Goal: Task Accomplishment & Management: Use online tool/utility

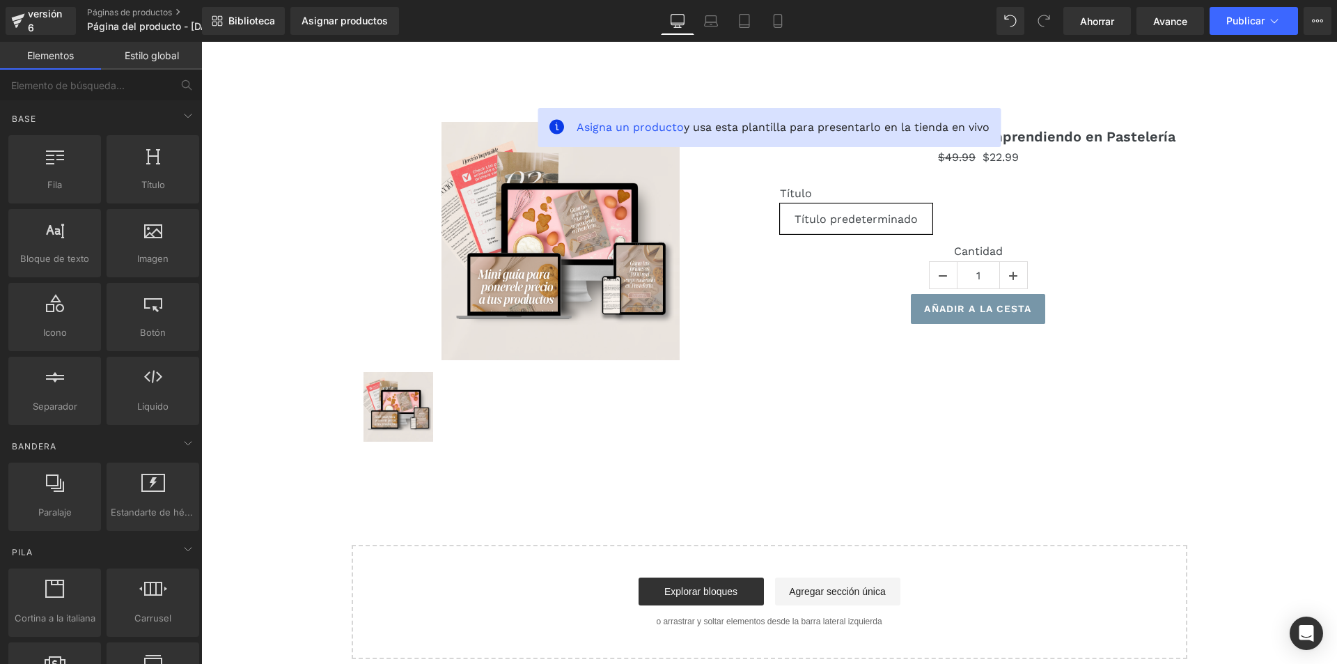
click at [146, 59] on font "Estilo global" at bounding box center [152, 55] width 54 height 12
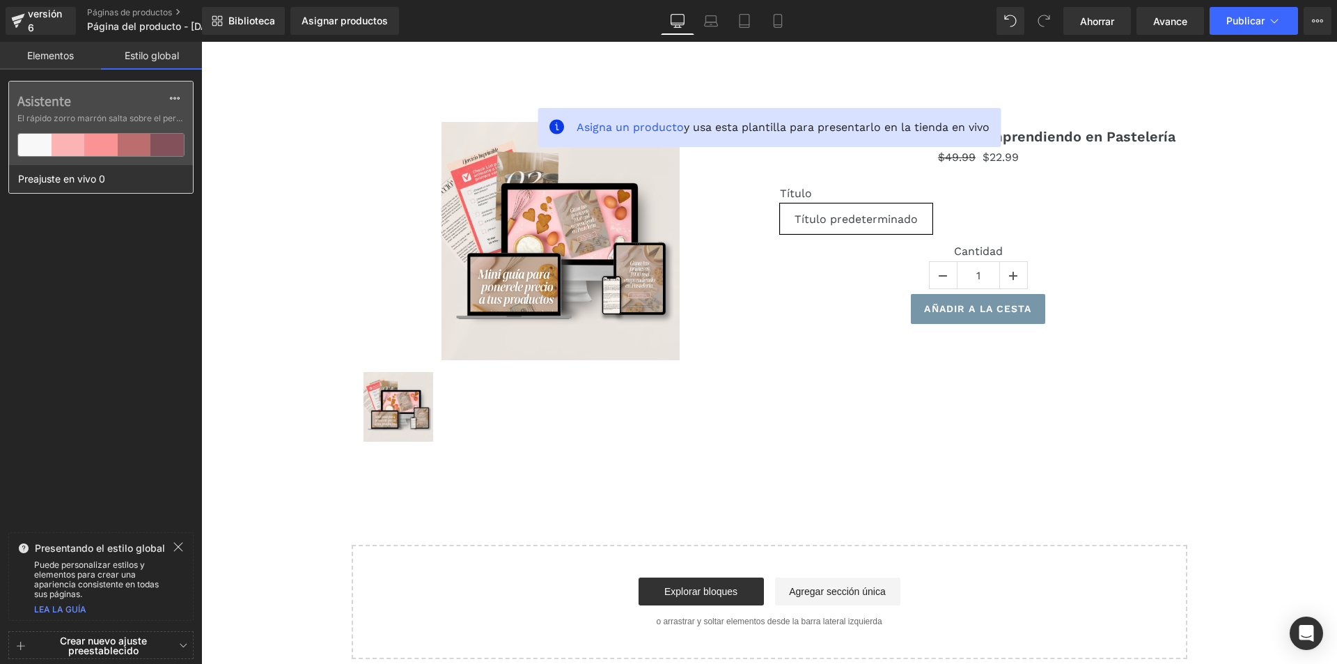
click at [136, 155] on div at bounding box center [134, 145] width 33 height 22
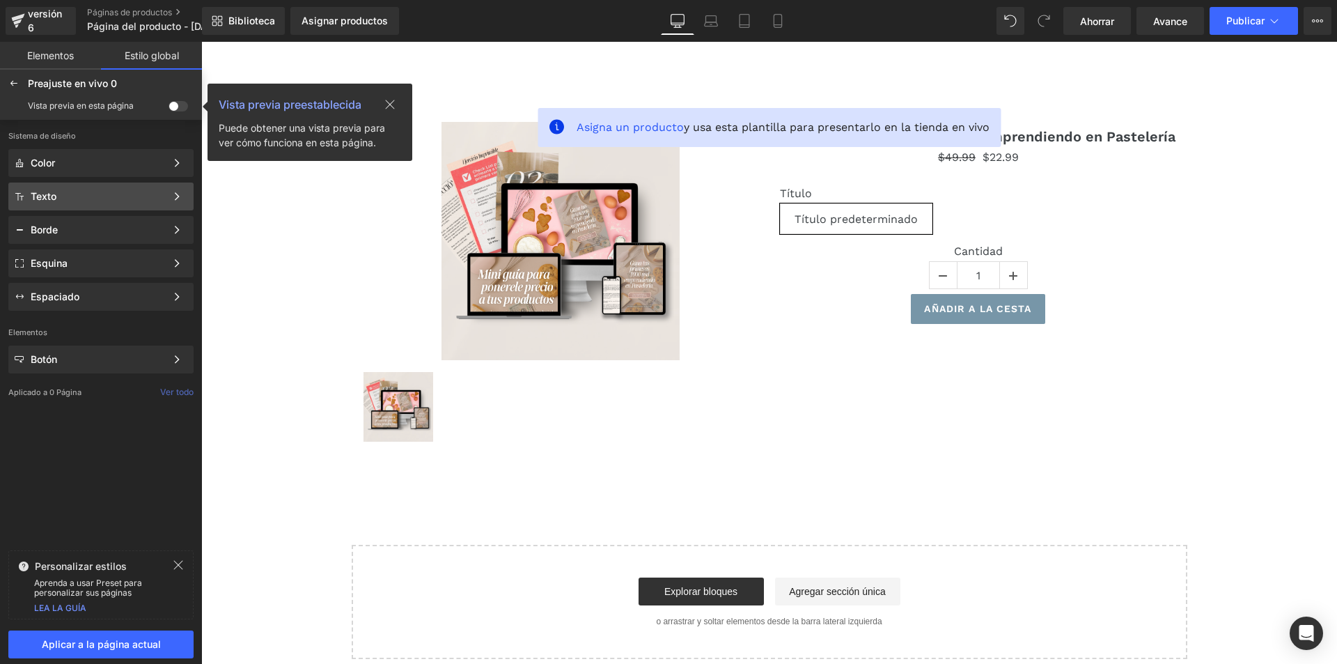
click at [81, 196] on div "Texto" at bounding box center [98, 196] width 135 height 11
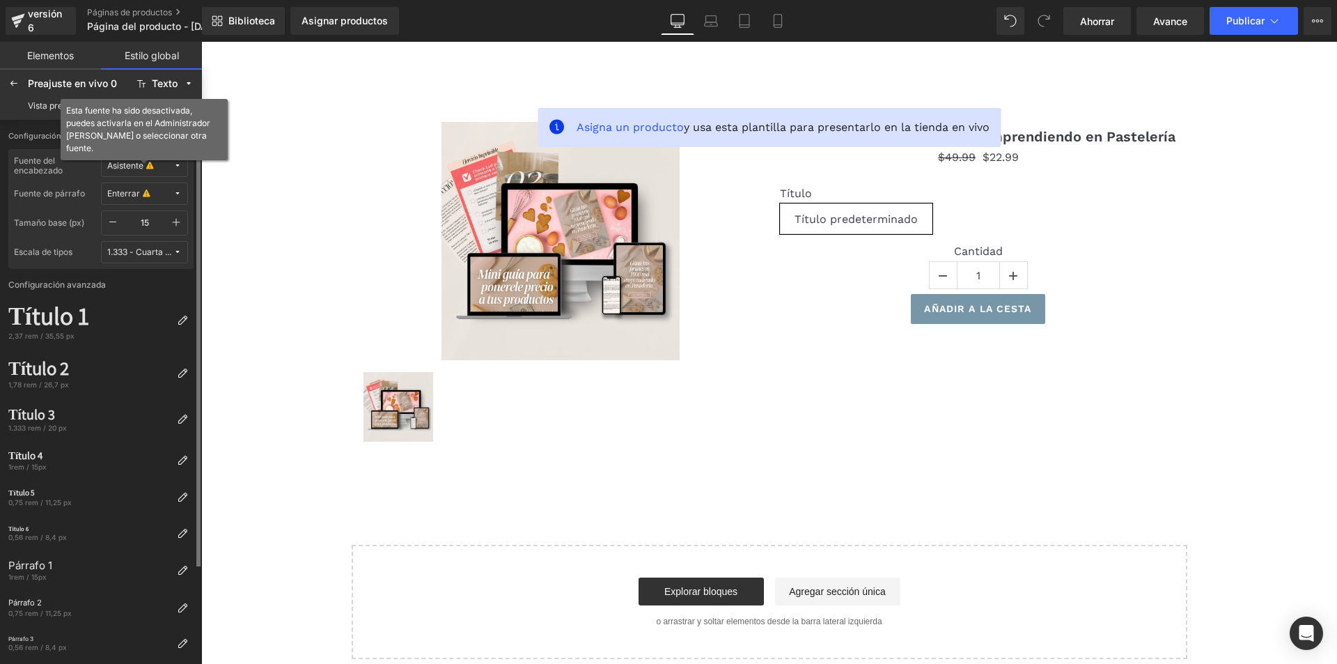
click at [136, 165] on font "Asistente" at bounding box center [125, 165] width 36 height 10
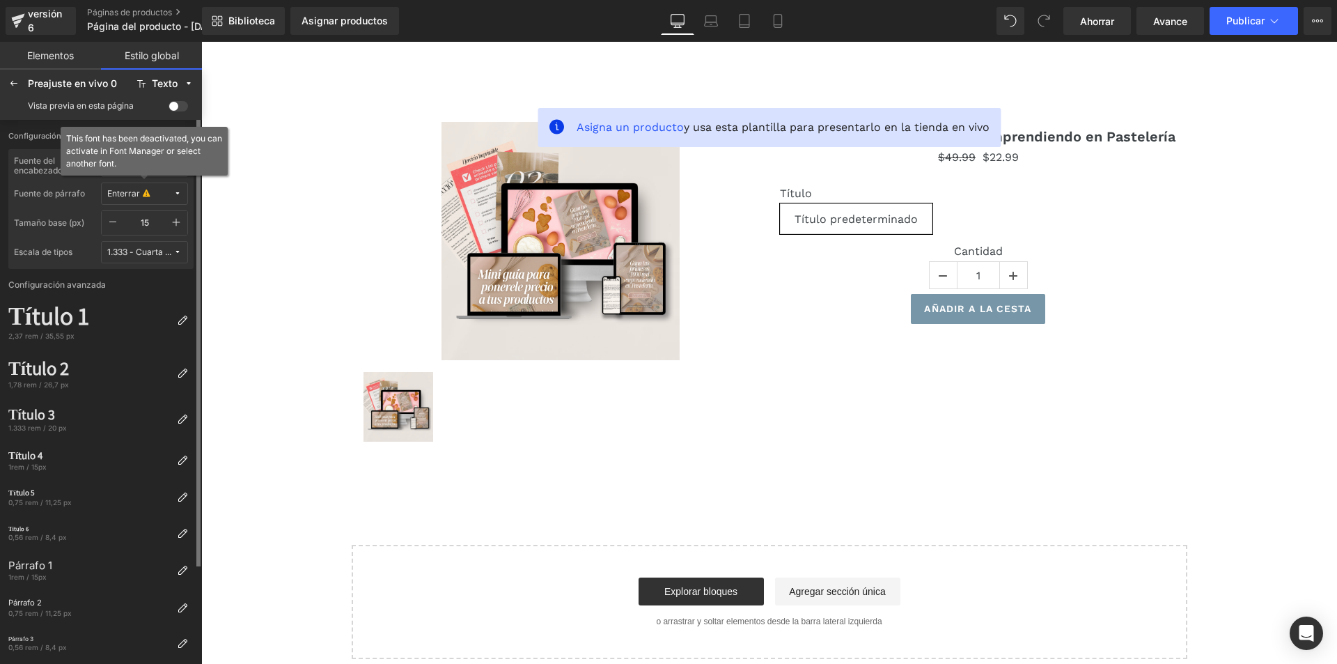
click at [143, 192] on icon at bounding box center [146, 194] width 7 height 10
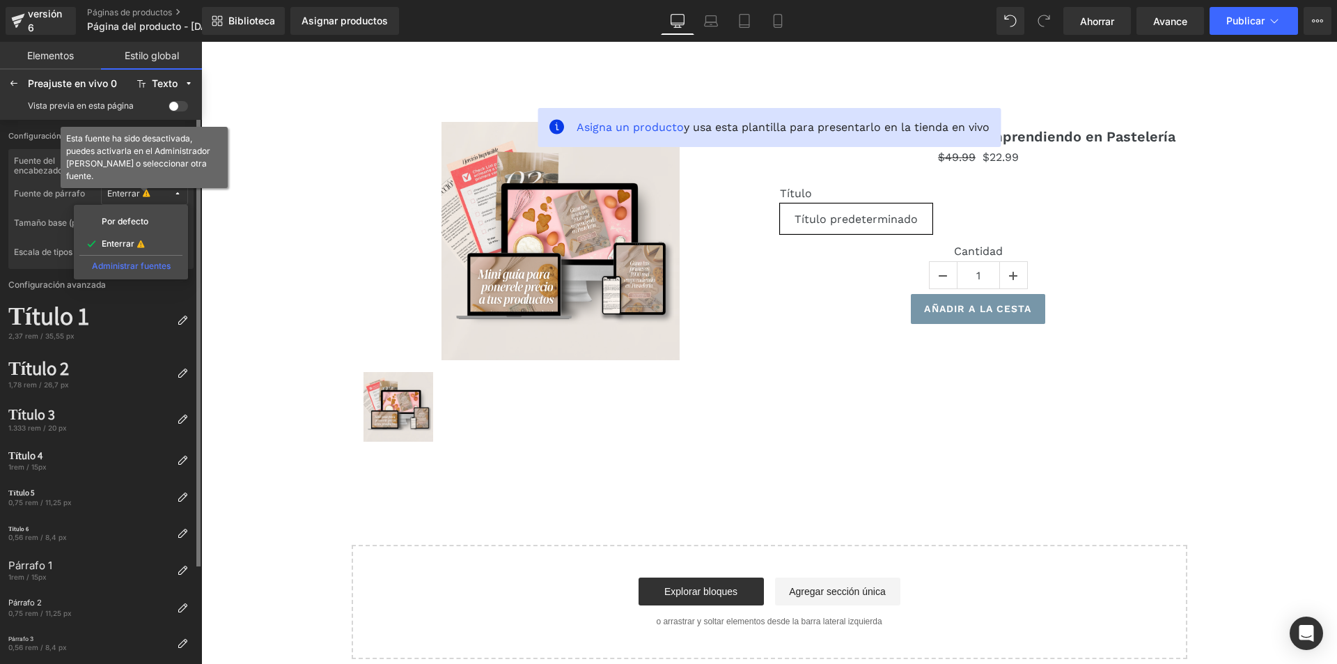
click at [143, 192] on icon at bounding box center [146, 194] width 7 height 10
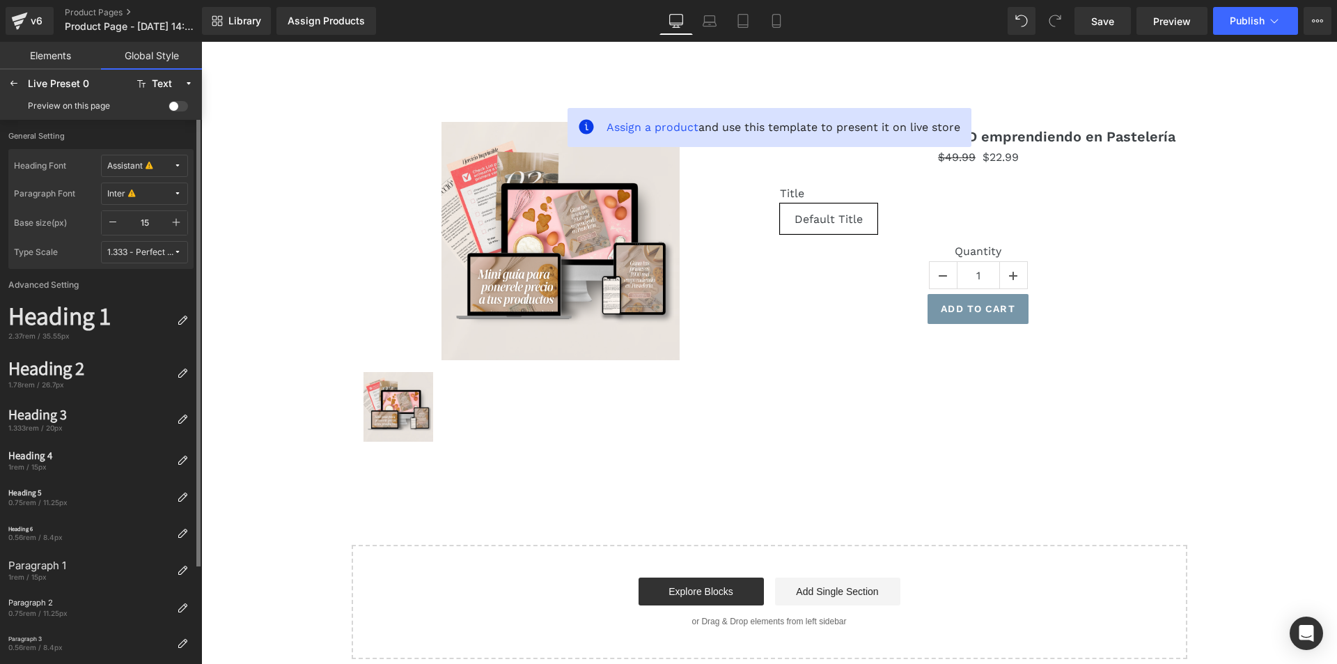
click at [148, 160] on button "Assistant" at bounding box center [144, 166] width 87 height 22
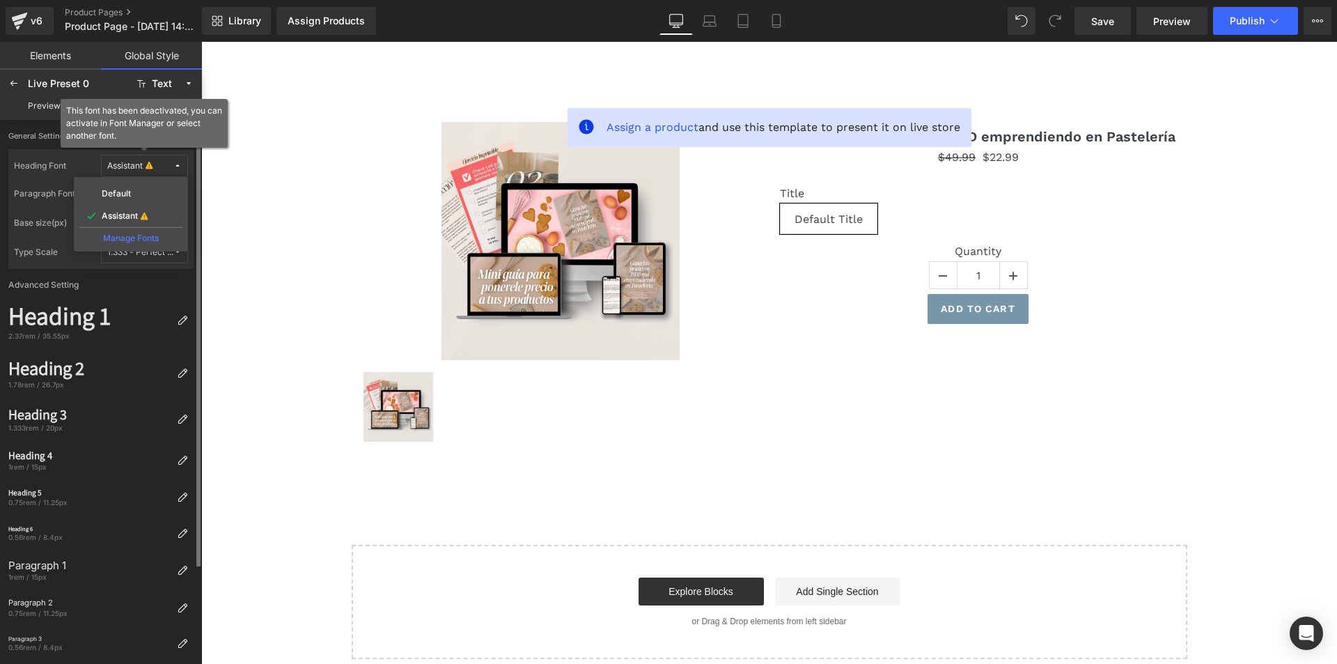
click at [139, 150] on div "Heading Font Assistant Default Assistant Manage Fonts Paragraph Font Inter Base…" at bounding box center [100, 209] width 185 height 120
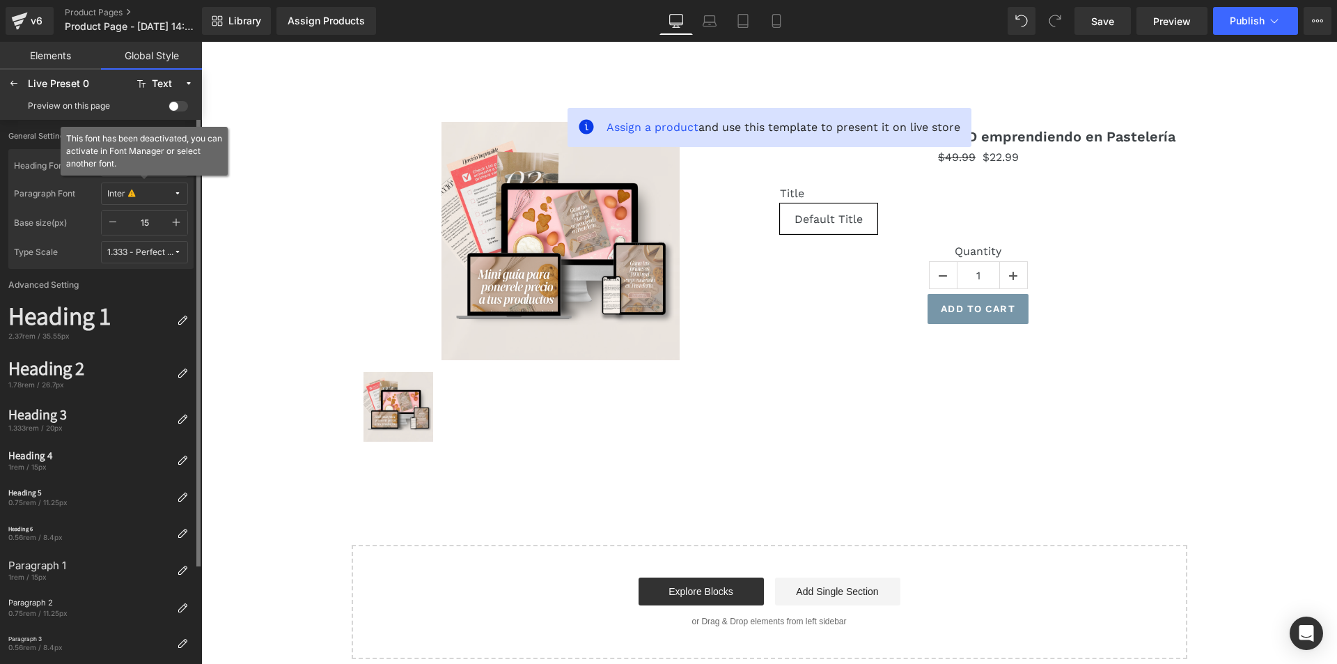
click at [146, 183] on button "Inter" at bounding box center [144, 194] width 87 height 22
click at [157, 262] on div "Manage Fonts" at bounding box center [130, 264] width 103 height 19
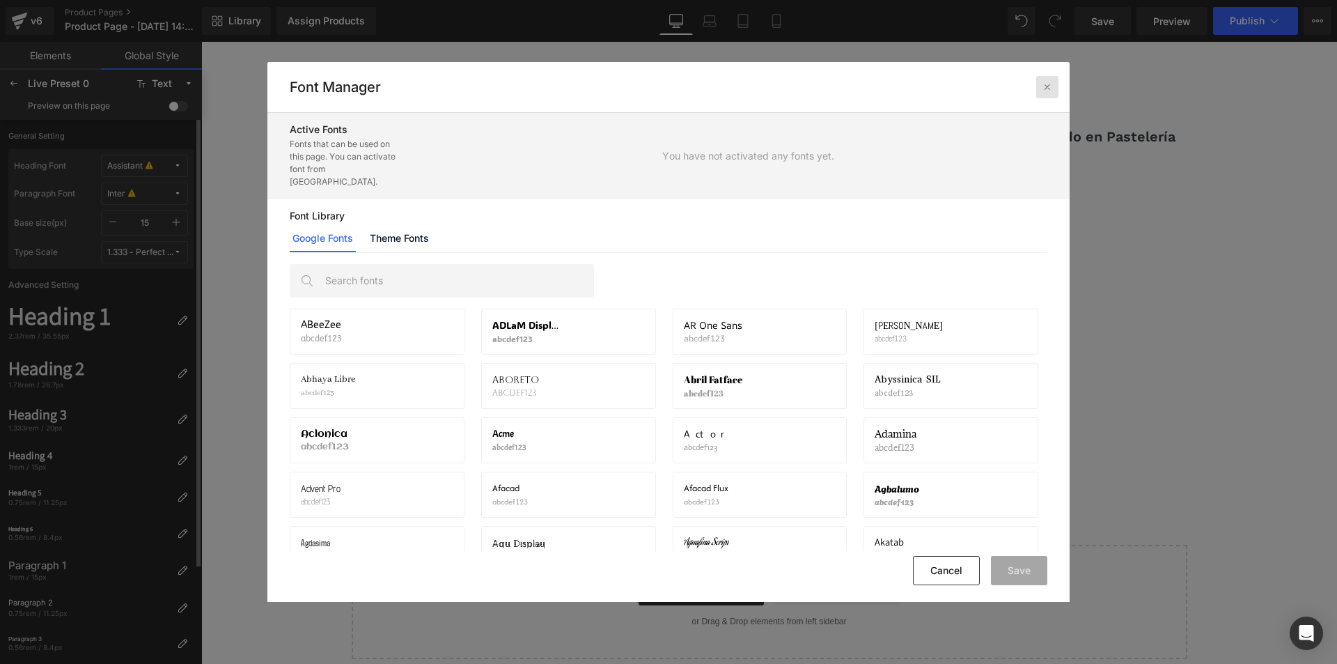
drag, startPoint x: 1038, startPoint y: 83, endPoint x: 777, endPoint y: 40, distance: 264.1
click at [1038, 83] on div at bounding box center [1048, 87] width 22 height 22
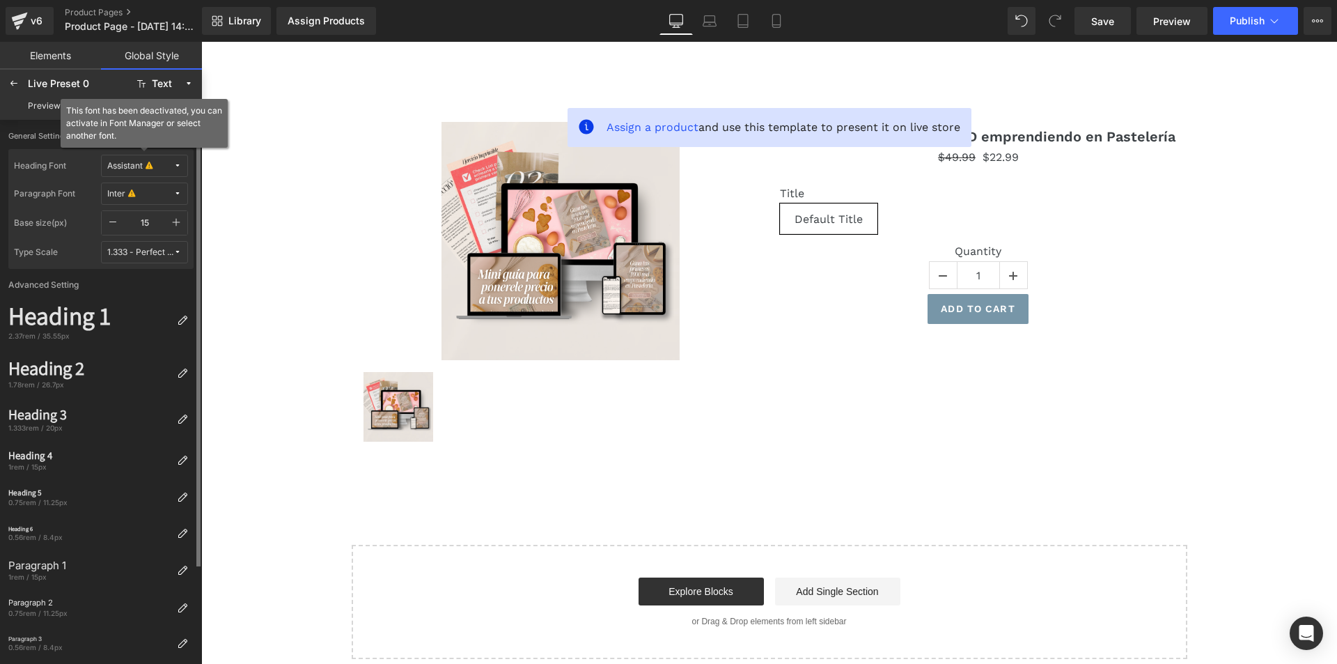
click at [133, 171] on div "Assistant" at bounding box center [125, 166] width 36 height 10
click at [133, 170] on div "Assistant" at bounding box center [125, 166] width 36 height 10
click at [162, 162] on span "Assistant" at bounding box center [140, 166] width 66 height 10
click at [143, 189] on div "Default" at bounding box center [131, 193] width 98 height 11
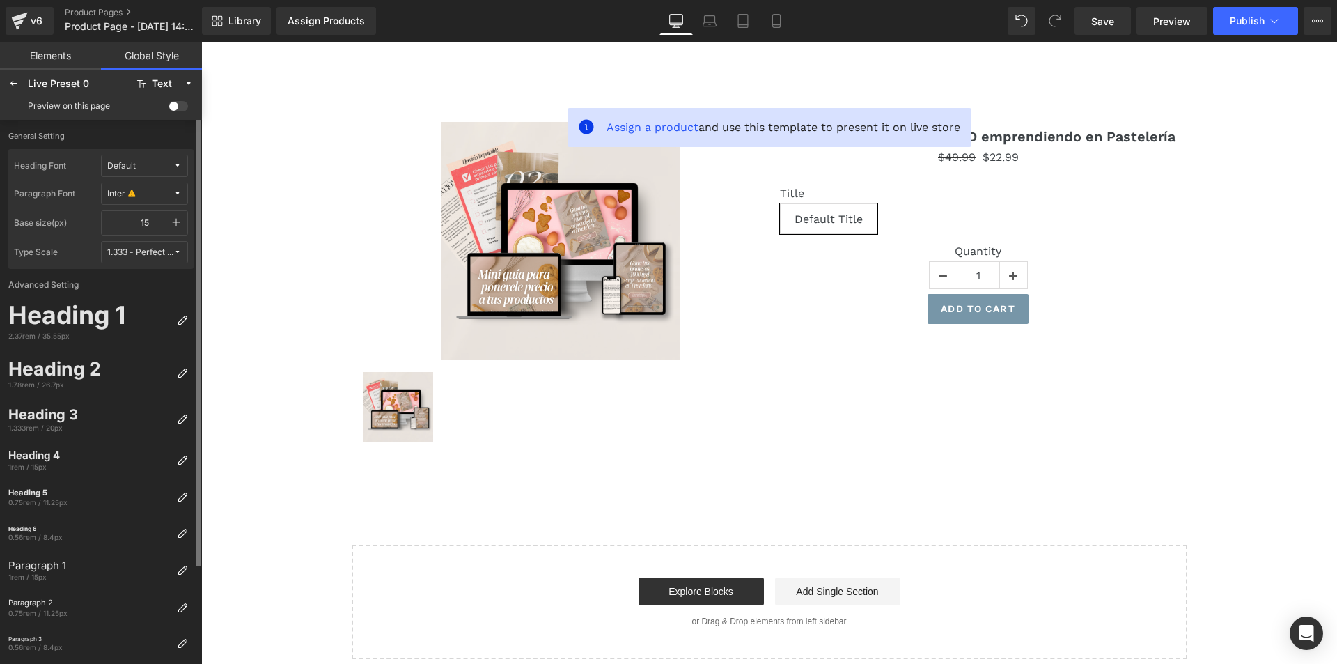
click at [156, 193] on span "Inter" at bounding box center [140, 194] width 66 height 10
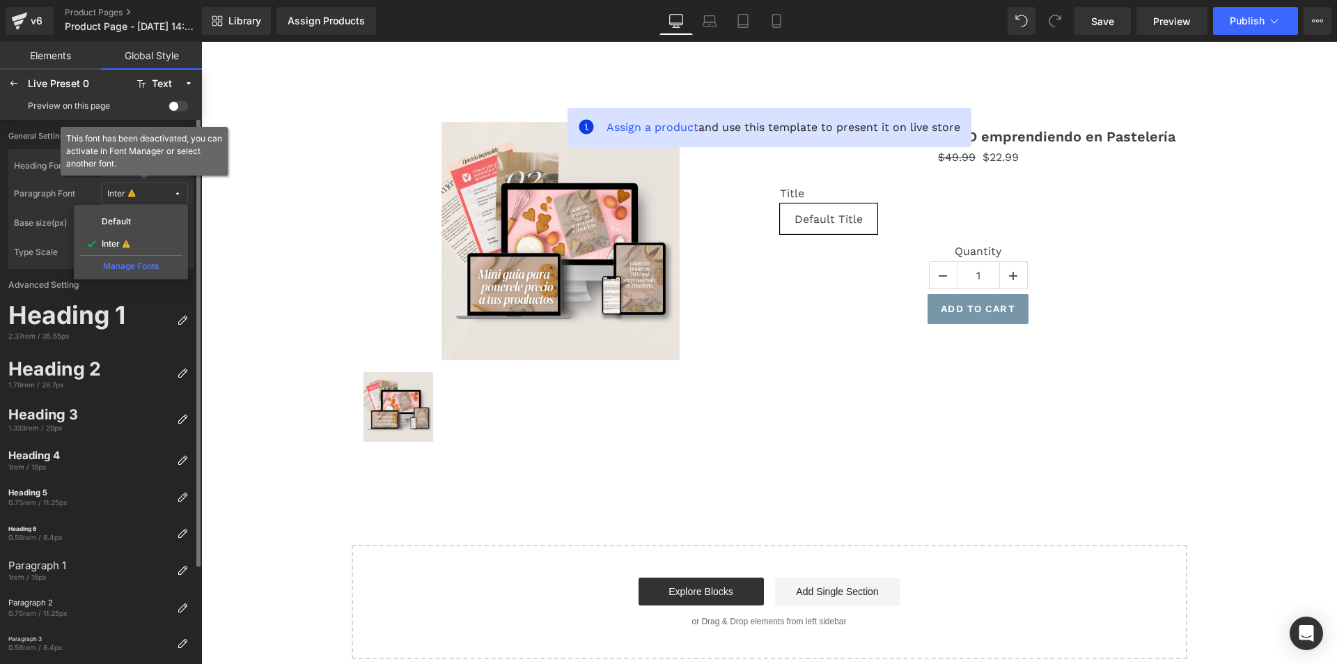
click at [156, 191] on span "Inter" at bounding box center [140, 194] width 66 height 10
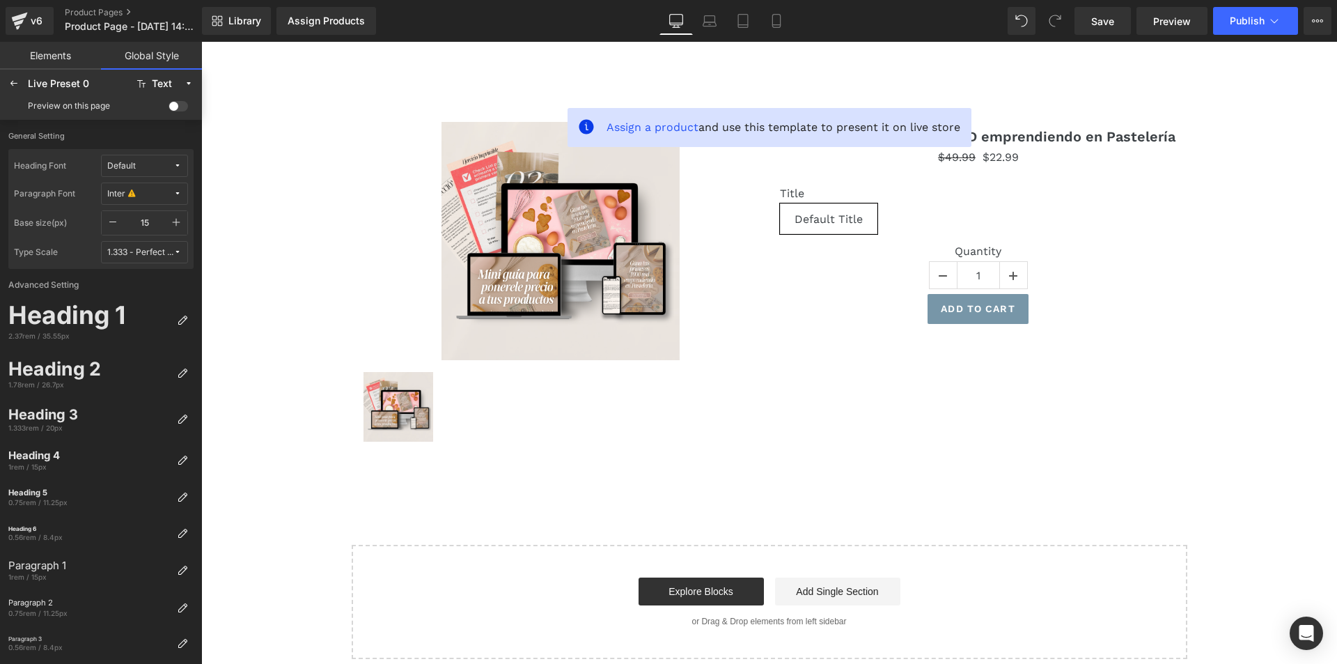
click at [163, 175] on button "Default" at bounding box center [144, 166] width 87 height 22
click at [143, 163] on span "Default" at bounding box center [140, 166] width 66 height 10
click at [134, 194] on icon at bounding box center [131, 194] width 7 height 10
click at [130, 240] on div "Inter" at bounding box center [131, 243] width 98 height 11
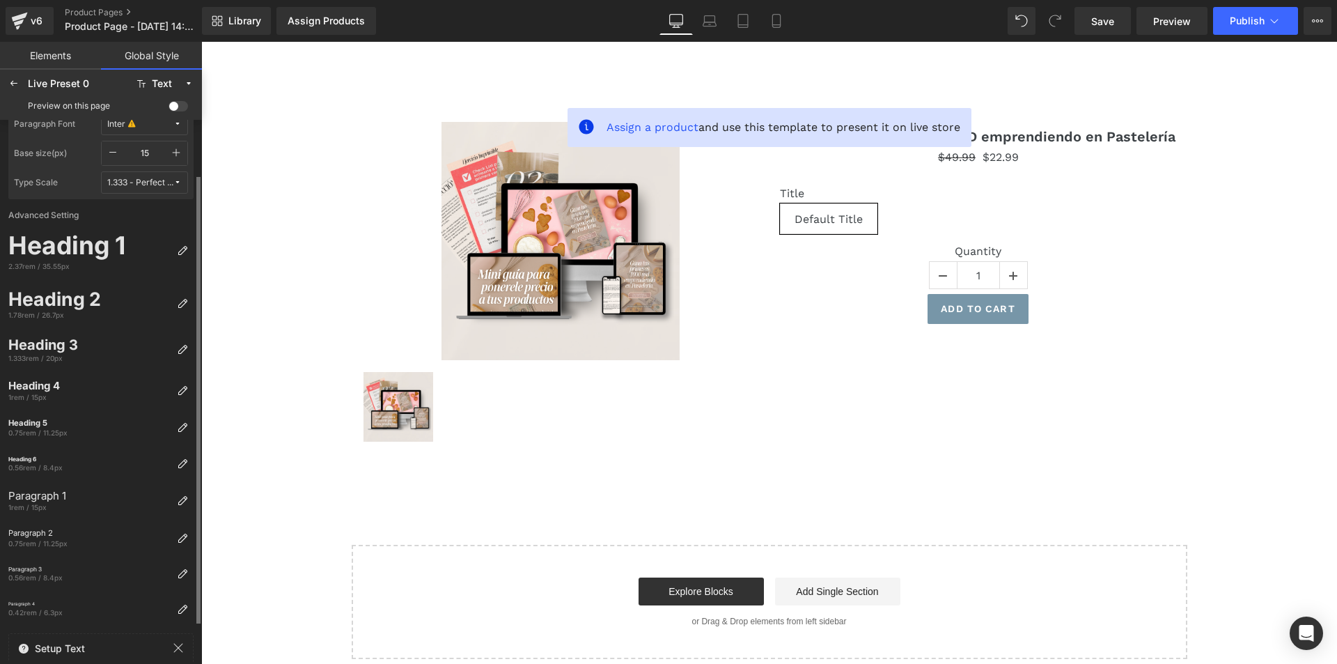
scroll to position [116, 0]
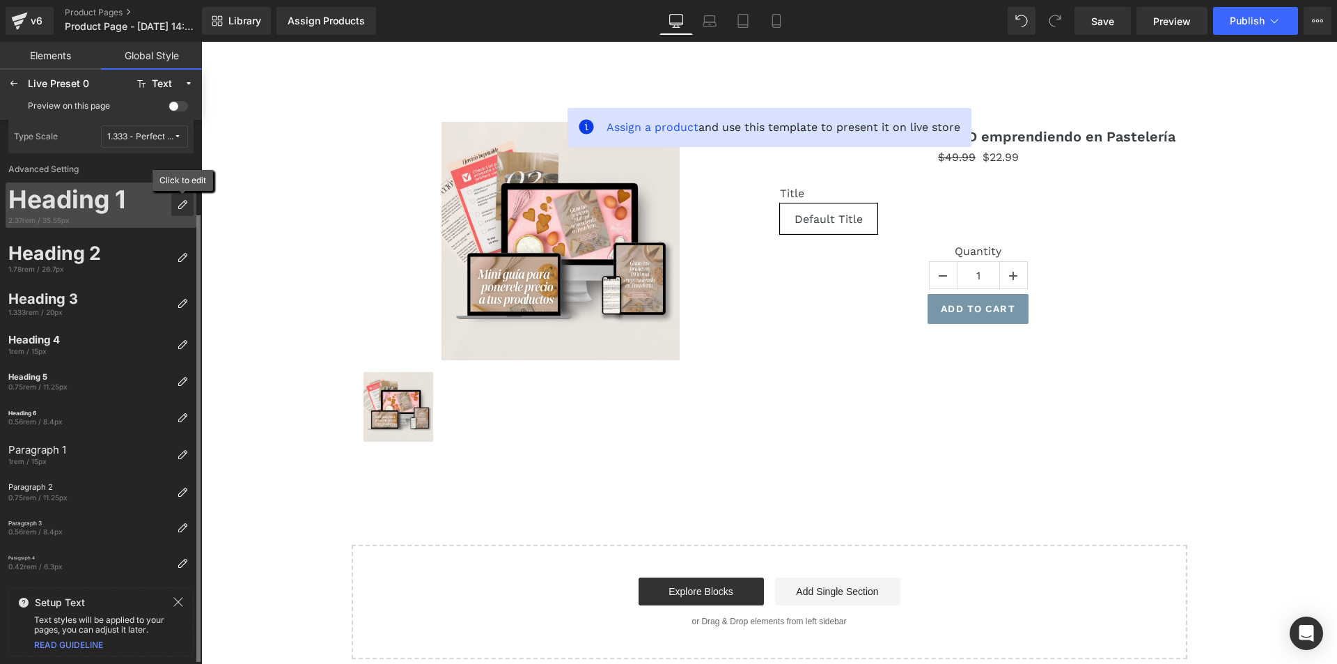
click at [178, 199] on div at bounding box center [182, 205] width 22 height 22
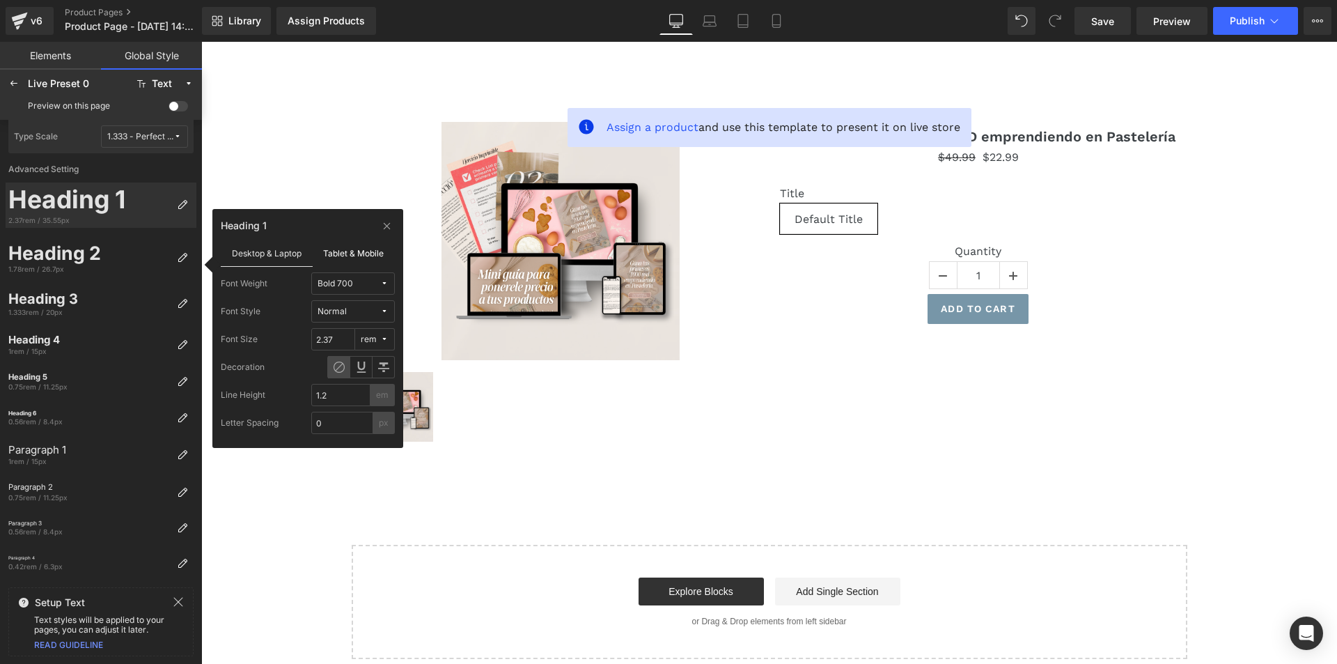
click at [328, 257] on label "Tablet & Mobile" at bounding box center [354, 253] width 83 height 26
click at [273, 253] on label "Desktop & Laptop" at bounding box center [267, 253] width 92 height 26
click at [349, 251] on label "Tablet & Mobile" at bounding box center [354, 253] width 83 height 26
click at [20, 67] on link "Elements" at bounding box center [50, 56] width 101 height 28
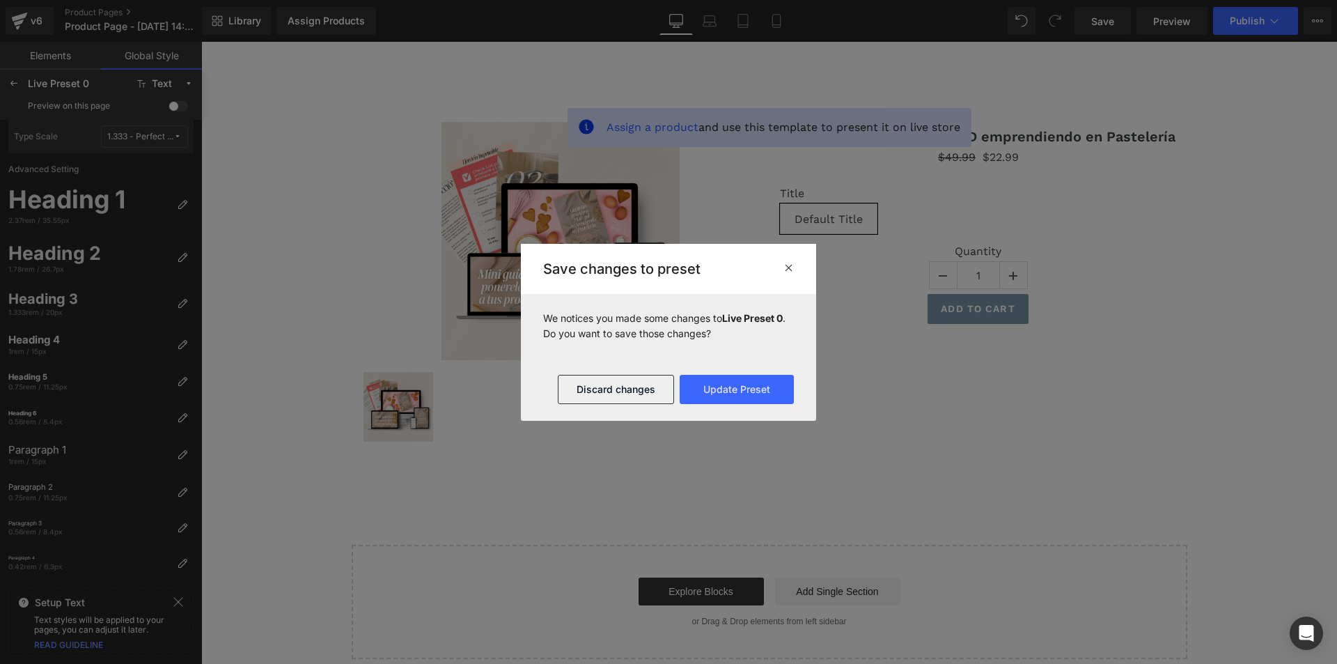
click at [20, 72] on div at bounding box center [668, 332] width 1337 height 664
click at [788, 268] on icon at bounding box center [789, 267] width 10 height 11
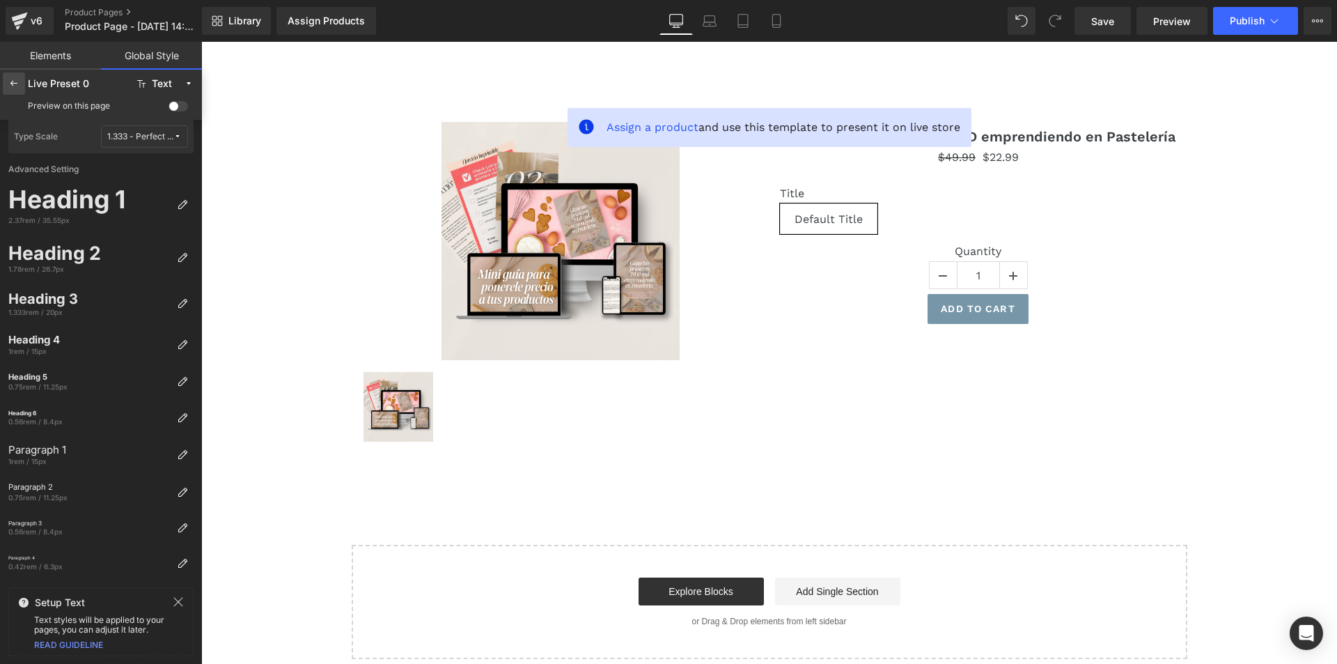
click at [14, 86] on icon at bounding box center [13, 83] width 11 height 11
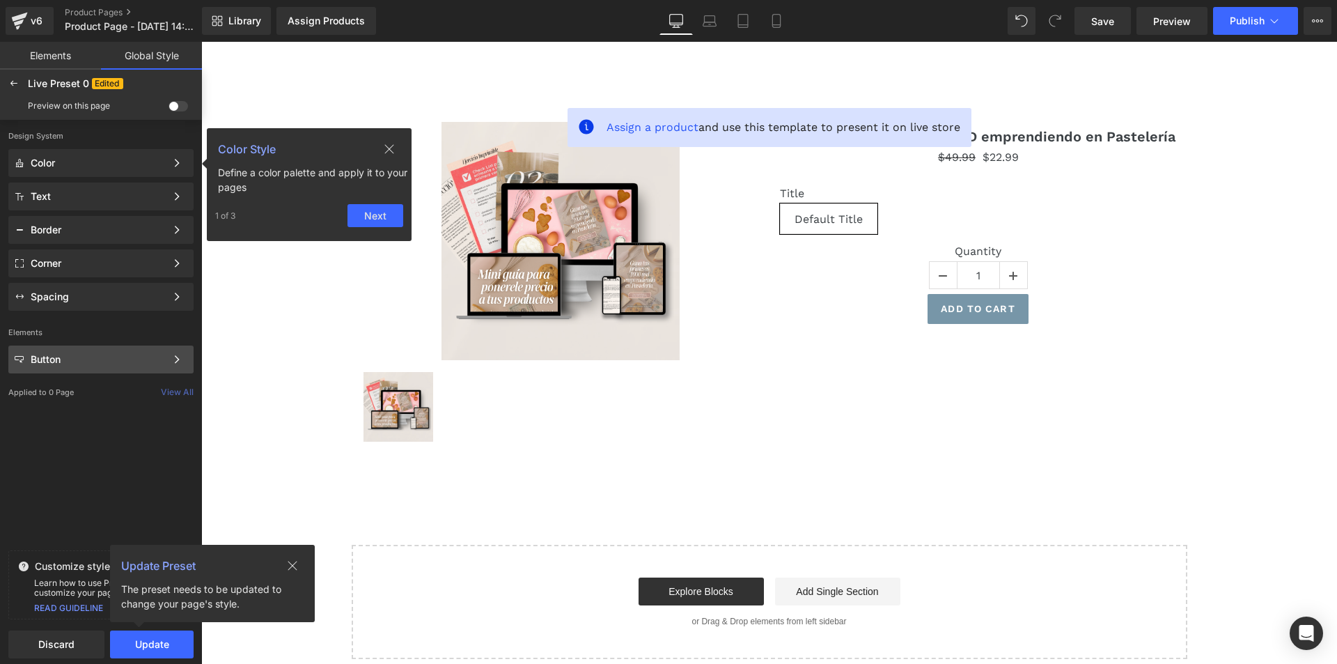
click at [127, 363] on div "Button" at bounding box center [98, 359] width 135 height 11
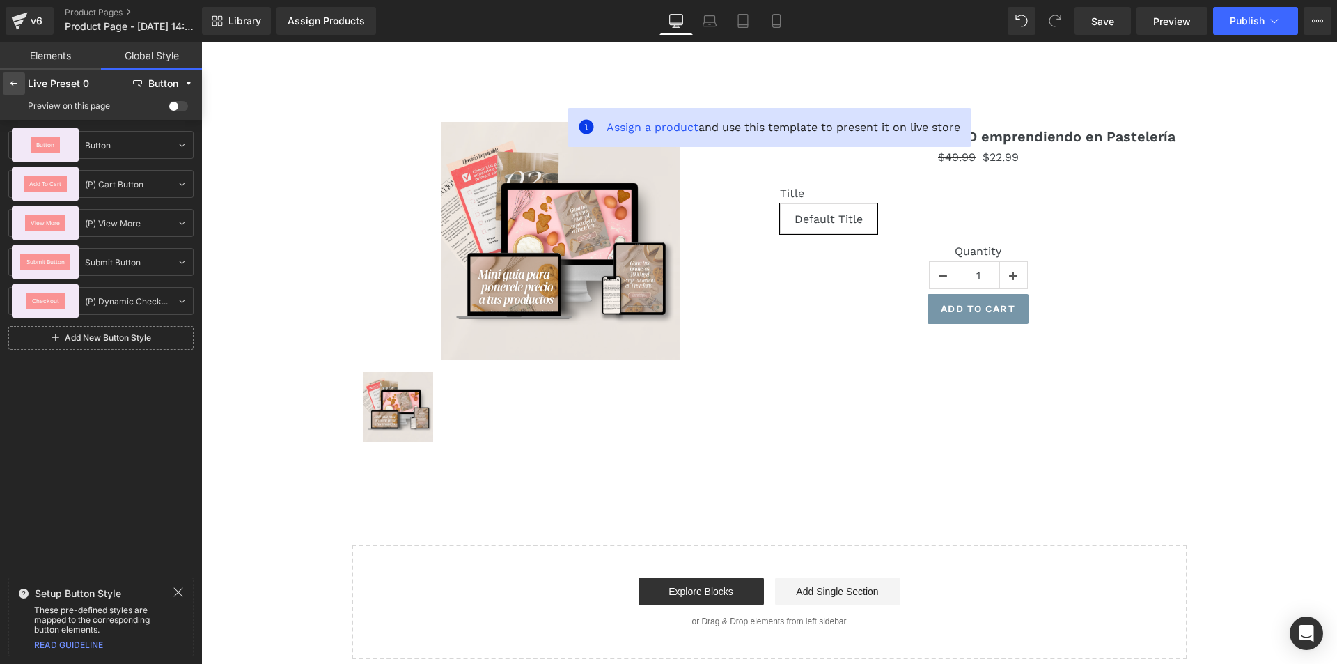
click at [14, 82] on icon at bounding box center [13, 83] width 11 height 11
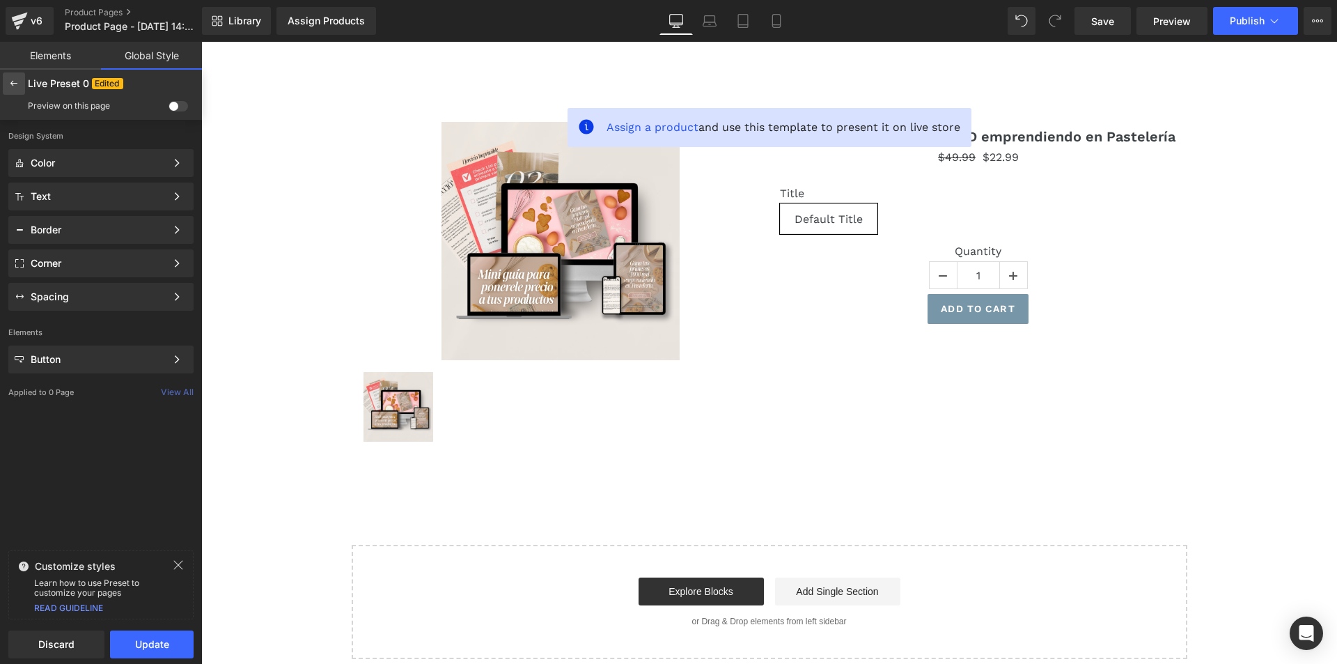
click at [7, 87] on div at bounding box center [14, 83] width 22 height 22
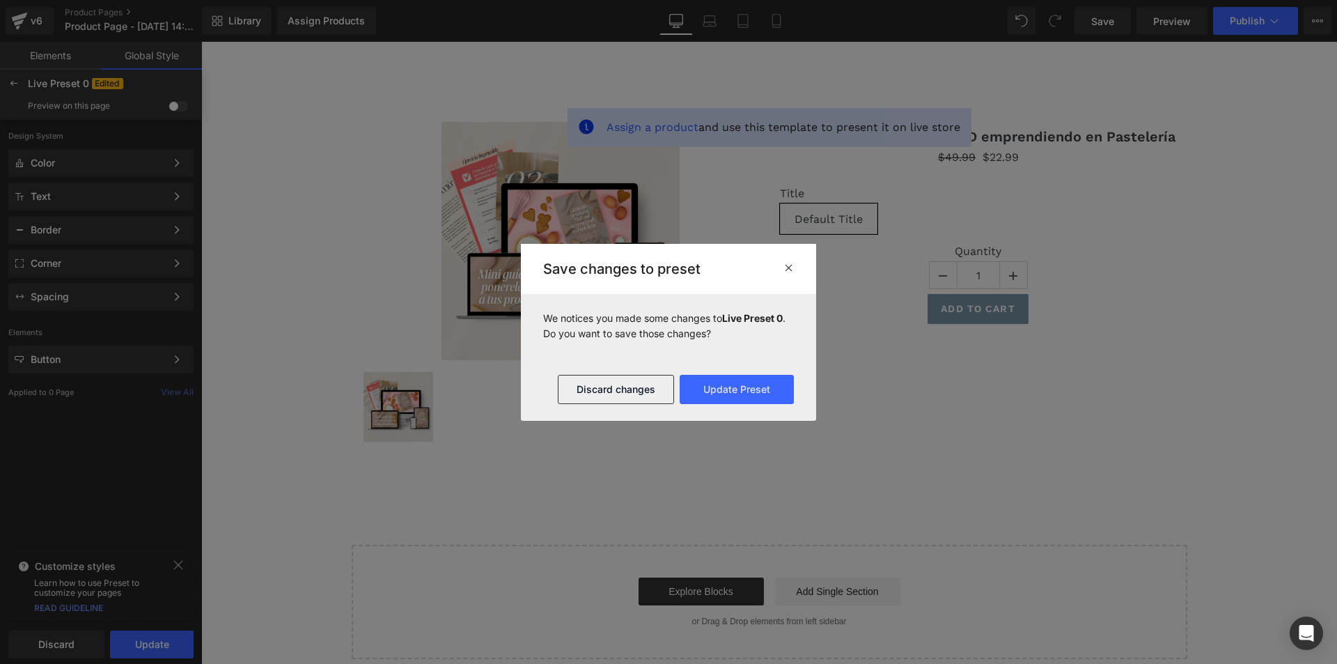
click at [784, 274] on span at bounding box center [789, 268] width 10 height 14
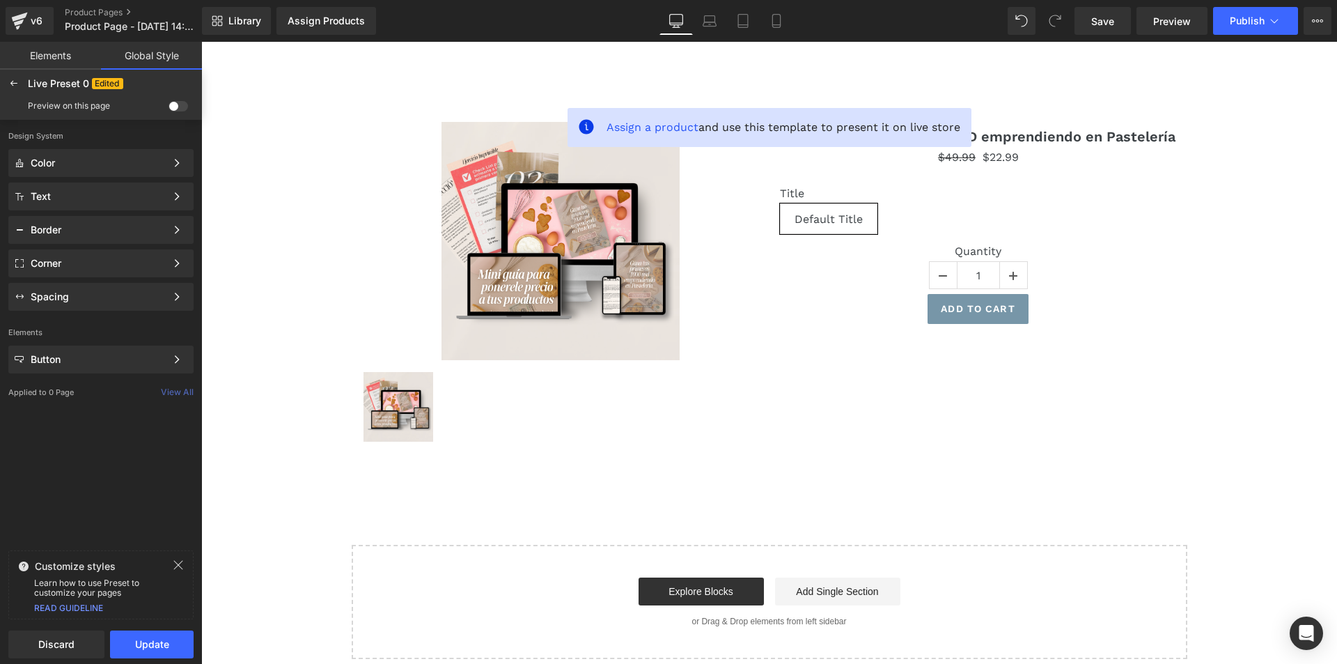
click at [47, 47] on link "Elements" at bounding box center [50, 56] width 101 height 28
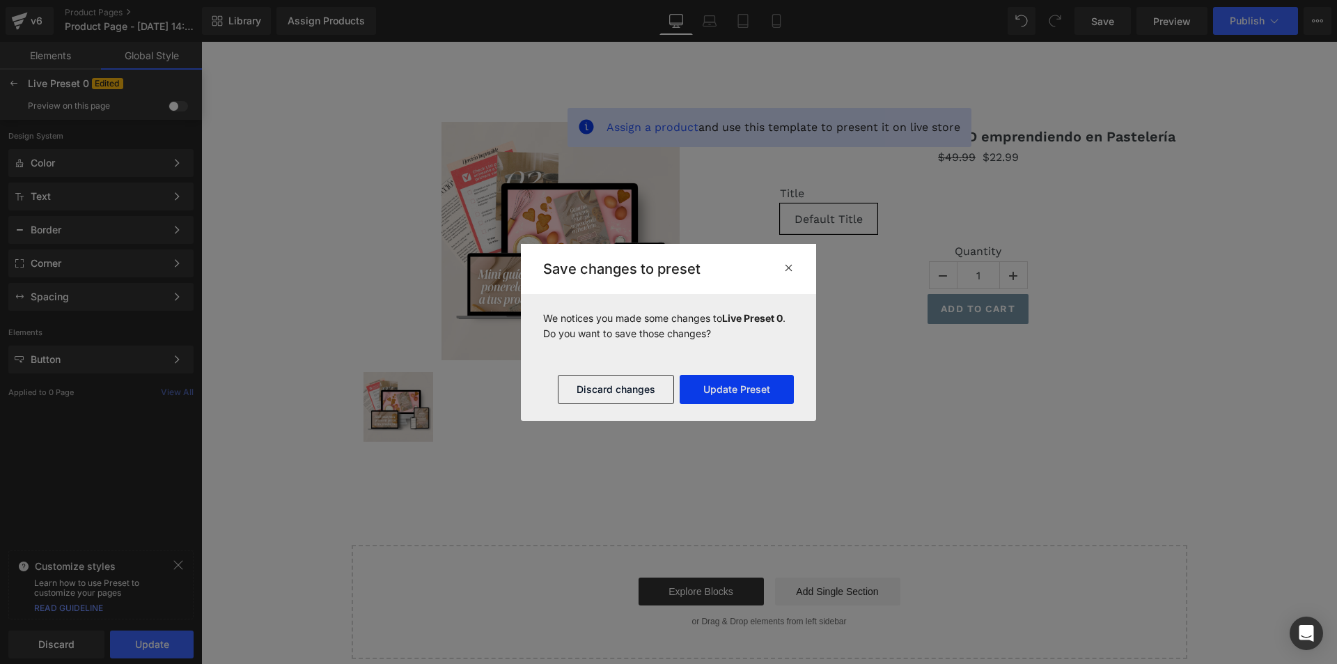
click at [754, 392] on button "Update Preset" at bounding box center [737, 389] width 114 height 29
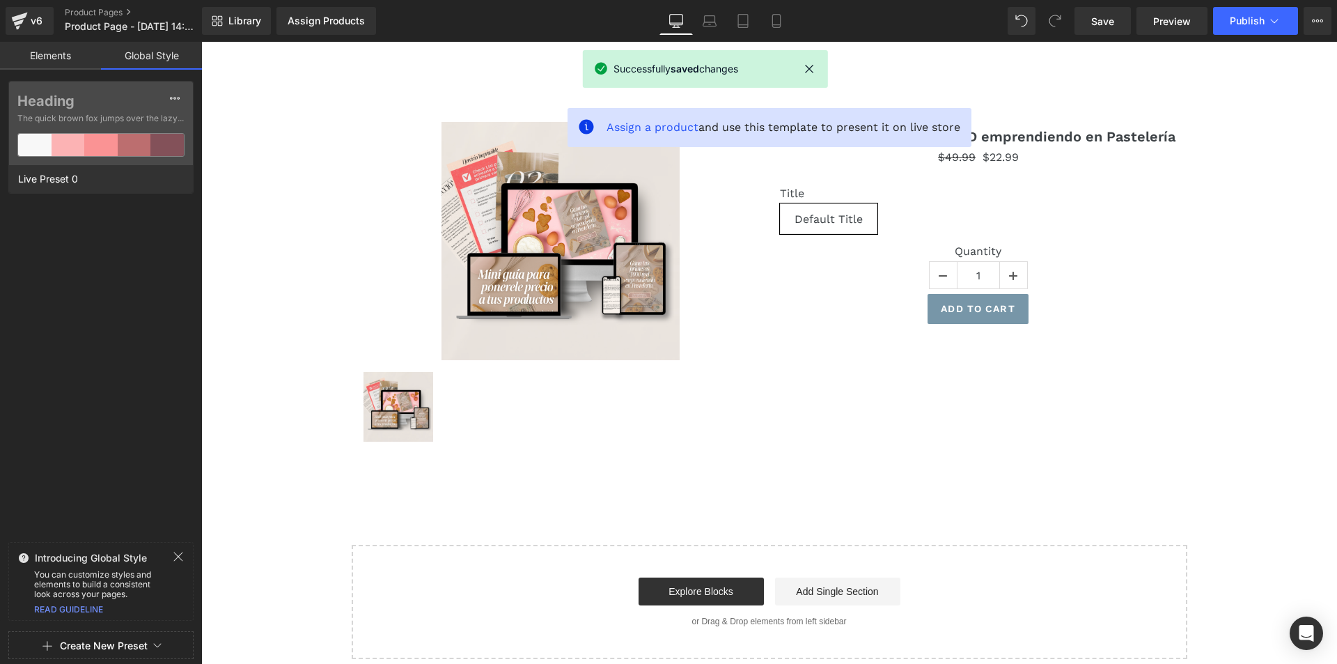
click at [37, 60] on link "Elements" at bounding box center [50, 56] width 101 height 28
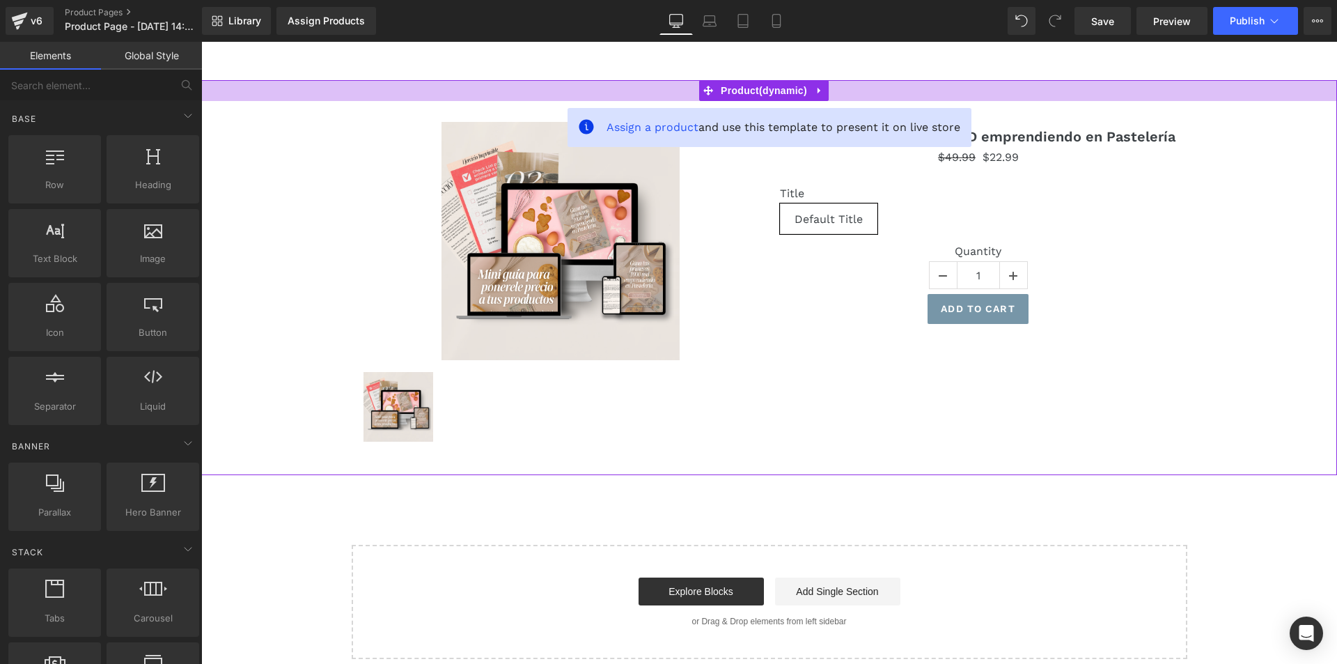
click at [267, 95] on div at bounding box center [769, 90] width 1136 height 21
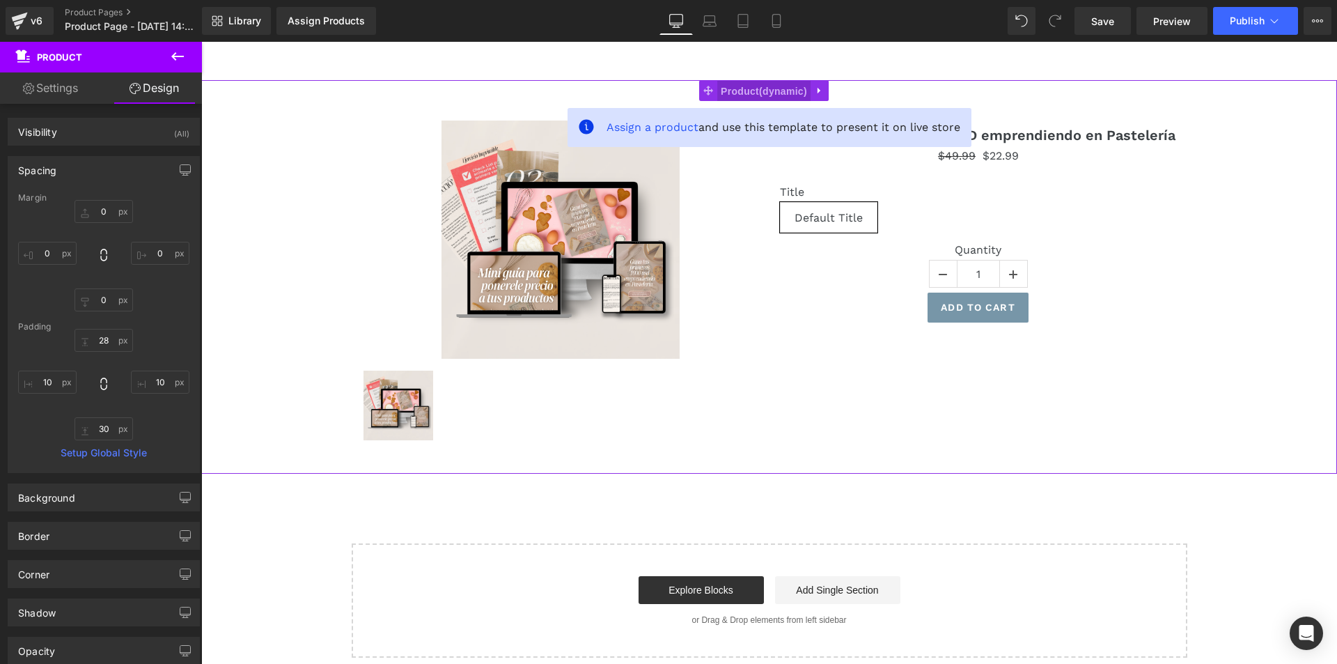
click at [725, 93] on span "Product" at bounding box center [763, 91] width 93 height 21
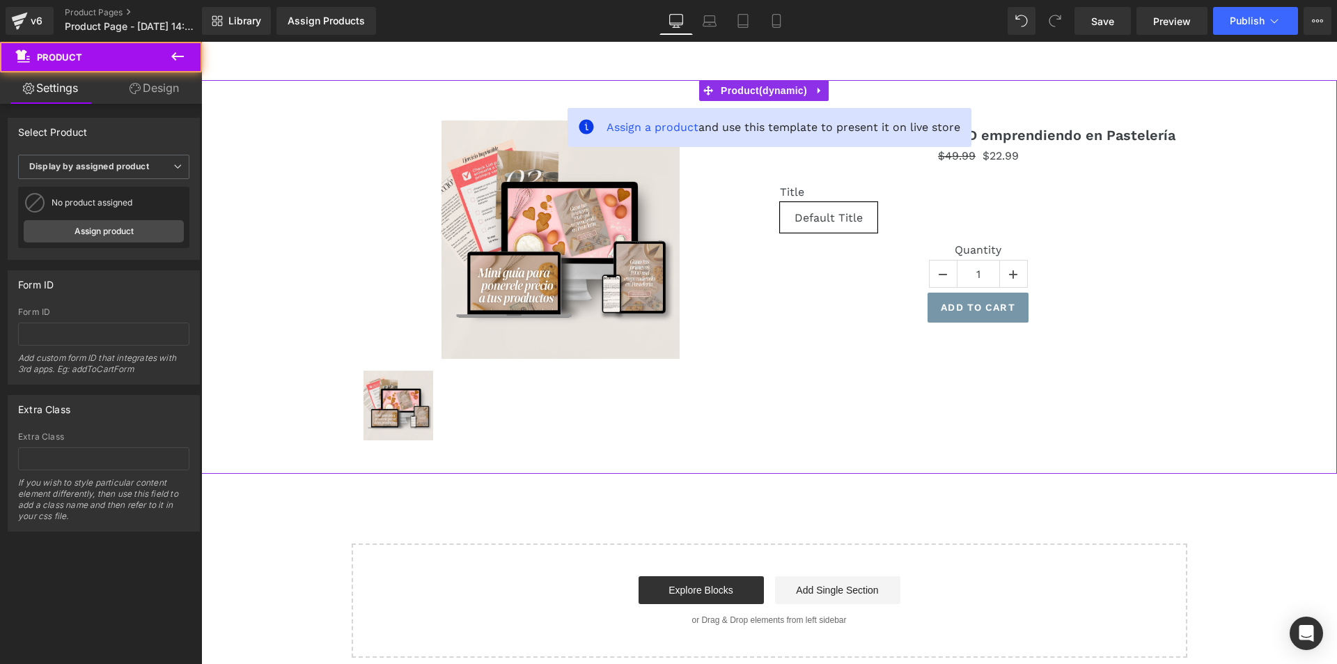
click at [817, 82] on link at bounding box center [820, 90] width 18 height 21
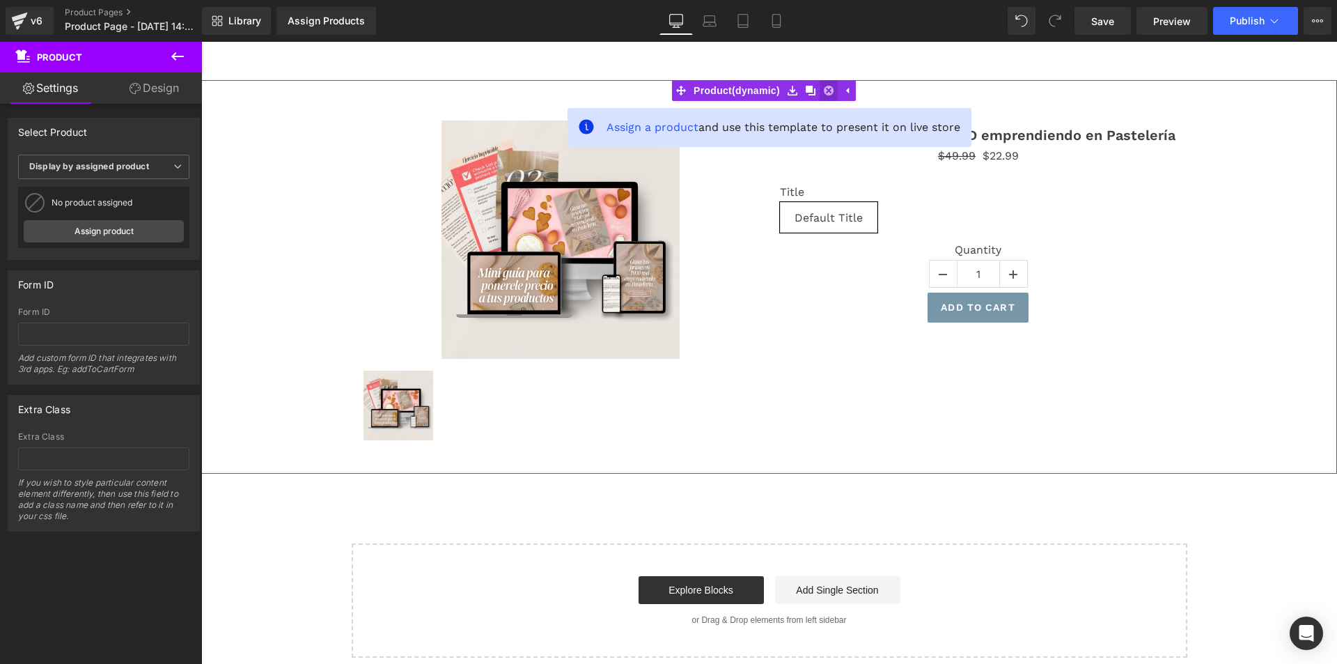
click at [834, 91] on icon at bounding box center [829, 91] width 10 height 10
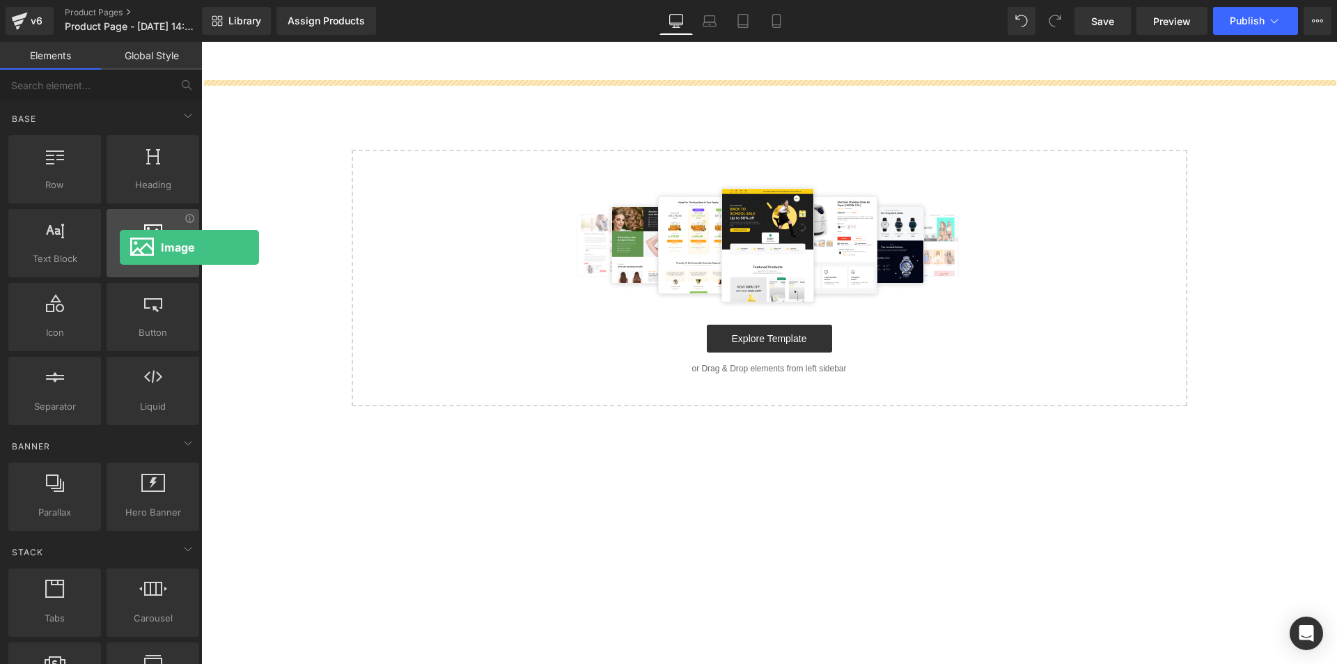
drag, startPoint x: 155, startPoint y: 245, endPoint x: 120, endPoint y: 247, distance: 34.9
click at [120, 247] on div at bounding box center [153, 235] width 84 height 31
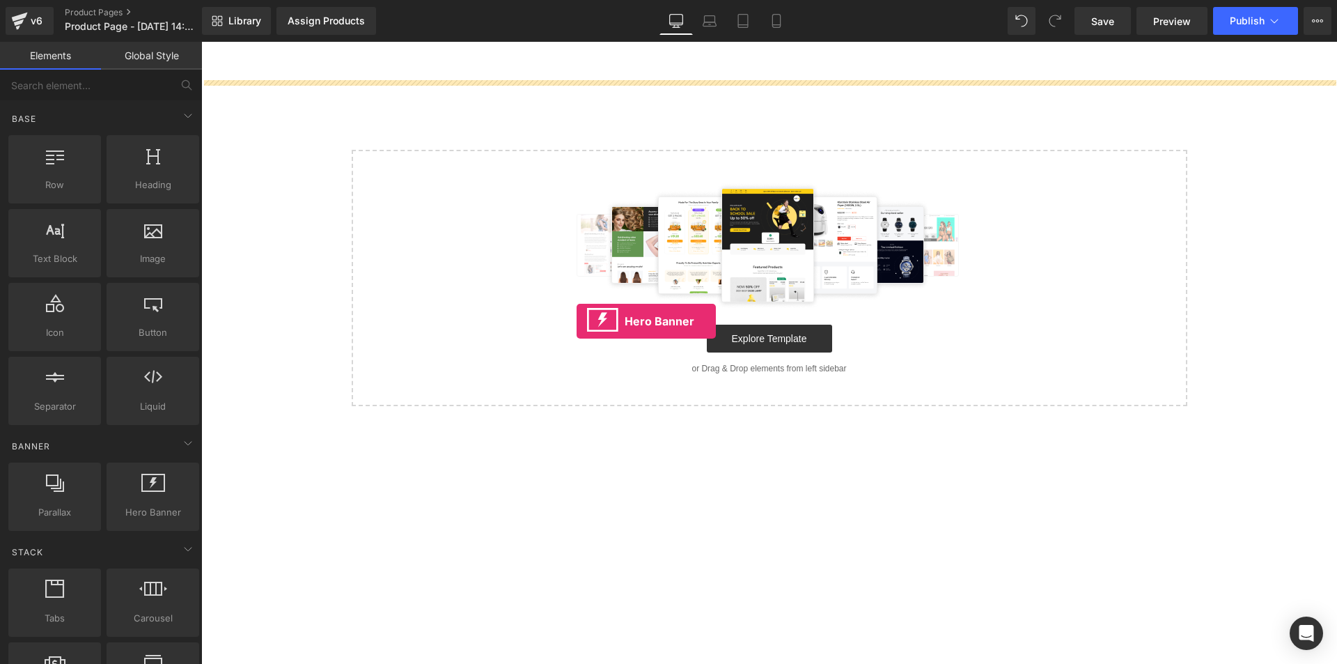
drag, startPoint x: 364, startPoint y: 562, endPoint x: 577, endPoint y: 317, distance: 324.4
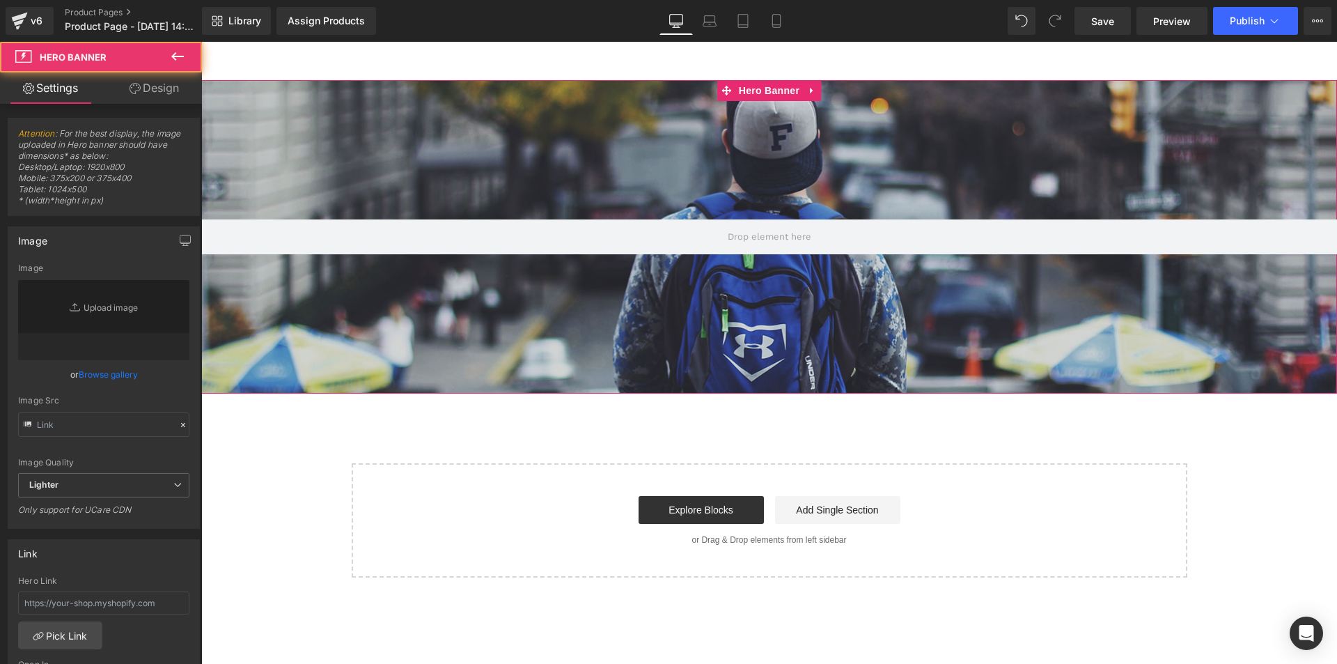
type input "[URL][DOMAIN_NAME]"
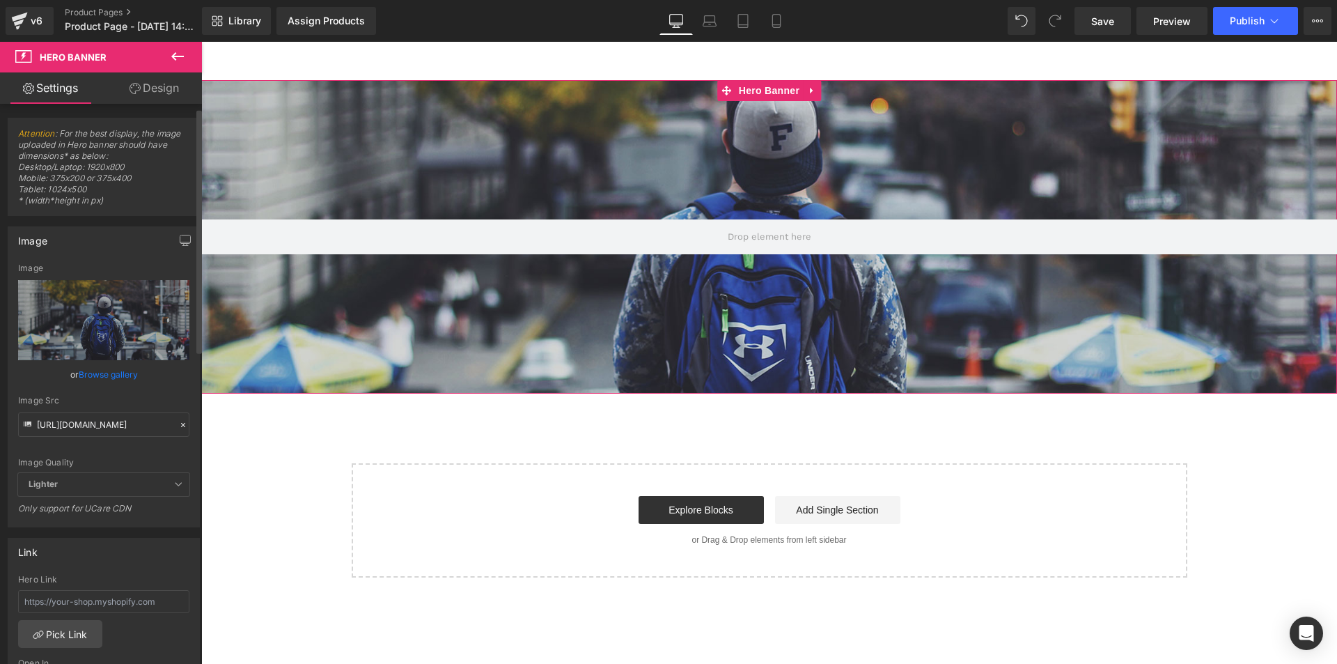
scroll to position [70, 0]
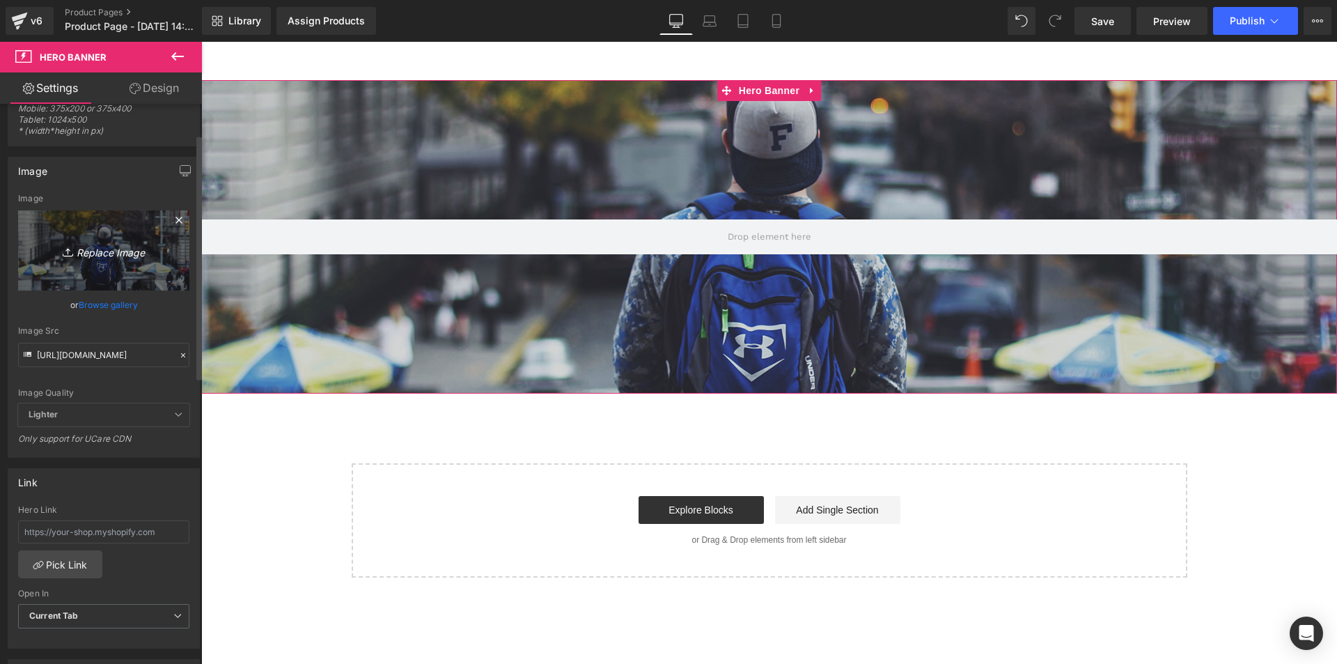
click at [125, 266] on link "Replace Image" at bounding box center [103, 250] width 171 height 80
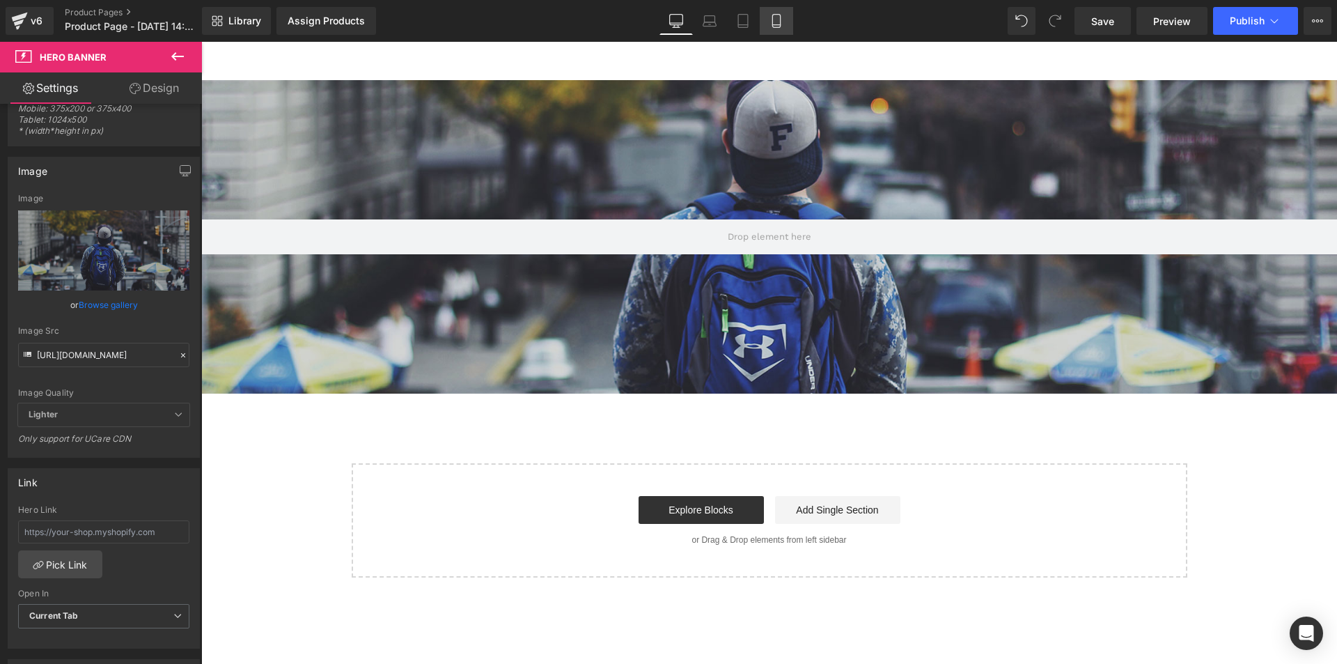
click at [763, 18] on link "Mobile" at bounding box center [776, 21] width 33 height 28
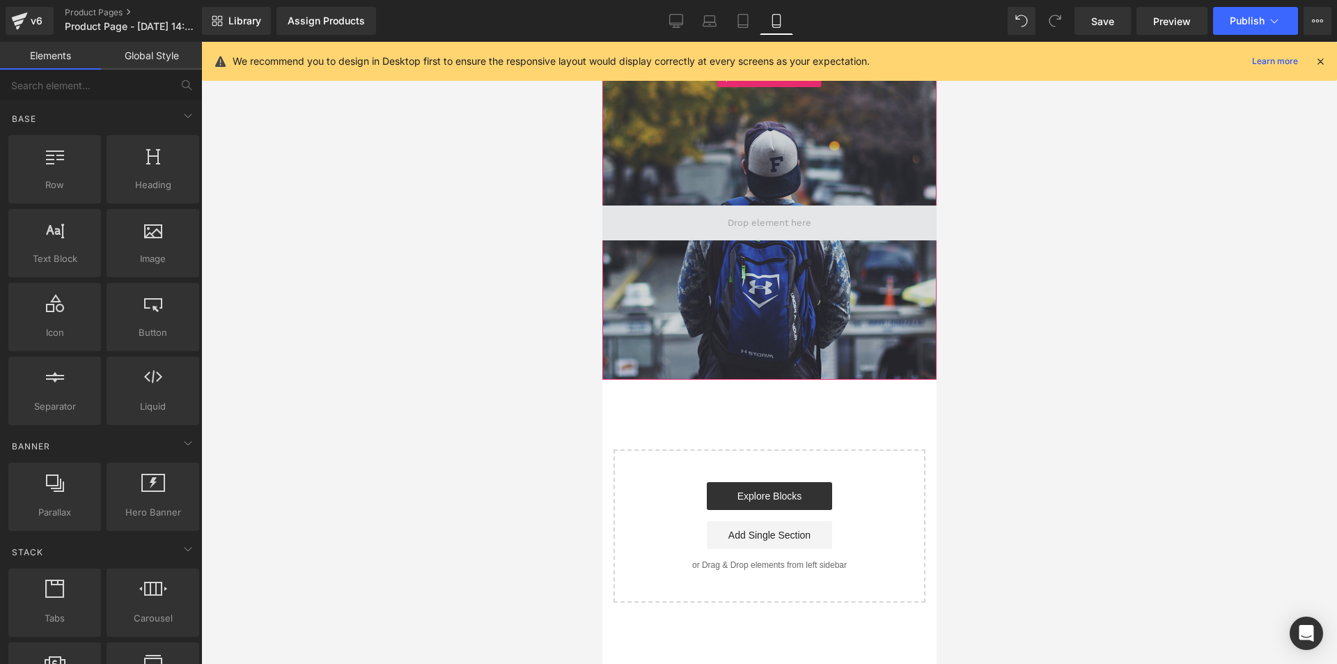
click at [765, 225] on span at bounding box center [768, 222] width 93 height 21
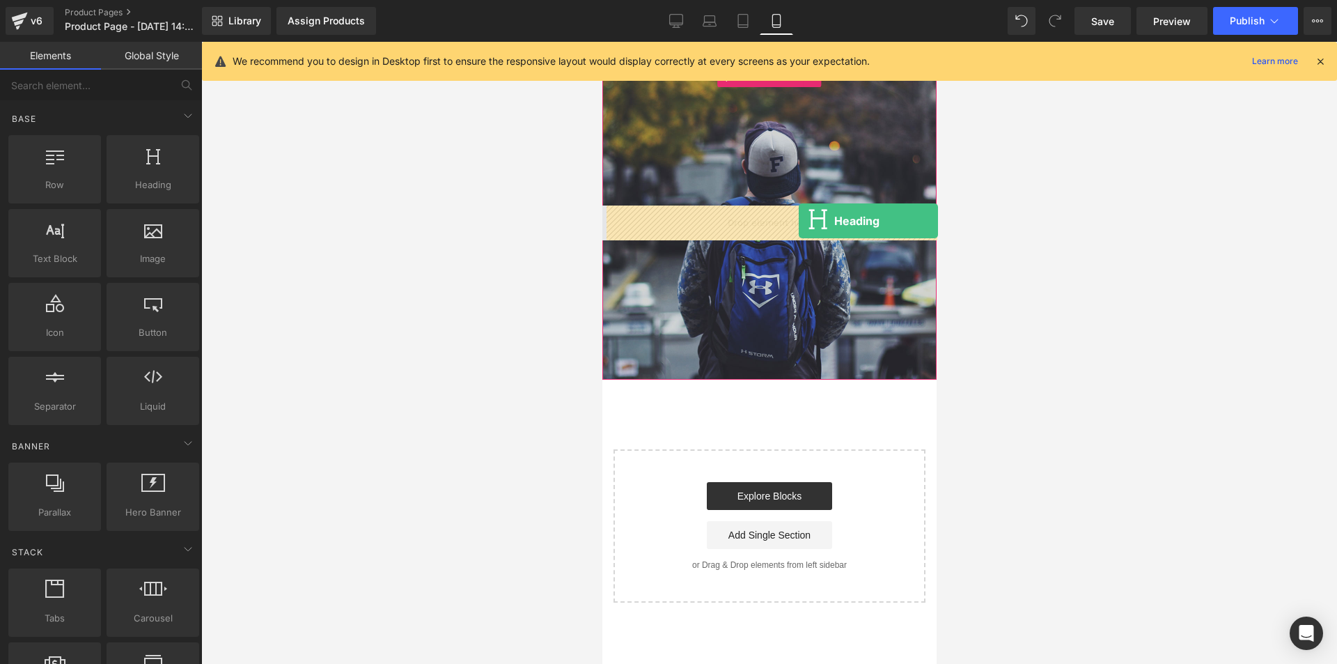
drag, startPoint x: 744, startPoint y: 195, endPoint x: 798, endPoint y: 221, distance: 60.1
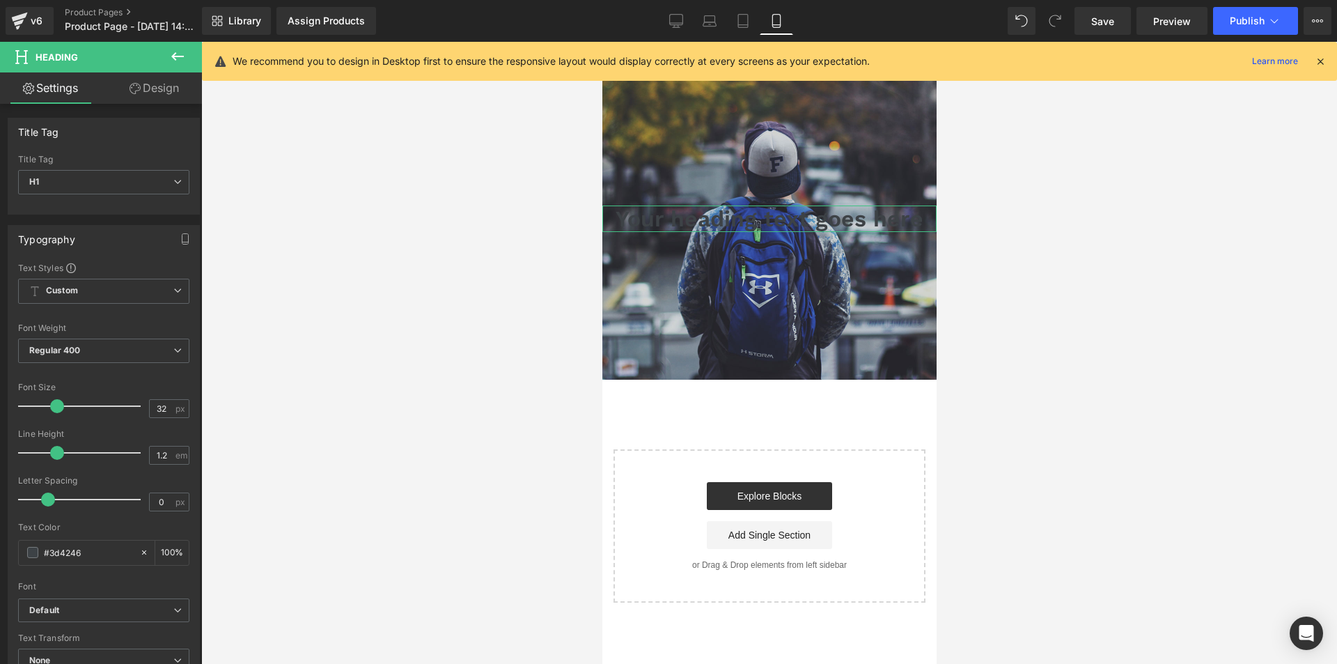
click at [128, 97] on link "Design" at bounding box center [154, 87] width 101 height 31
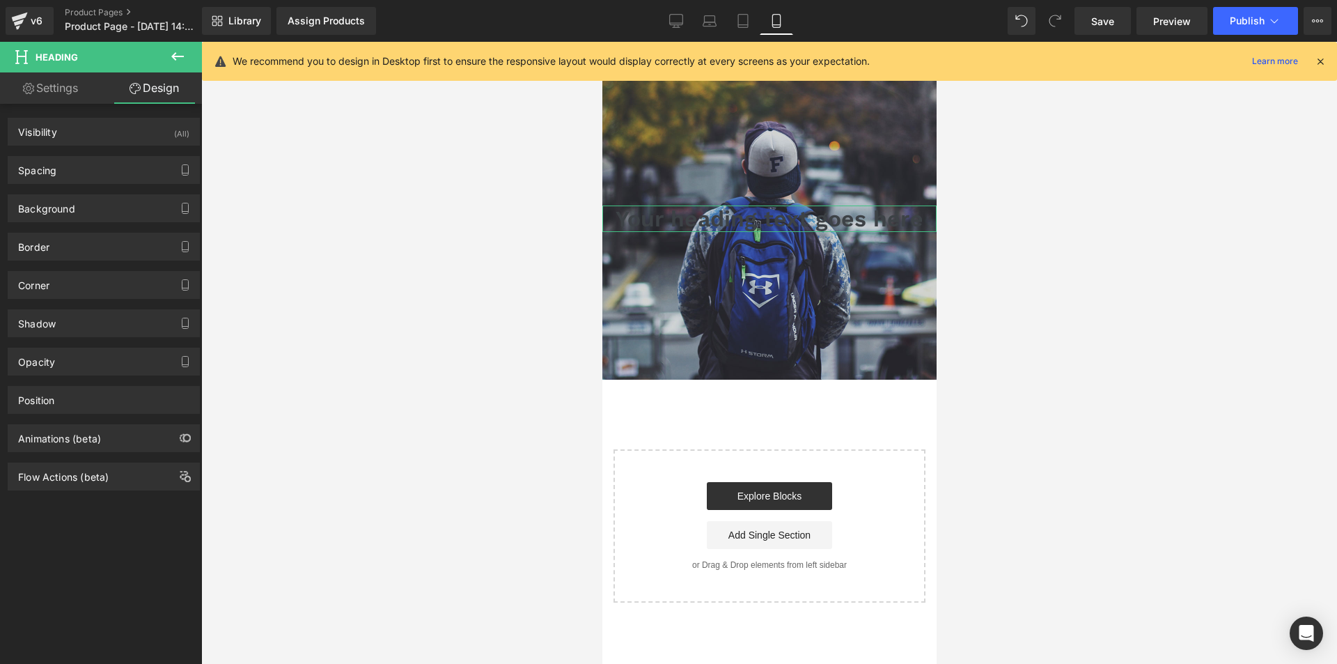
click at [68, 96] on link "Settings" at bounding box center [50, 87] width 101 height 31
type input "100"
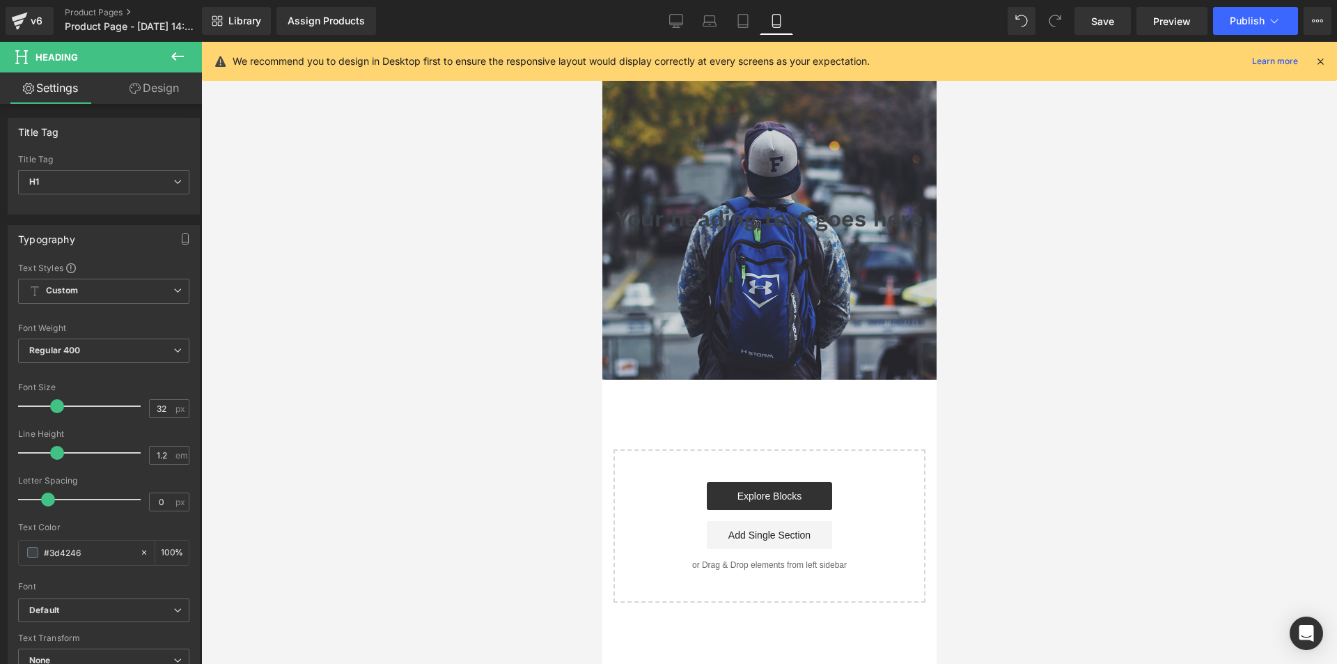
click at [178, 52] on icon at bounding box center [177, 56] width 17 height 17
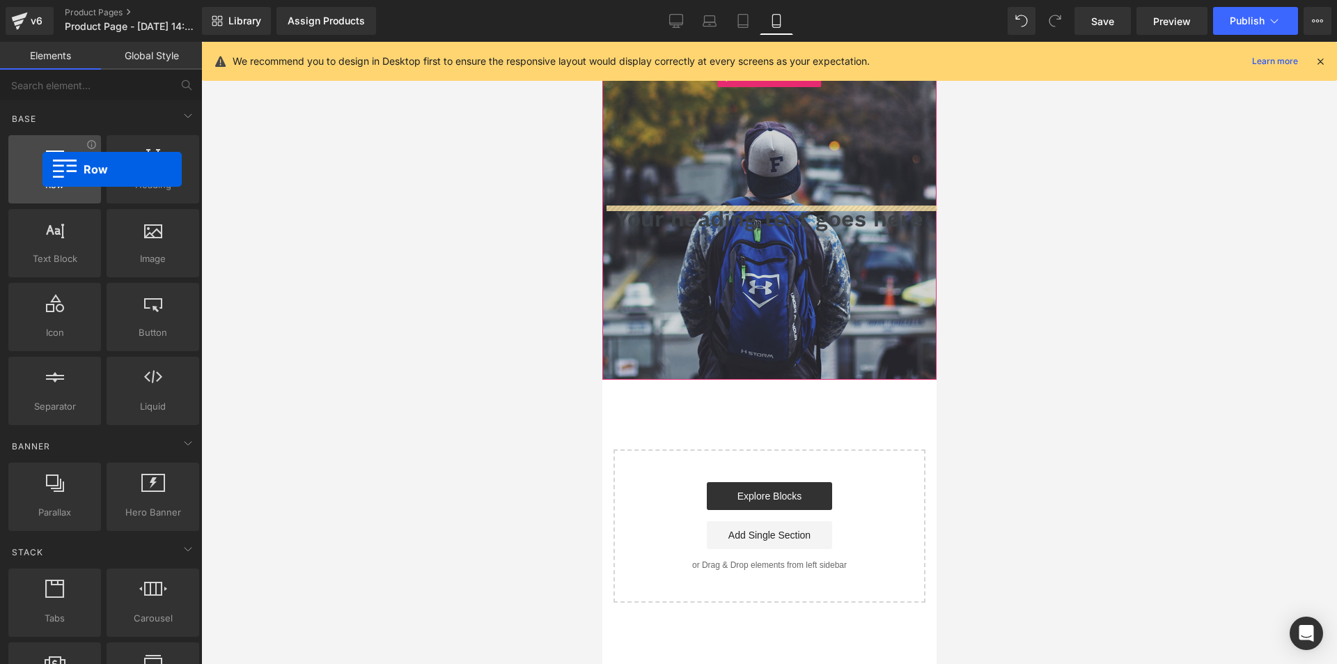
drag, startPoint x: 59, startPoint y: 191, endPoint x: 34, endPoint y: 167, distance: 34.5
click at [34, 167] on div "Row rows, columns, layouts, div" at bounding box center [54, 169] width 93 height 68
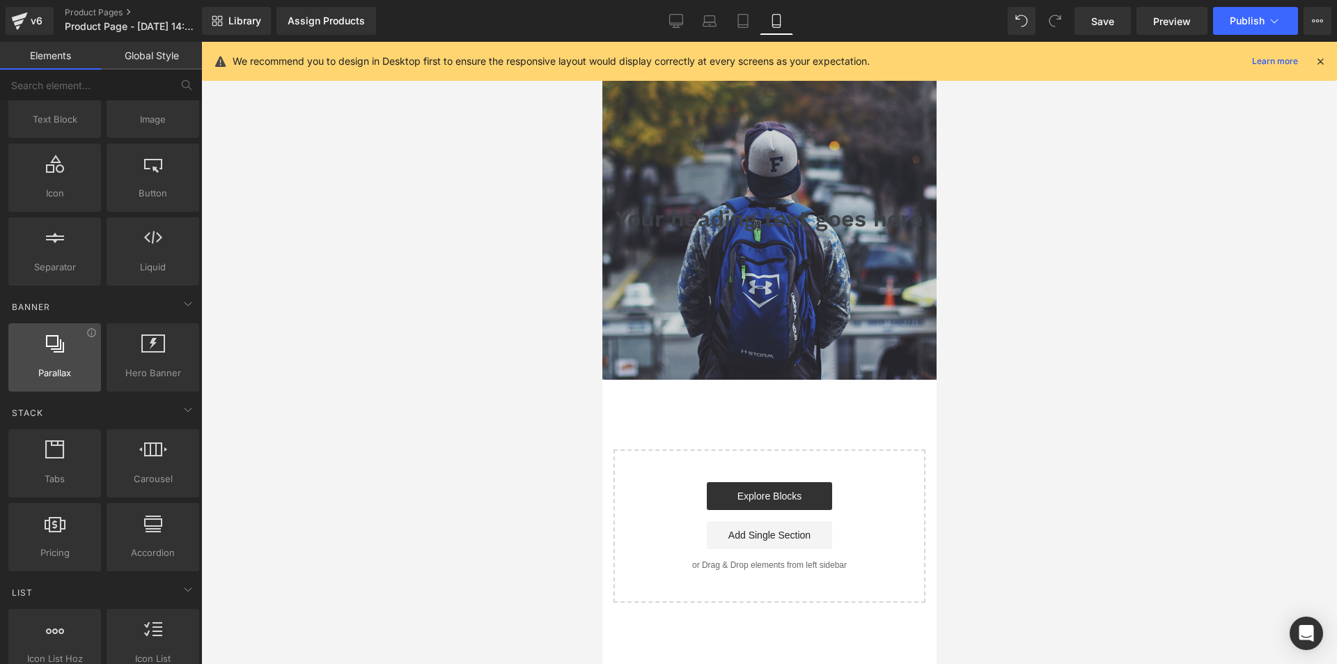
scroll to position [0, 0]
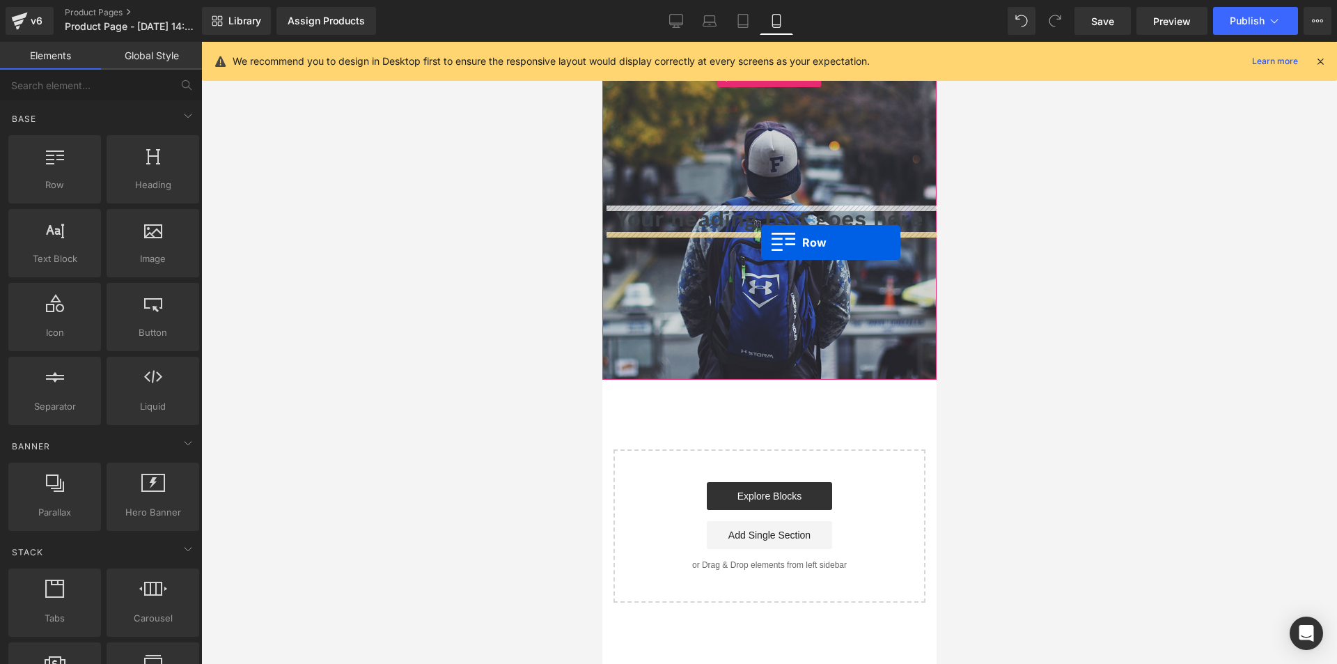
drag, startPoint x: 720, startPoint y: 223, endPoint x: 761, endPoint y: 242, distance: 44.9
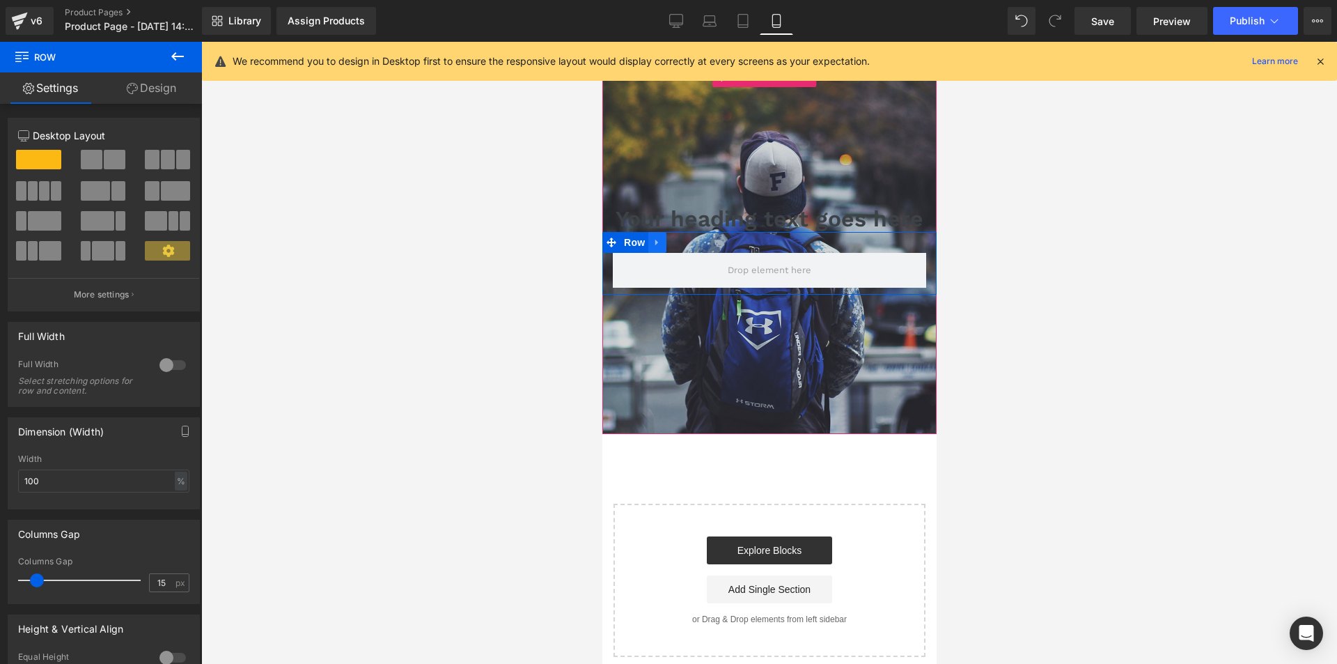
click at [658, 245] on icon at bounding box center [657, 243] width 10 height 10
click at [690, 241] on icon at bounding box center [693, 243] width 10 height 10
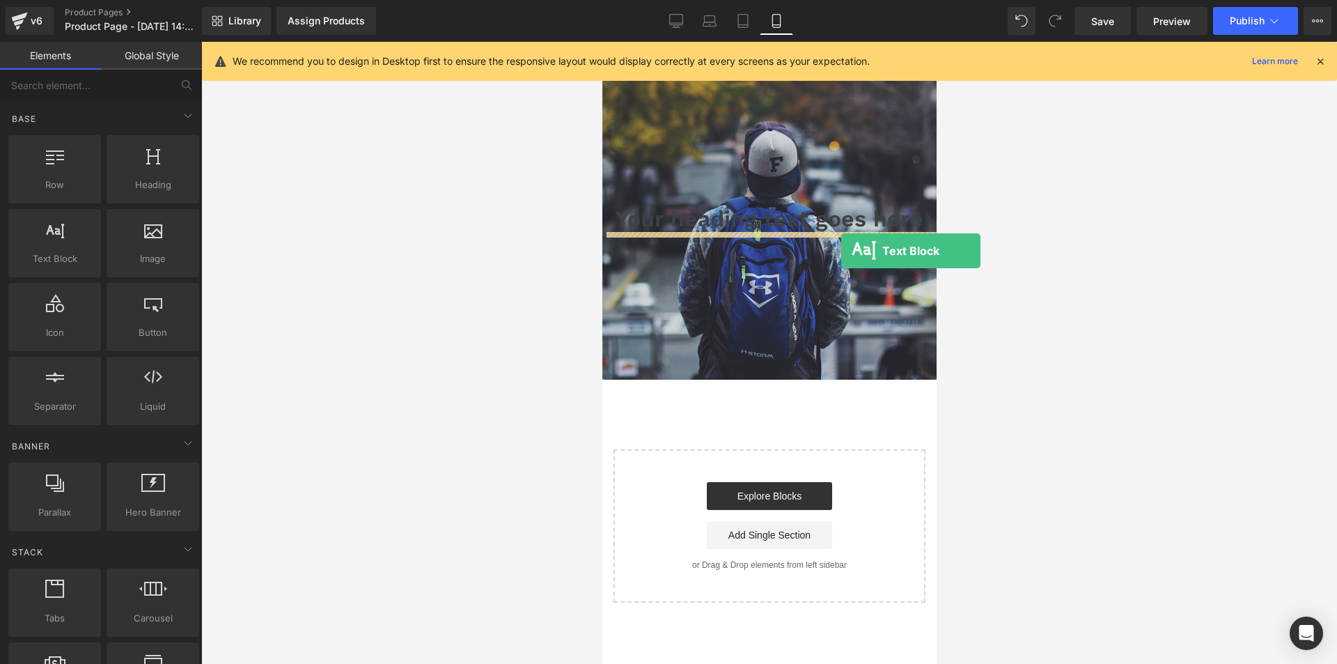
drag, startPoint x: 724, startPoint y: 281, endPoint x: 841, endPoint y: 251, distance: 120.8
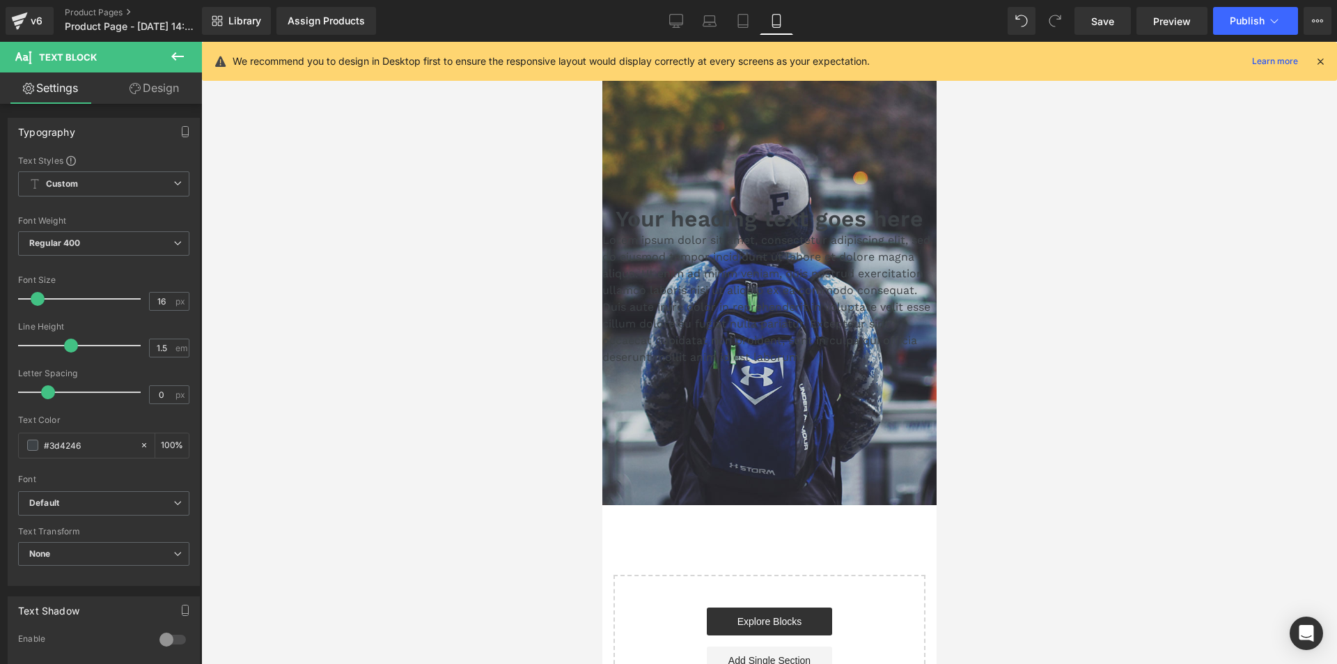
click at [184, 56] on icon at bounding box center [177, 56] width 13 height 8
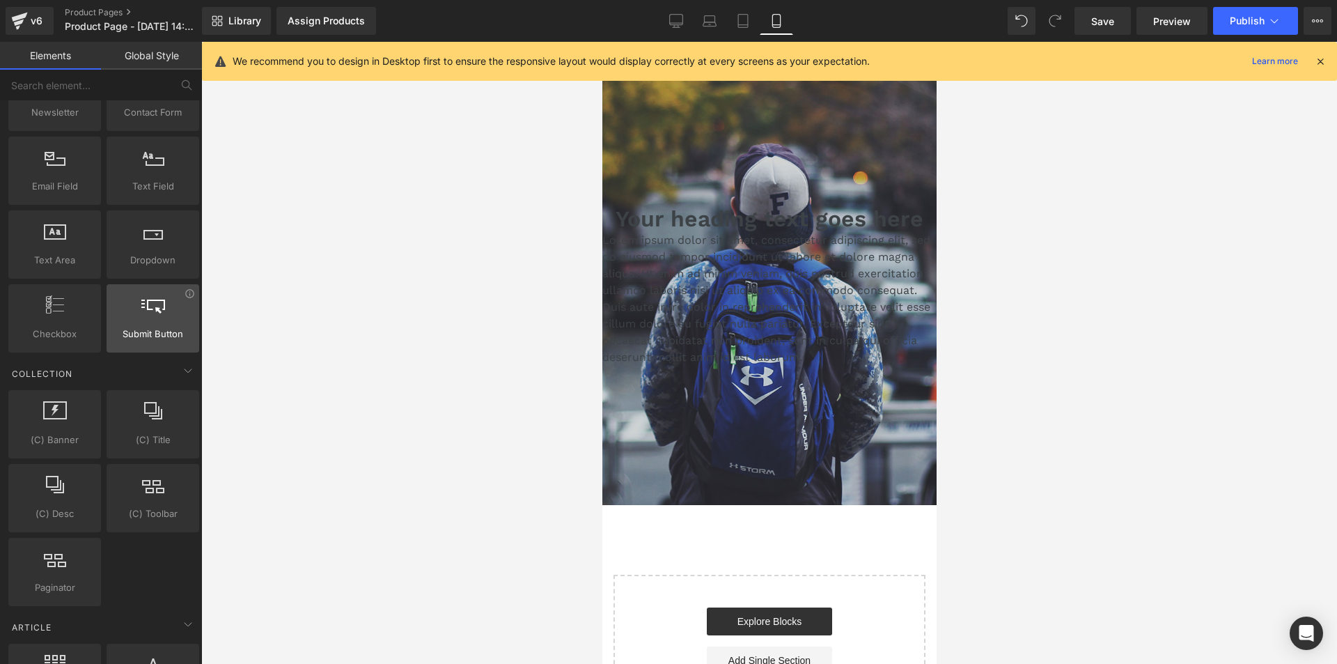
scroll to position [2159, 0]
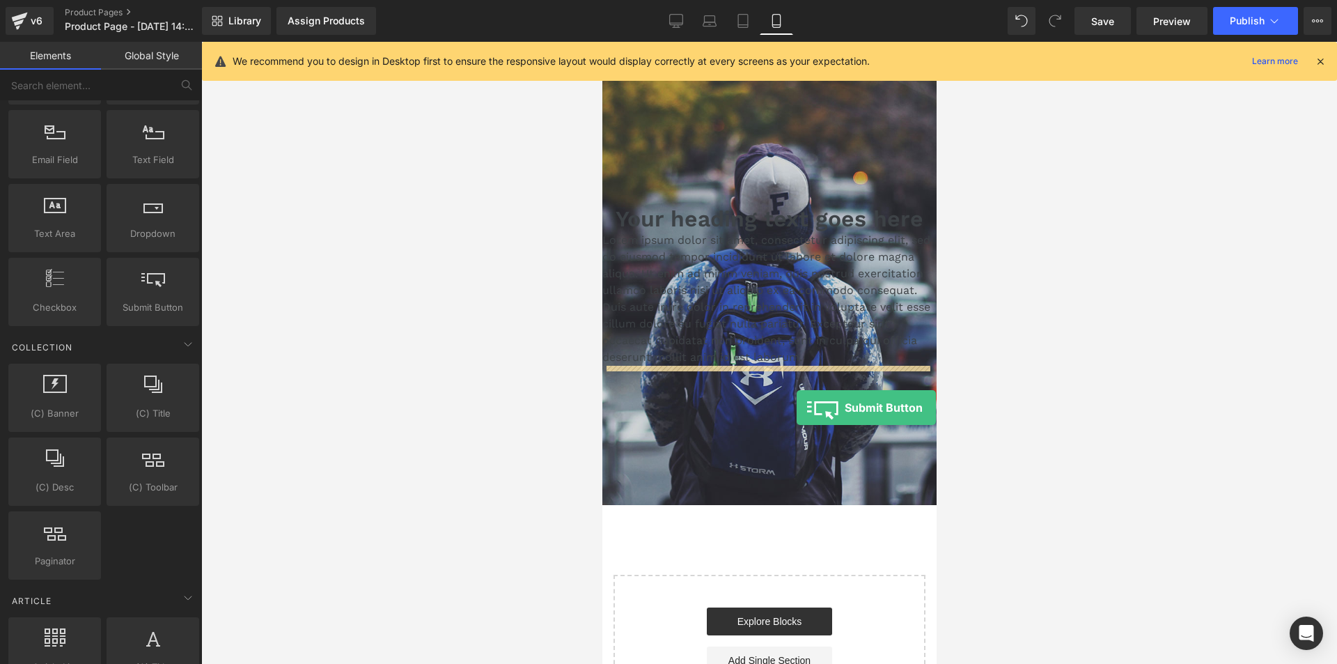
drag, startPoint x: 760, startPoint y: 352, endPoint x: 790, endPoint y: 385, distance: 44.4
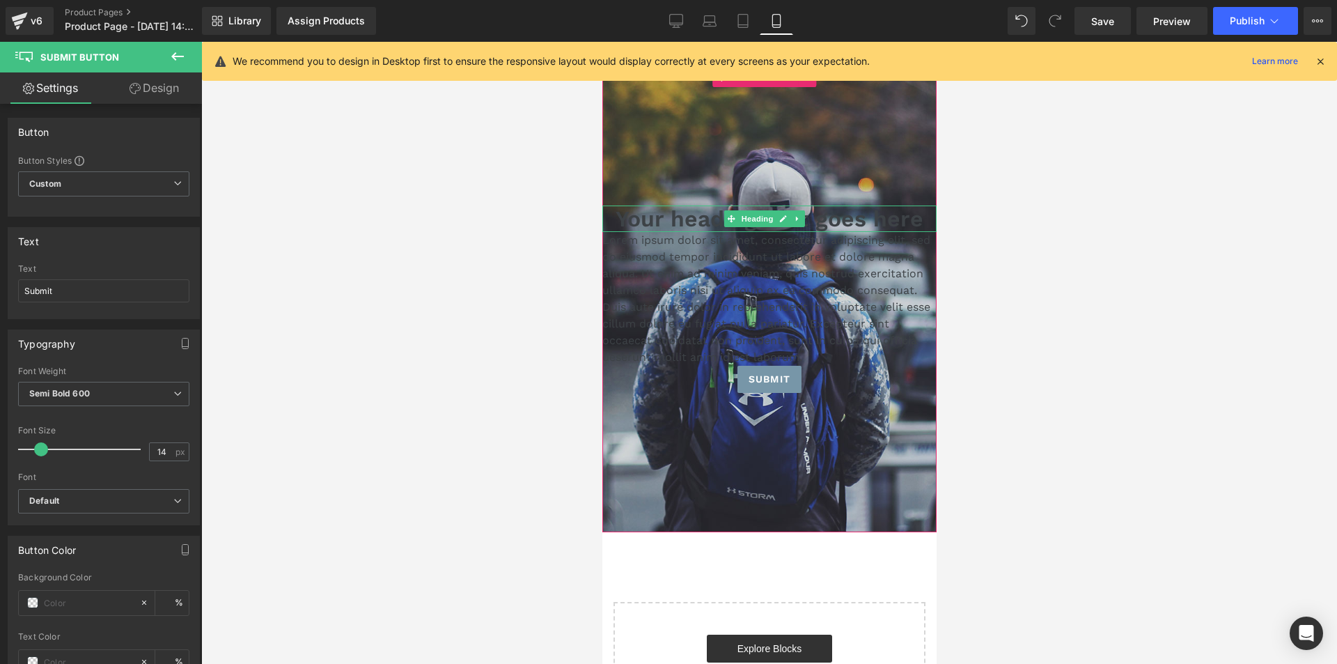
click at [690, 220] on h1 "Your heading text goes here" at bounding box center [769, 218] width 334 height 26
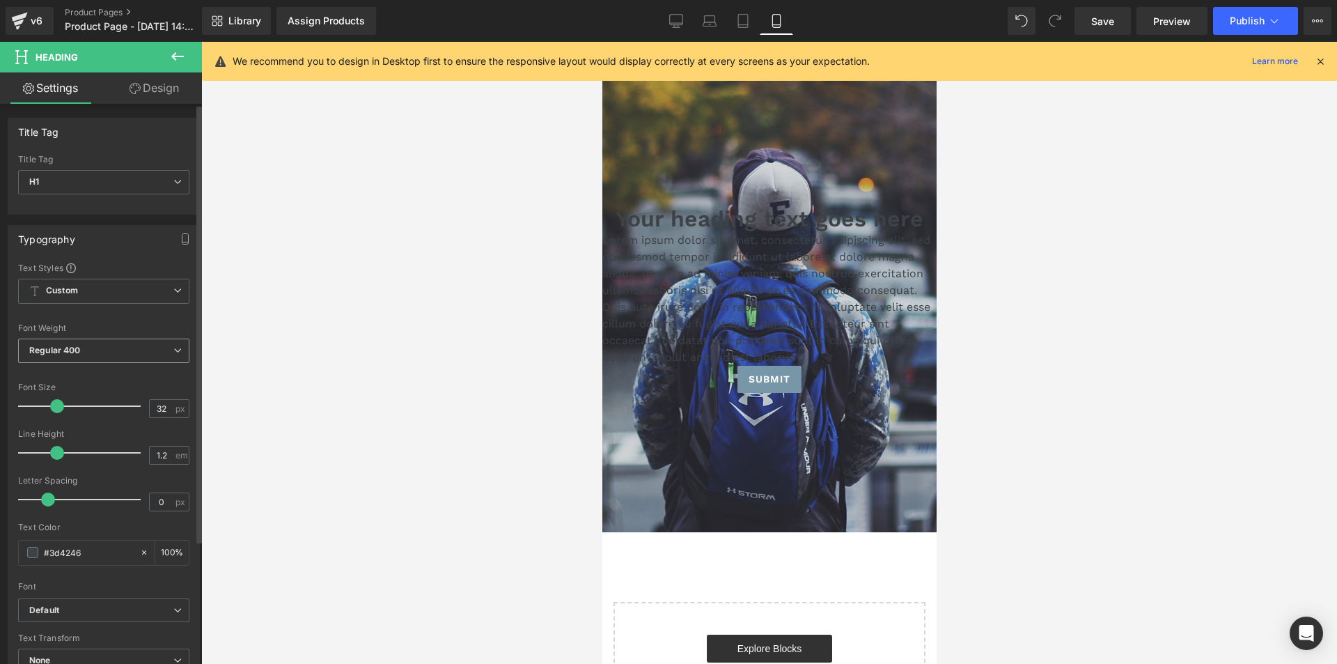
click at [83, 339] on span "Regular 400" at bounding box center [103, 351] width 171 height 24
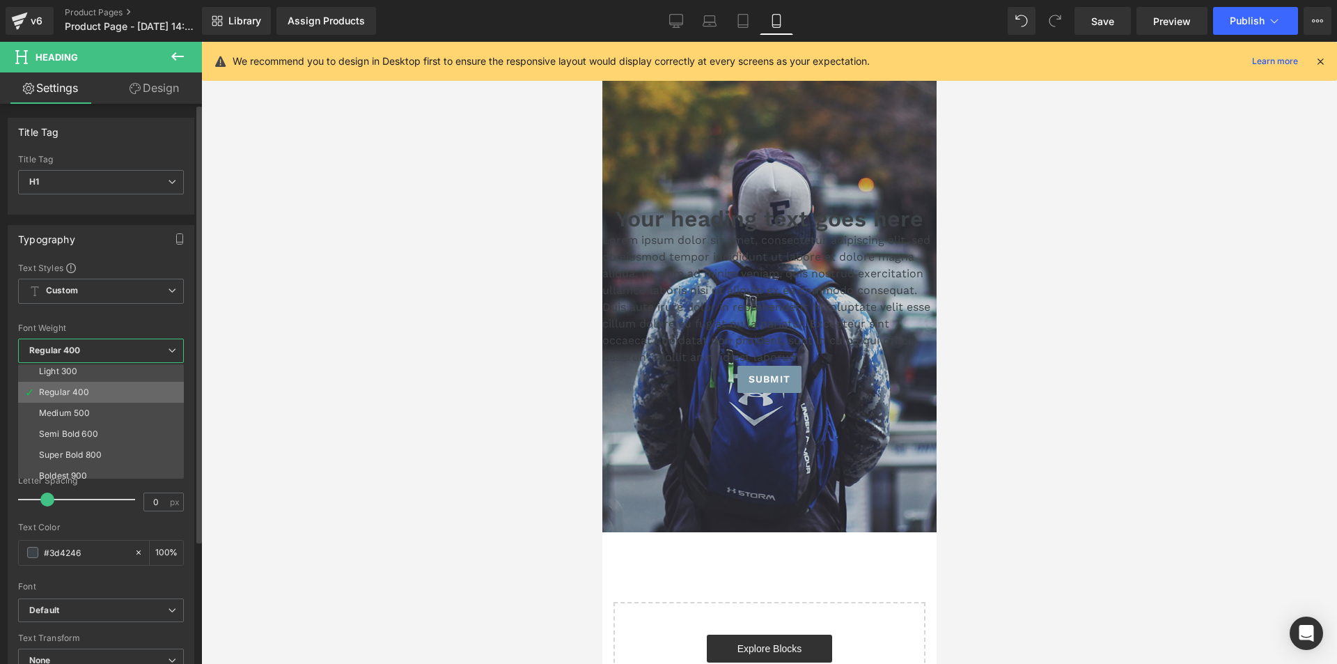
scroll to position [70, 0]
click at [72, 468] on div "Bold 700" at bounding box center [57, 472] width 36 height 10
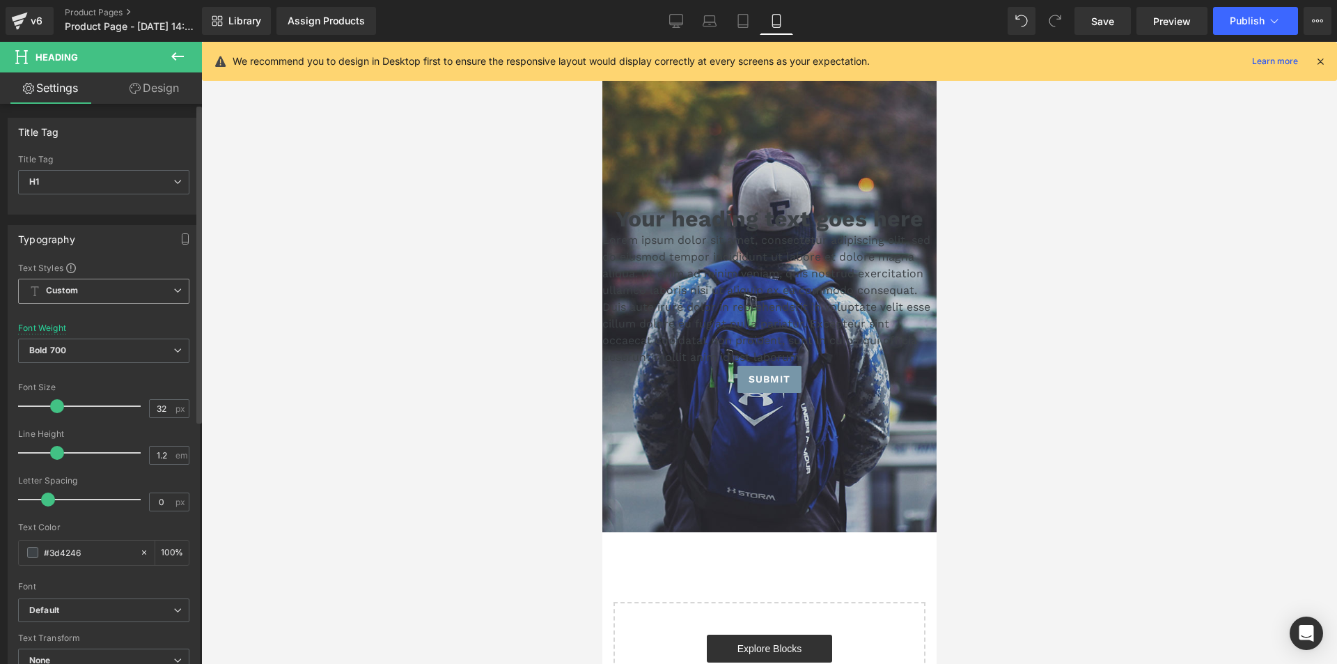
click at [127, 293] on span "Custom Setup Global Style" at bounding box center [103, 291] width 171 height 25
click at [127, 293] on span "Custom Setup Global Style" at bounding box center [101, 291] width 166 height 25
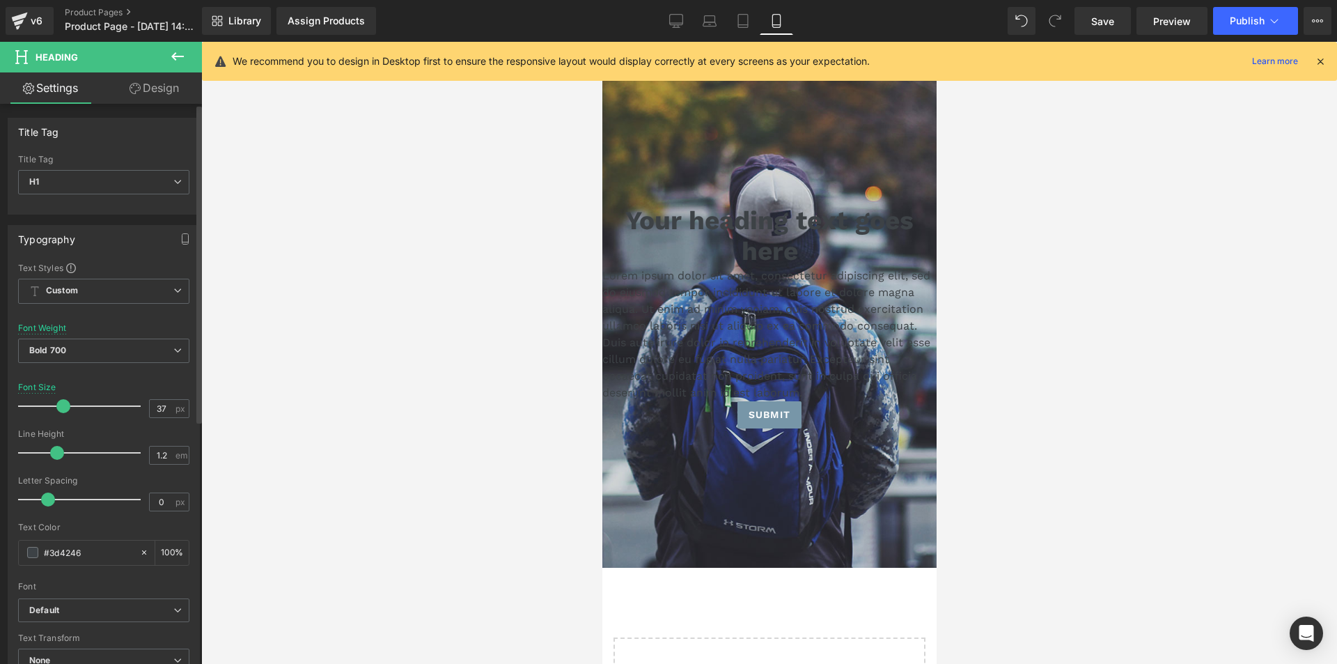
type input "38"
drag, startPoint x: 52, startPoint y: 405, endPoint x: 59, endPoint y: 404, distance: 7.1
click at [59, 404] on span at bounding box center [65, 406] width 14 height 14
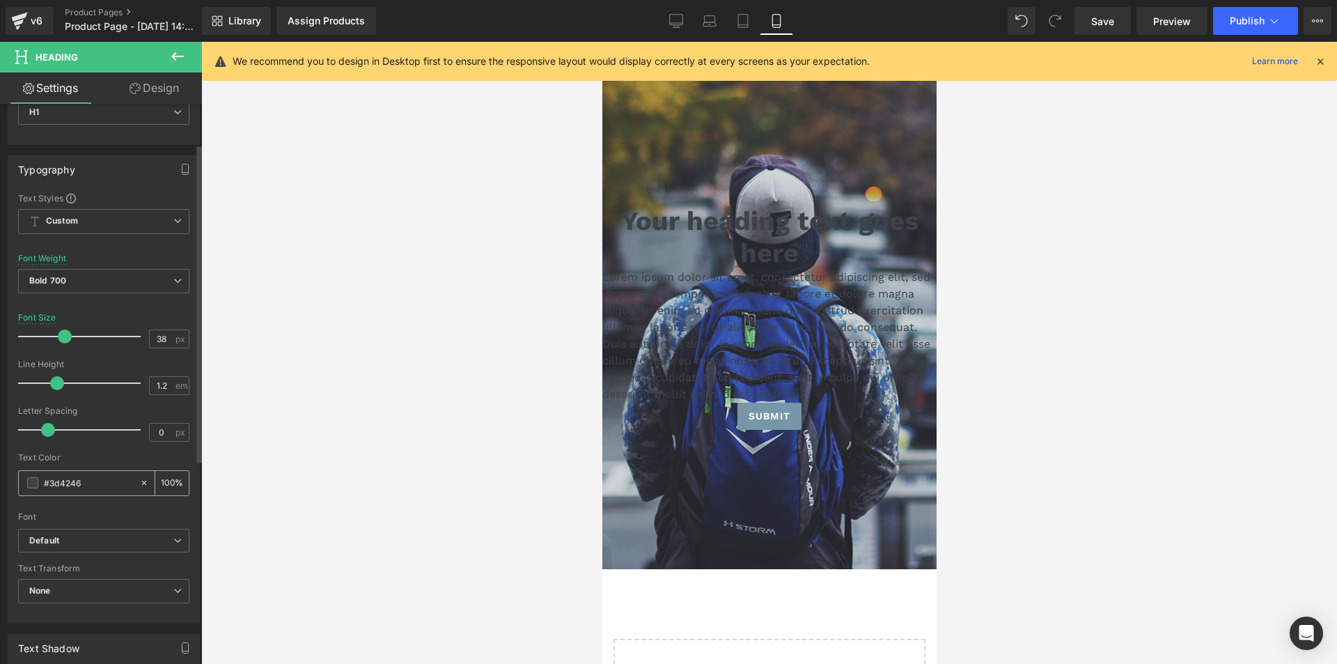
click at [30, 481] on span at bounding box center [32, 482] width 11 height 11
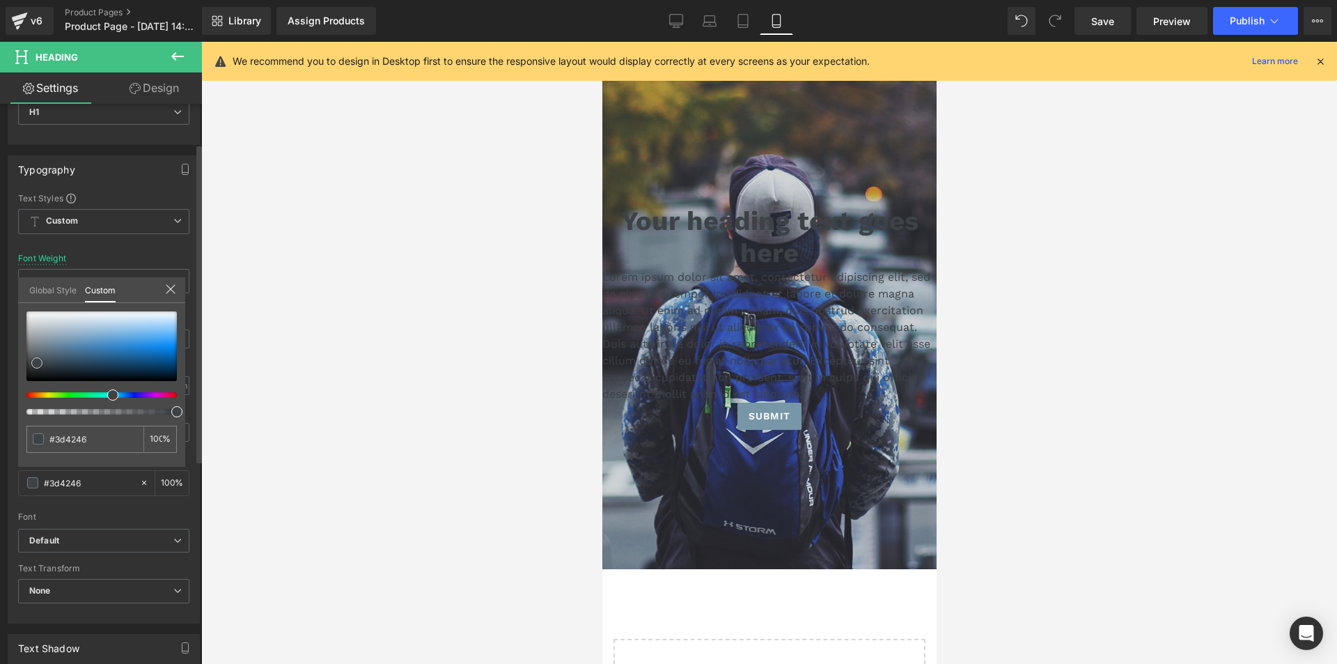
type input "#101418"
type input "#2f3840"
type input "#495259"
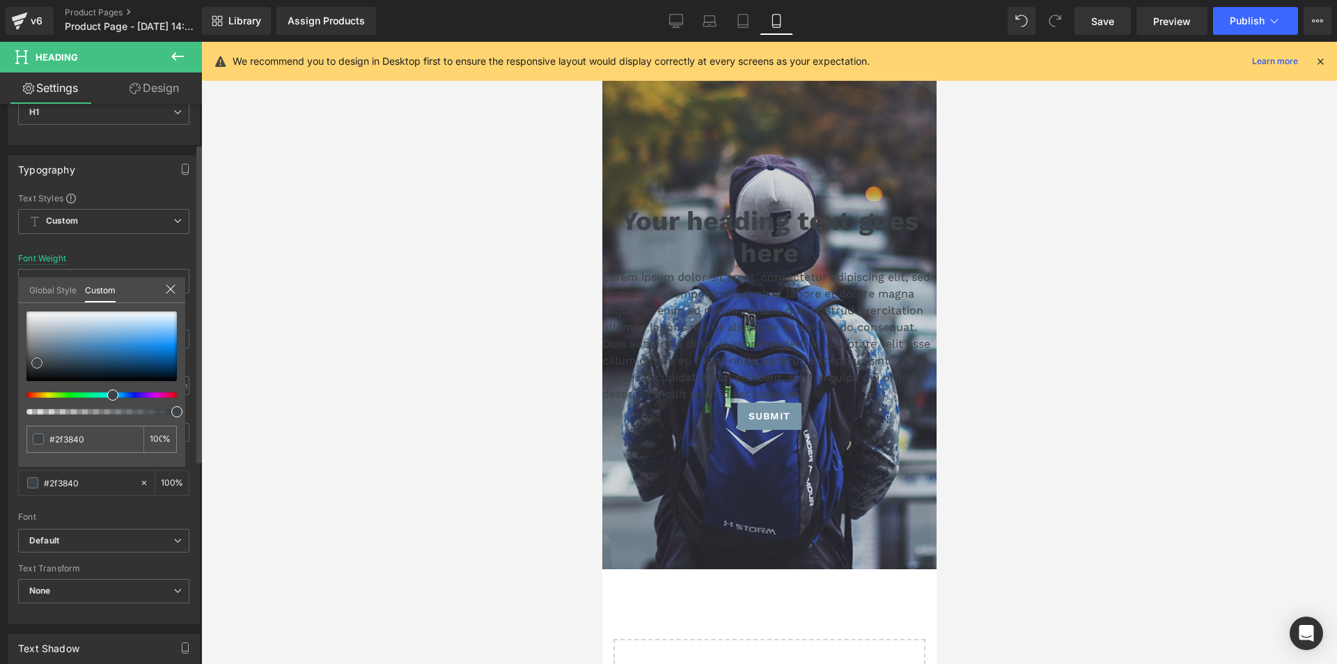
type input "#495259"
type input "#676e74"
type input "#828487"
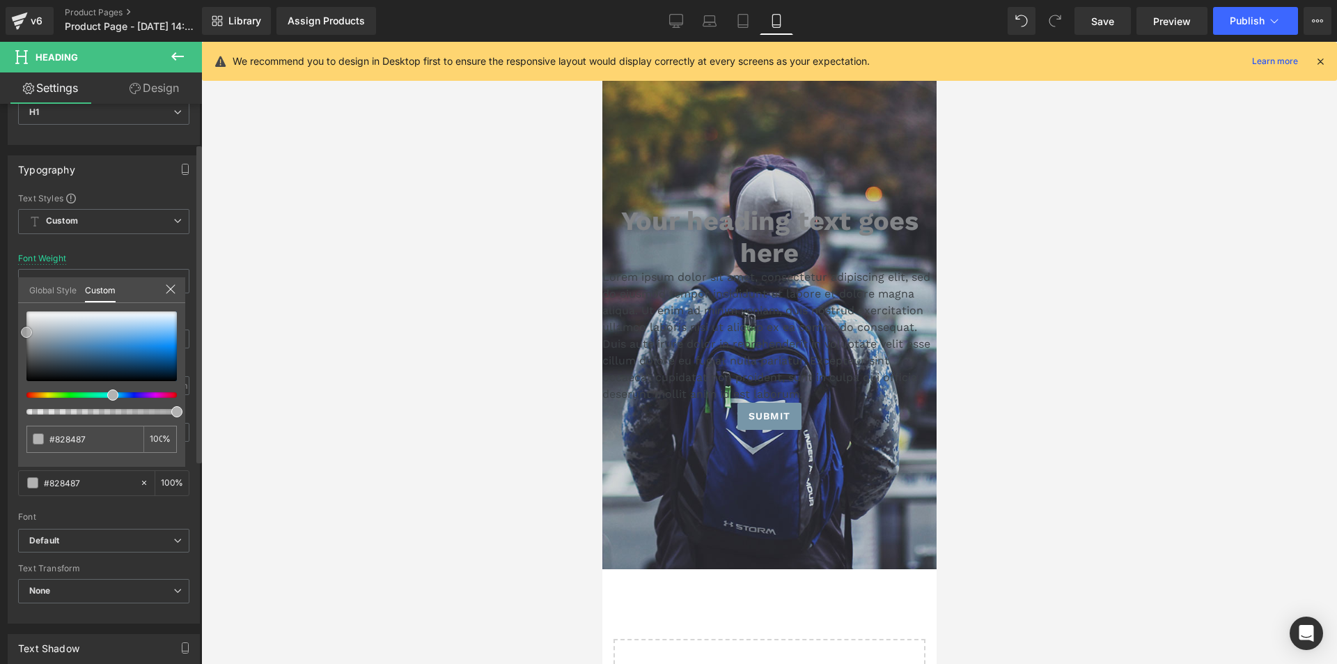
type input "#a0a0a0"
type input "#b2b2b2"
type input "#bfbfbf"
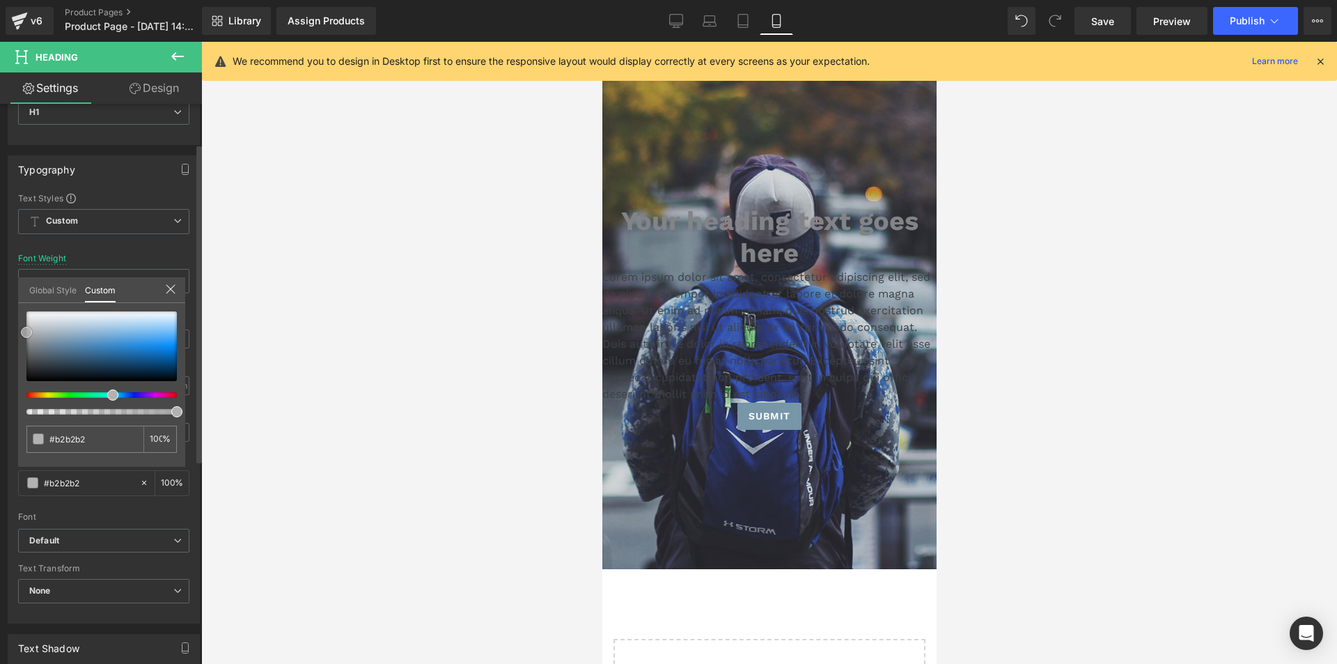
type input "#bfbfbf"
type input "#c6c6c6"
type input "#d1d1d1"
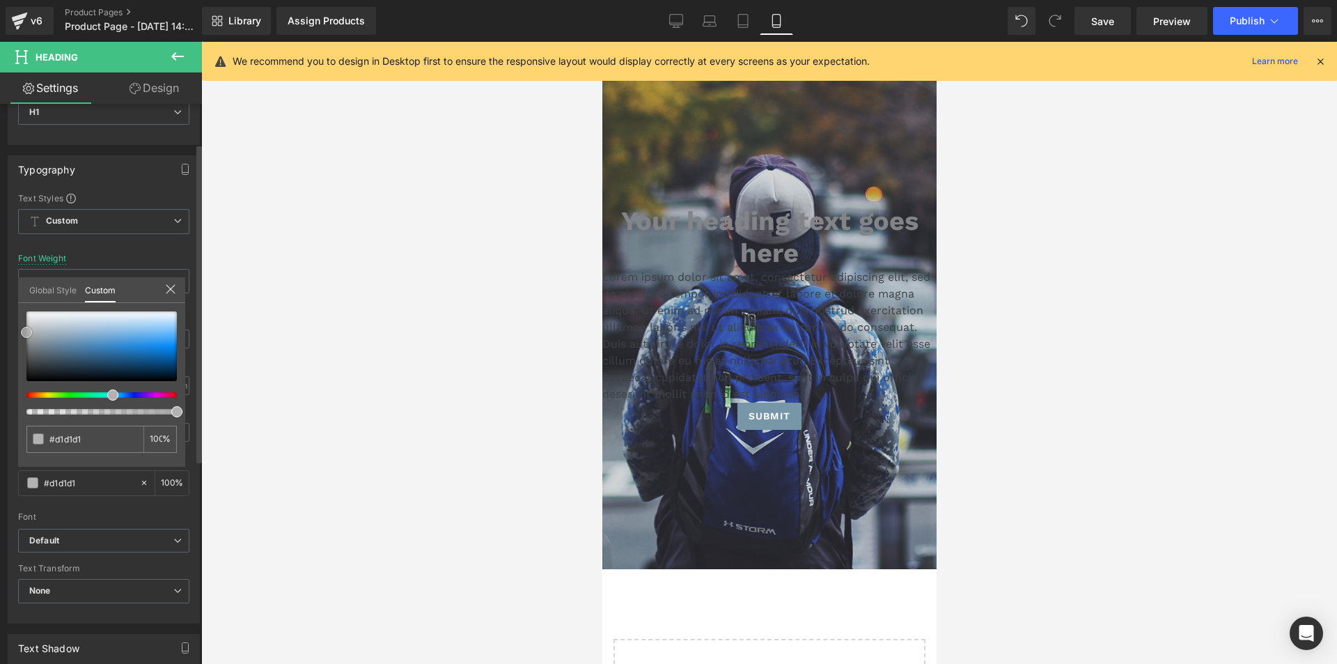
type input "#d6d6d6"
type input "#dddddd"
type input "#eaeaea"
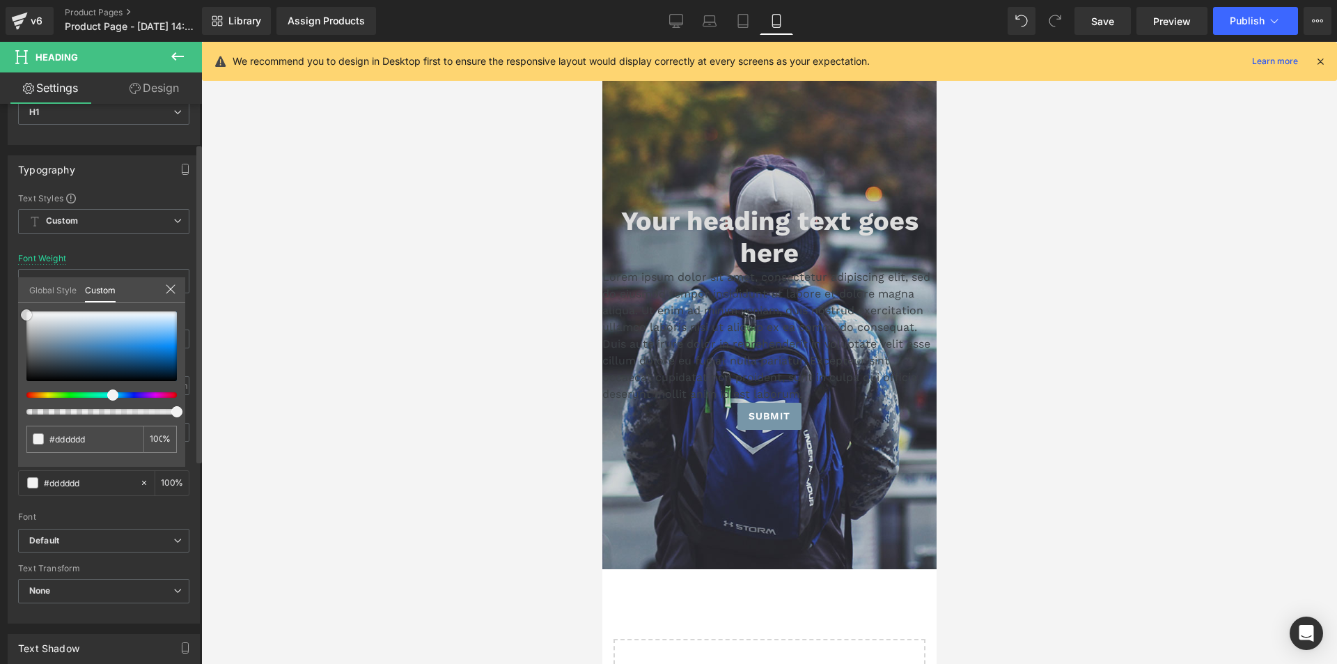
type input "#eaeaea"
type input "#f2f2f2"
drag, startPoint x: 47, startPoint y: 364, endPoint x: 0, endPoint y: 311, distance: 71.6
click at [0, 311] on div "Typography Text Styles Custom Custom Setup Global Style Custom Setup Global Sty…" at bounding box center [104, 384] width 208 height 479
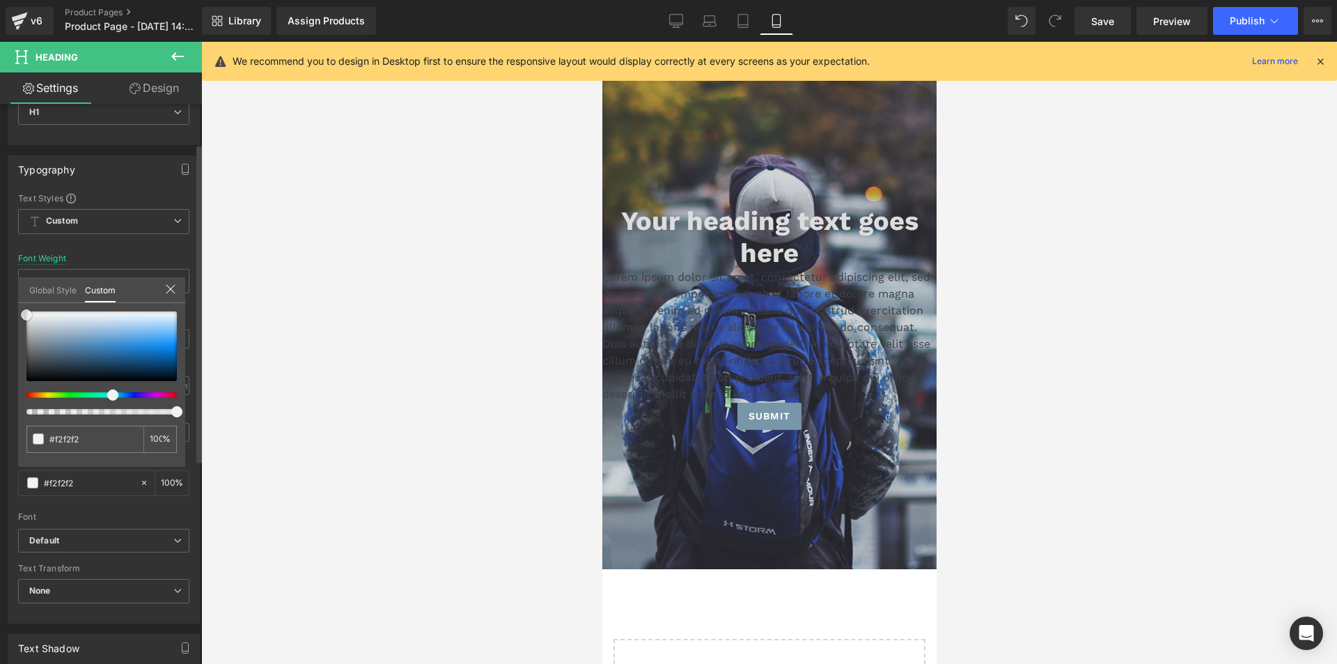
type input "#f7f7f7"
type input "#ffffff"
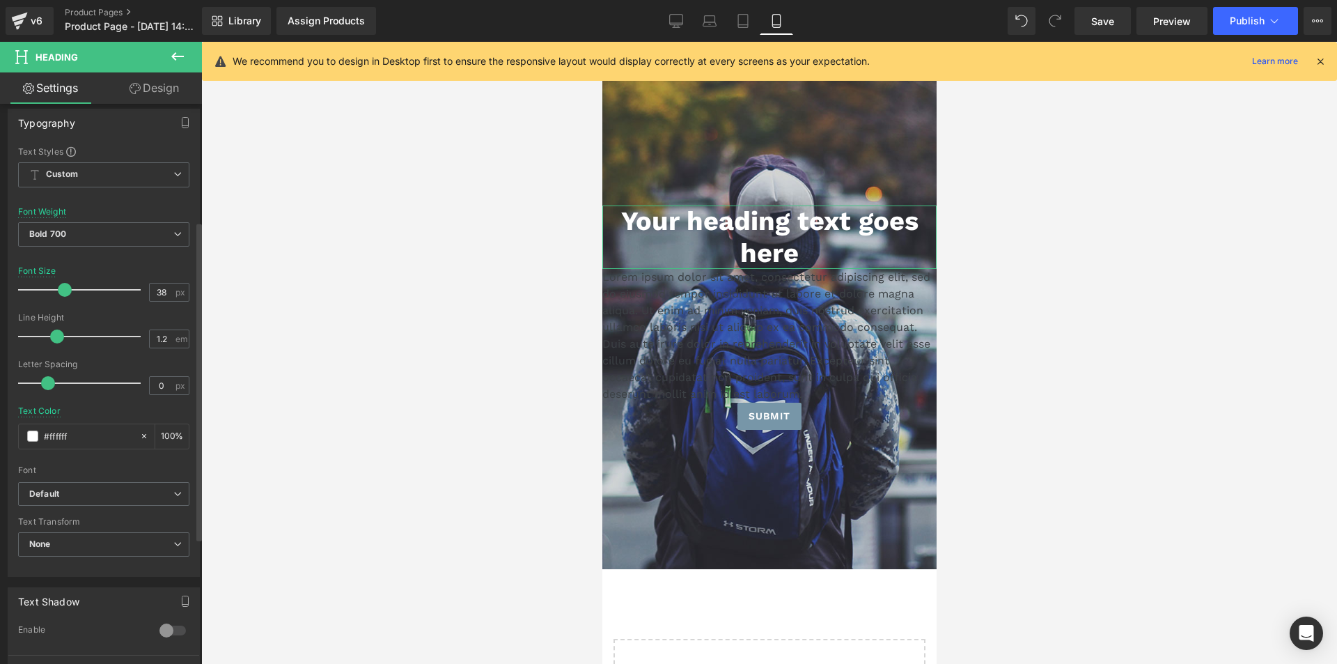
scroll to position [209, 0]
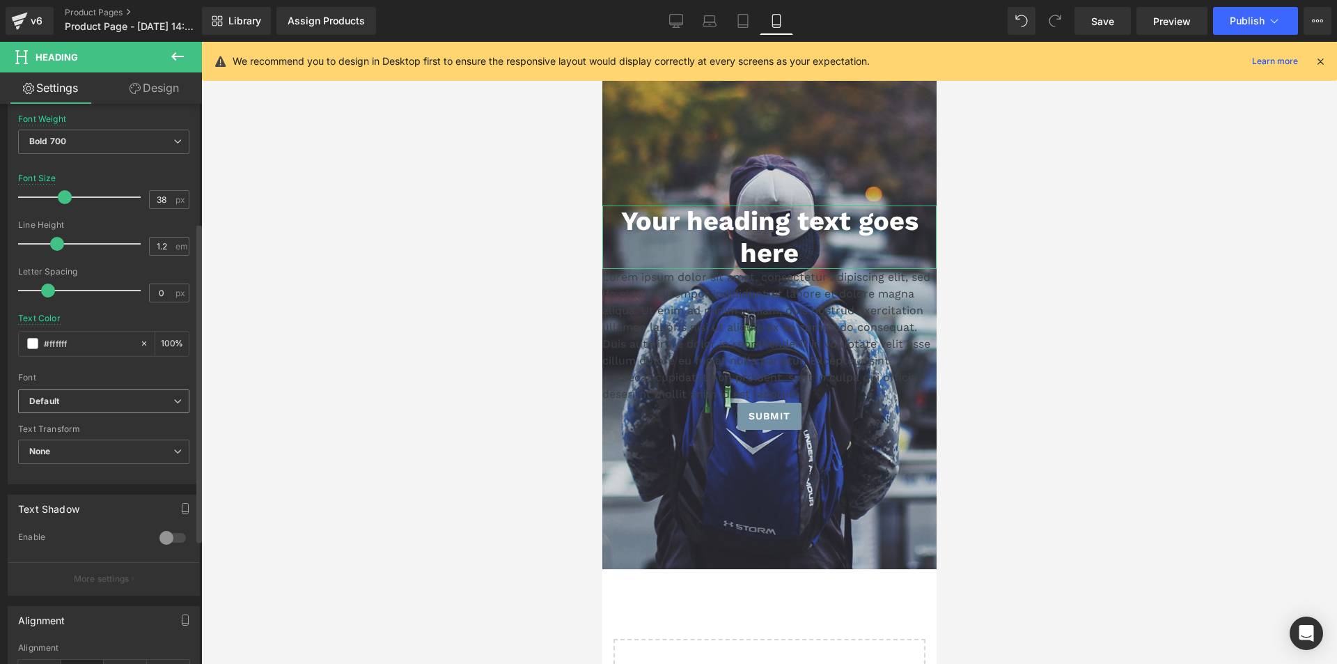
click at [65, 396] on b "Default" at bounding box center [101, 402] width 144 height 12
click at [65, 396] on b "Default" at bounding box center [98, 402] width 139 height 12
click at [102, 449] on span "None" at bounding box center [103, 452] width 171 height 24
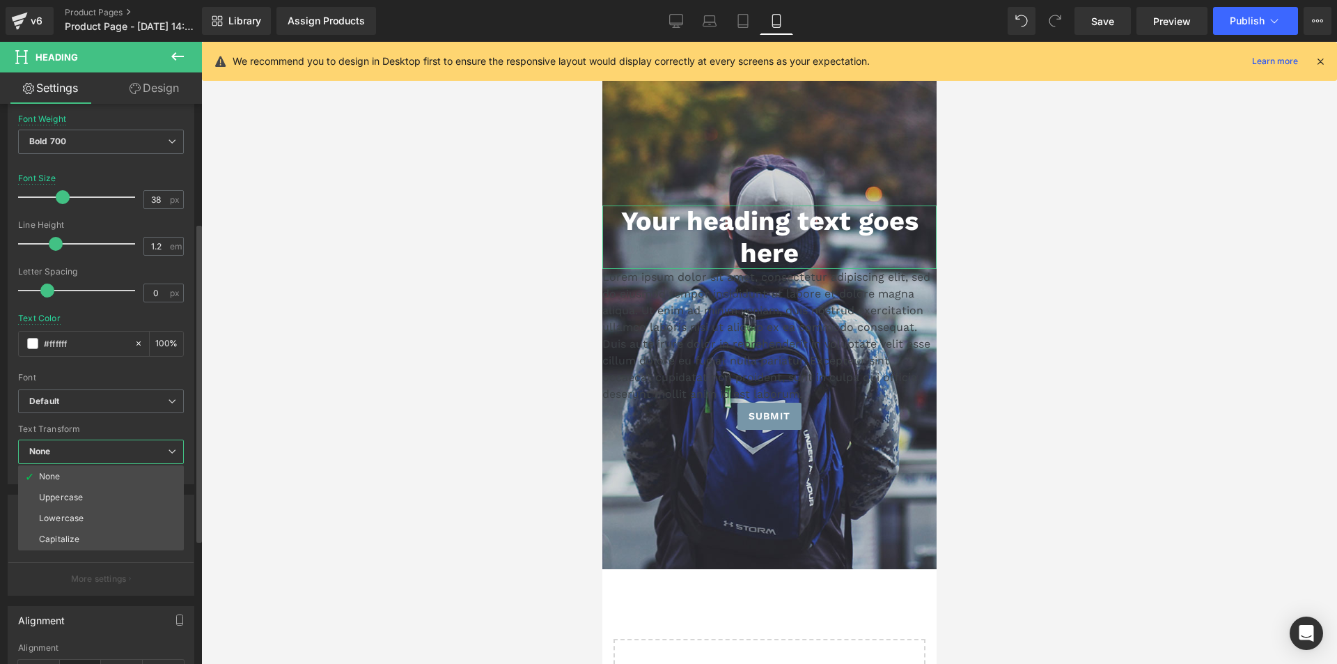
click at [102, 449] on span "None" at bounding box center [101, 452] width 166 height 24
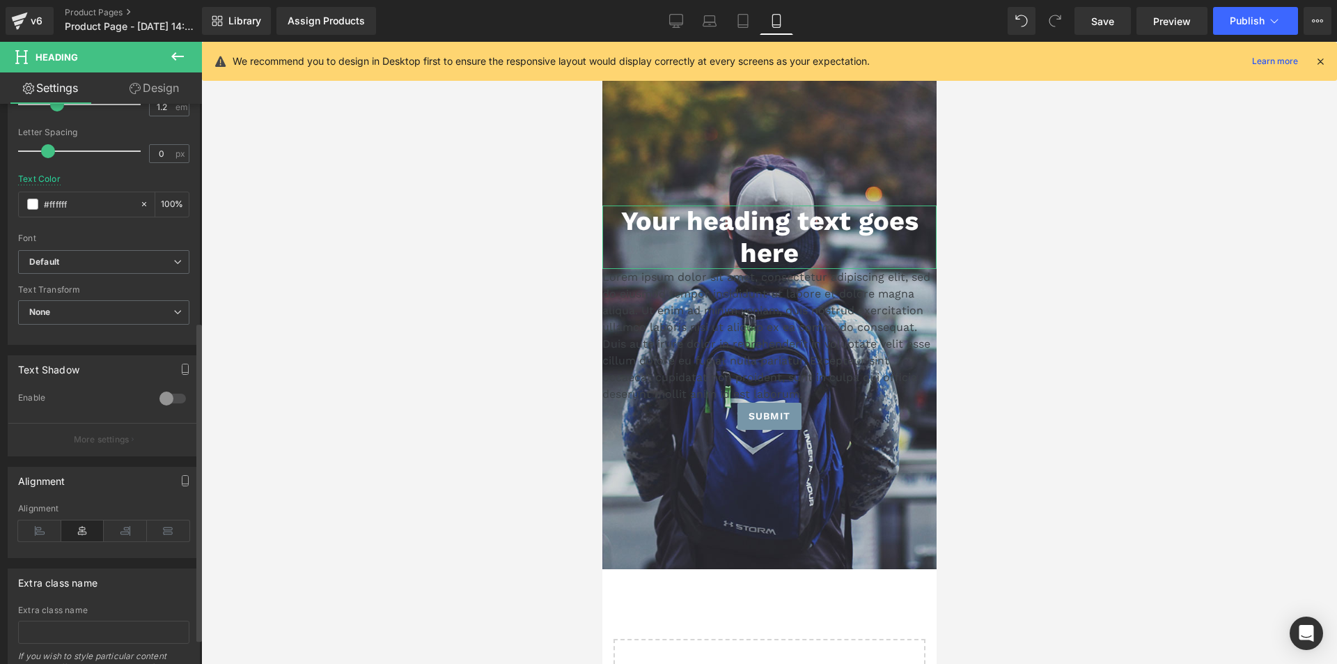
scroll to position [418, 0]
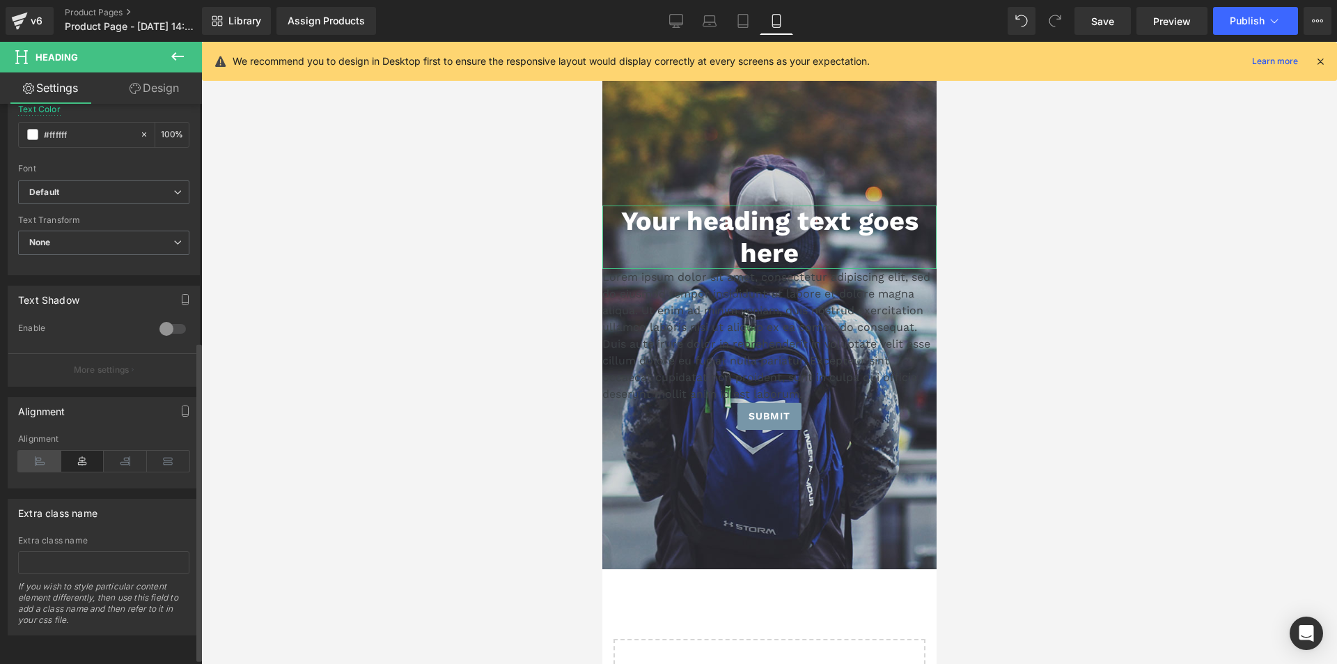
click at [50, 466] on icon at bounding box center [39, 461] width 43 height 21
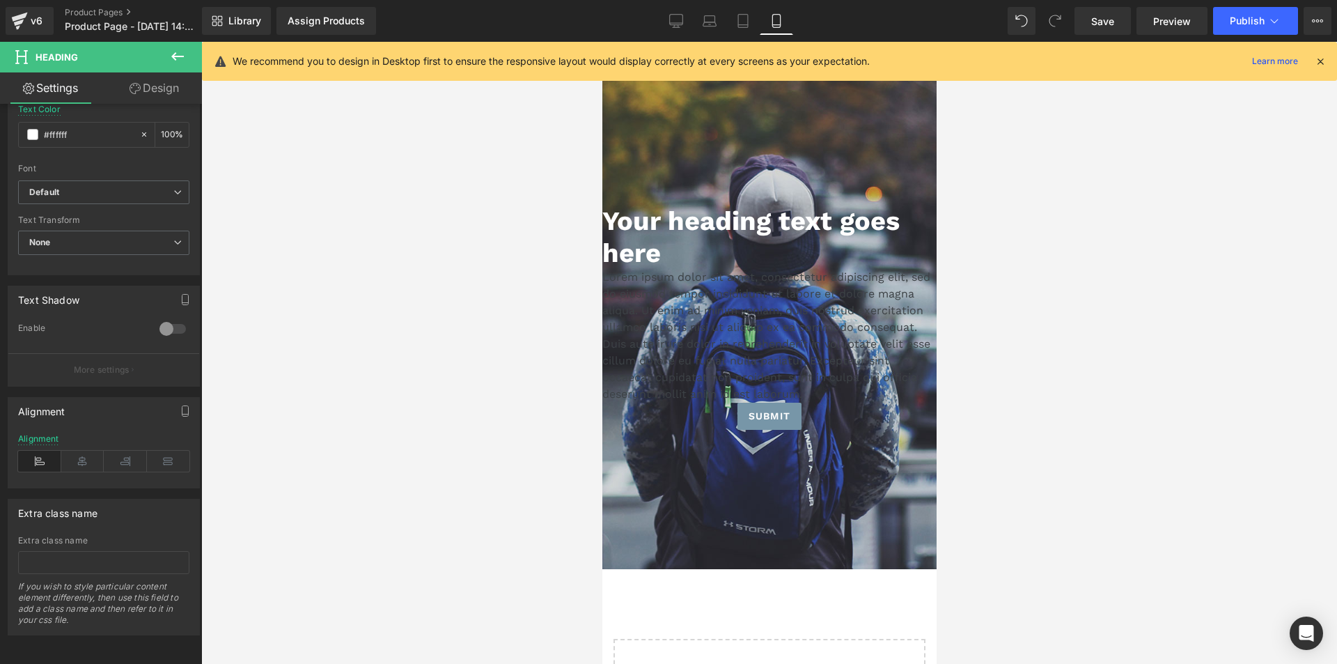
click at [174, 60] on icon at bounding box center [177, 56] width 17 height 17
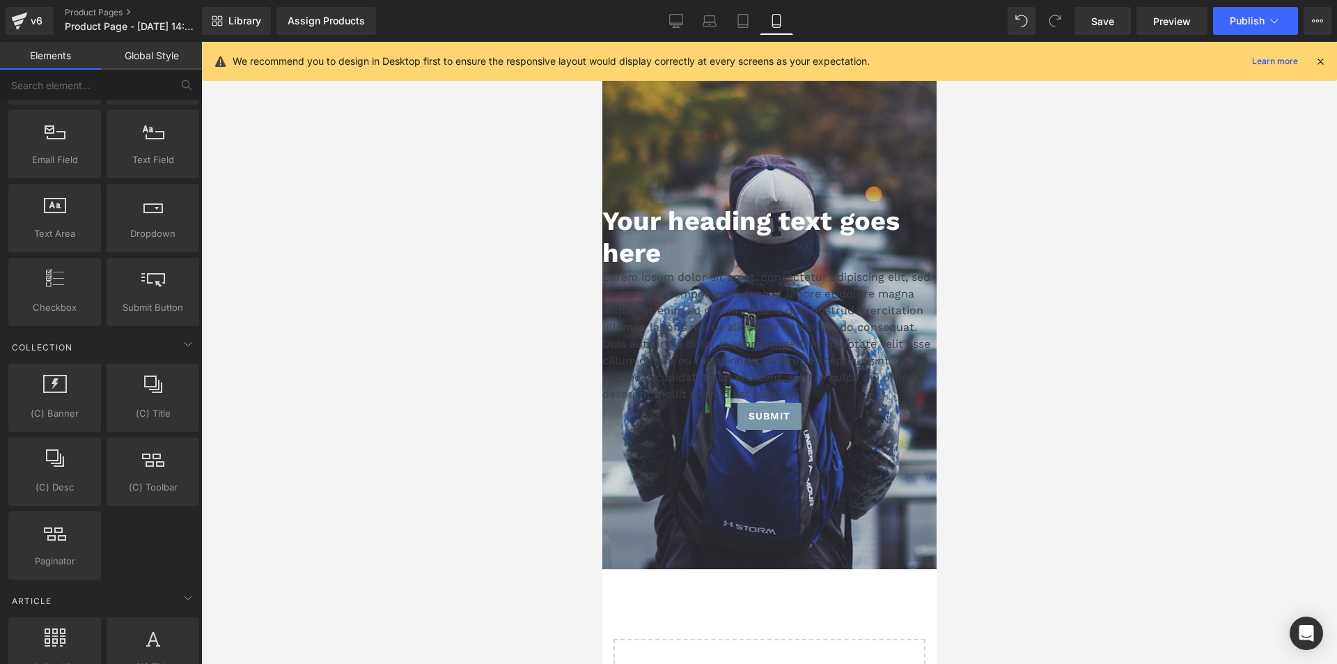
click at [720, 316] on p "Lorem ipsum dolor sit amet, consectetur adipiscing elit, sed do eiusmod tempor …" at bounding box center [769, 336] width 334 height 134
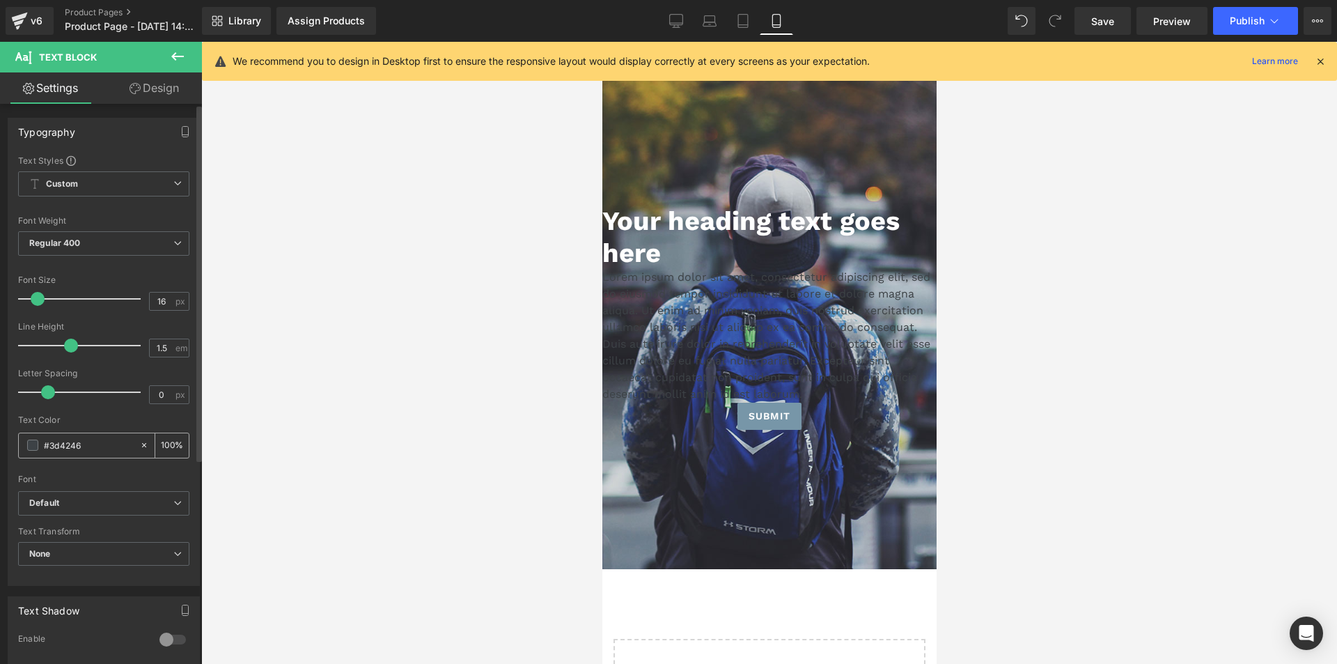
click at [35, 444] on span at bounding box center [32, 445] width 11 height 11
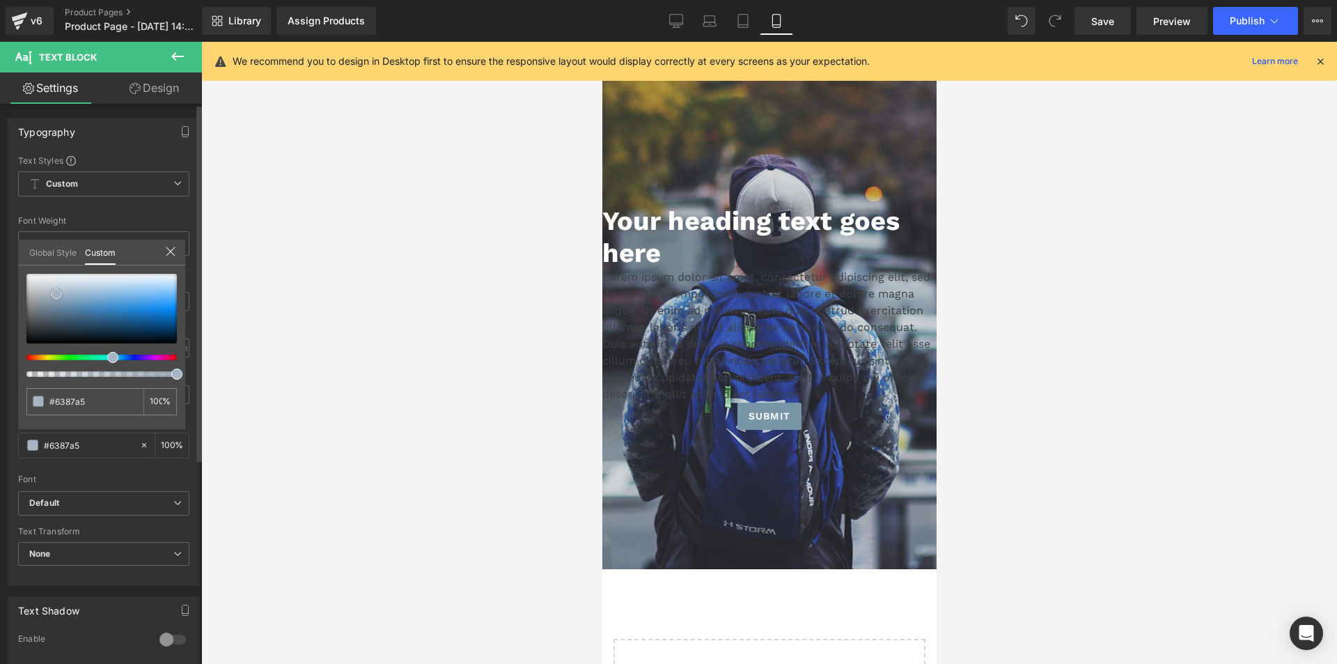
type input "#6387a5"
type input "#a6b5c3"
type input "#d1d6db"
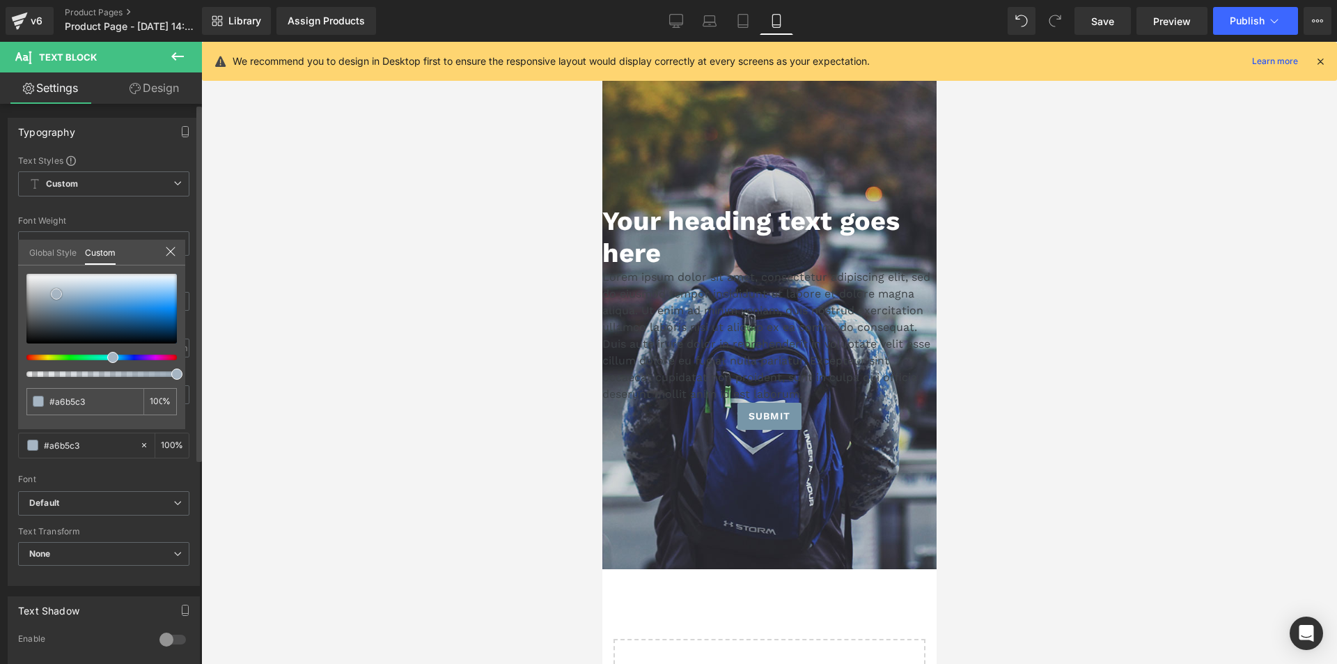
type input "#d1d6db"
type input "#f9f9f9"
type input "#ffffff"
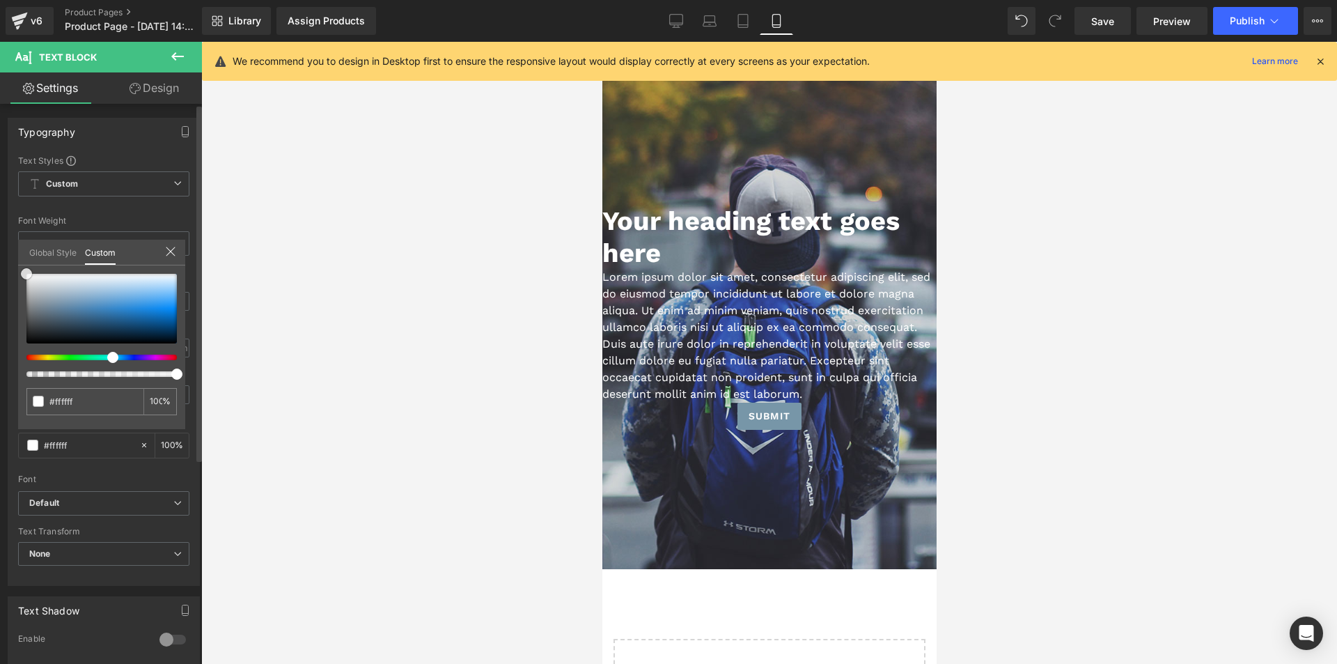
drag, startPoint x: 56, startPoint y: 294, endPoint x: 20, endPoint y: 263, distance: 47.9
click at [0, 245] on div "Typography Text Styles Custom Custom Setup Global Style Custom Setup Global Sty…" at bounding box center [104, 346] width 208 height 479
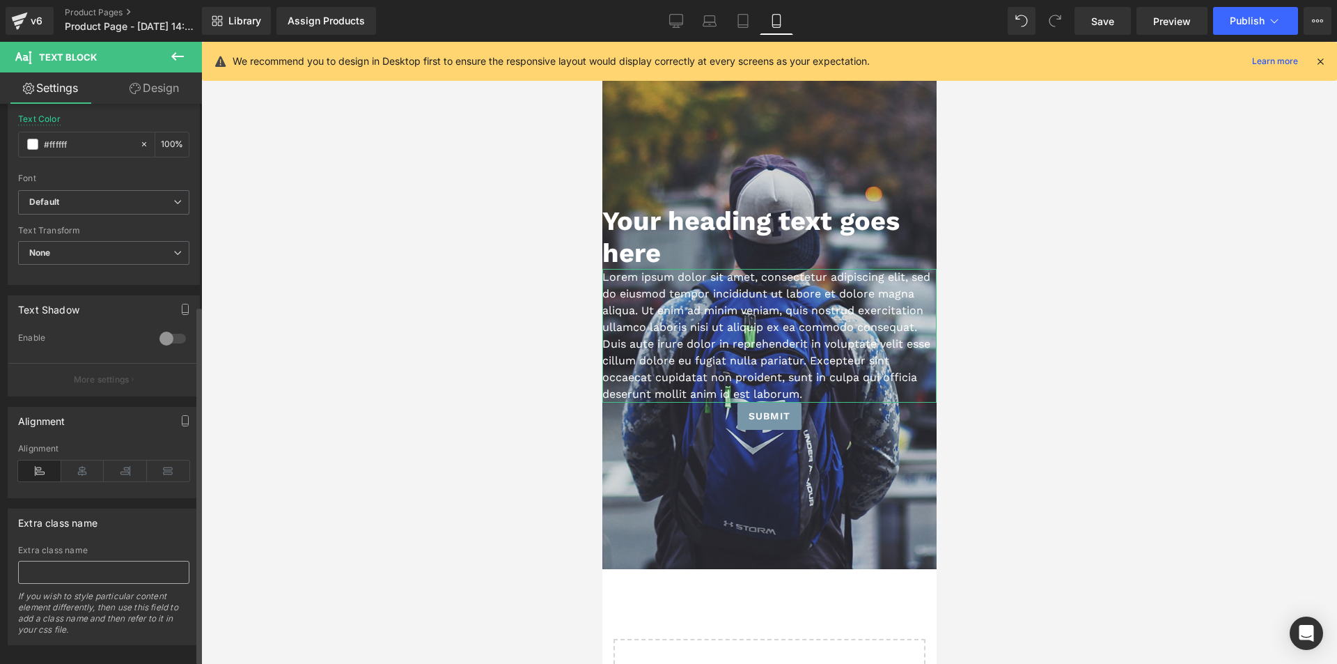
scroll to position [321, 0]
click at [81, 536] on div "Extra class name If you wish to style particular content element differently, t…" at bounding box center [103, 585] width 171 height 99
click at [104, 519] on div "Extra class name Extra class name If you wish to style particular content eleme…" at bounding box center [104, 567] width 192 height 137
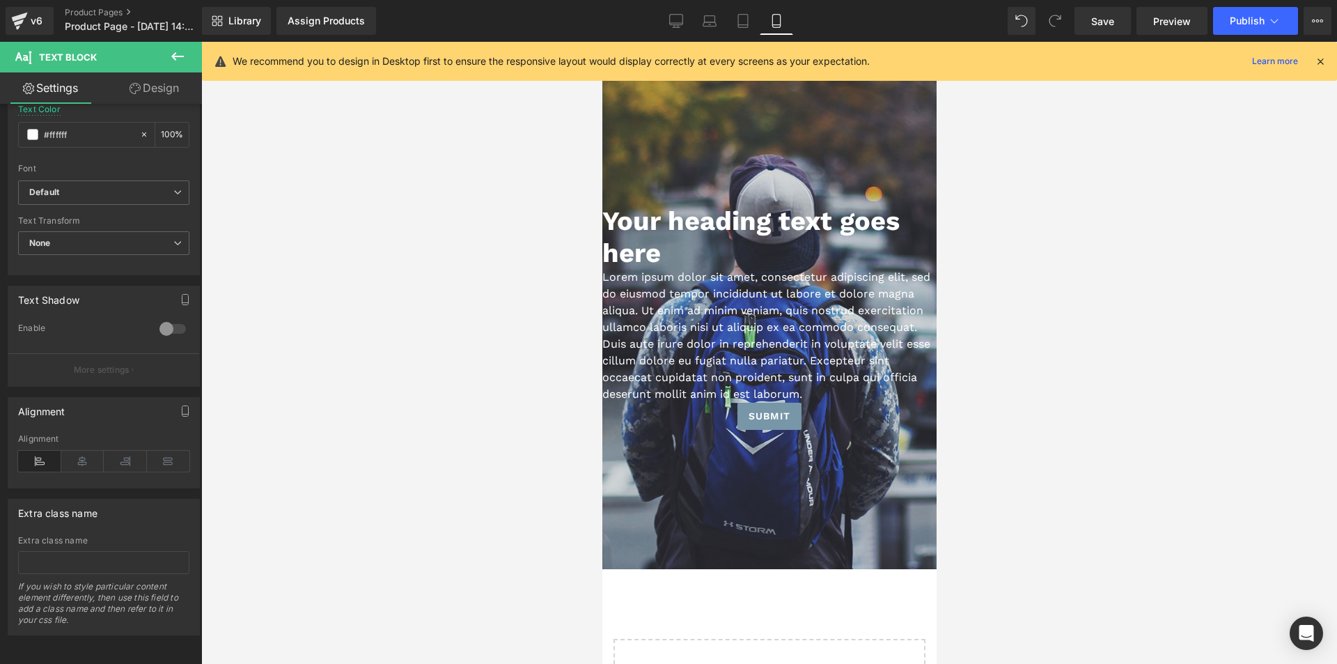
click at [768, 419] on body "Skip to content Submit Close search Home Catalog Your heading text goes here He…" at bounding box center [769, 427] width 334 height 771
click at [765, 421] on span "Submit Button" at bounding box center [763, 416] width 61 height 17
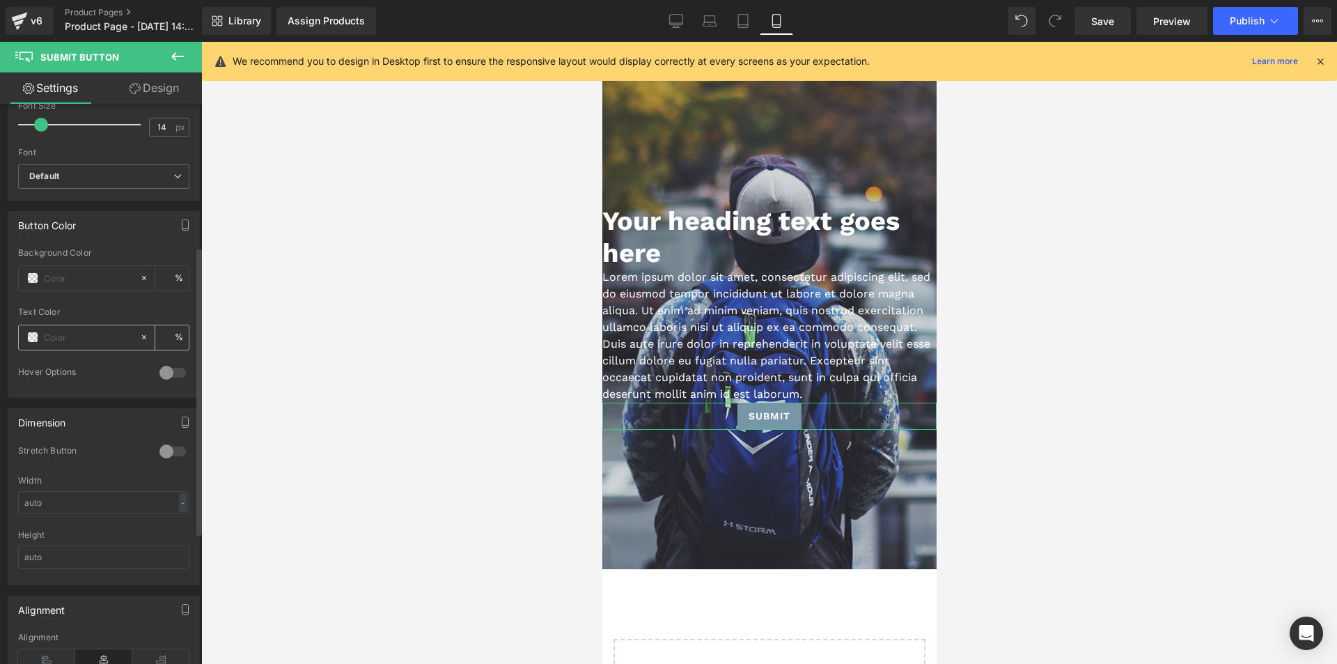
scroll to position [255, 0]
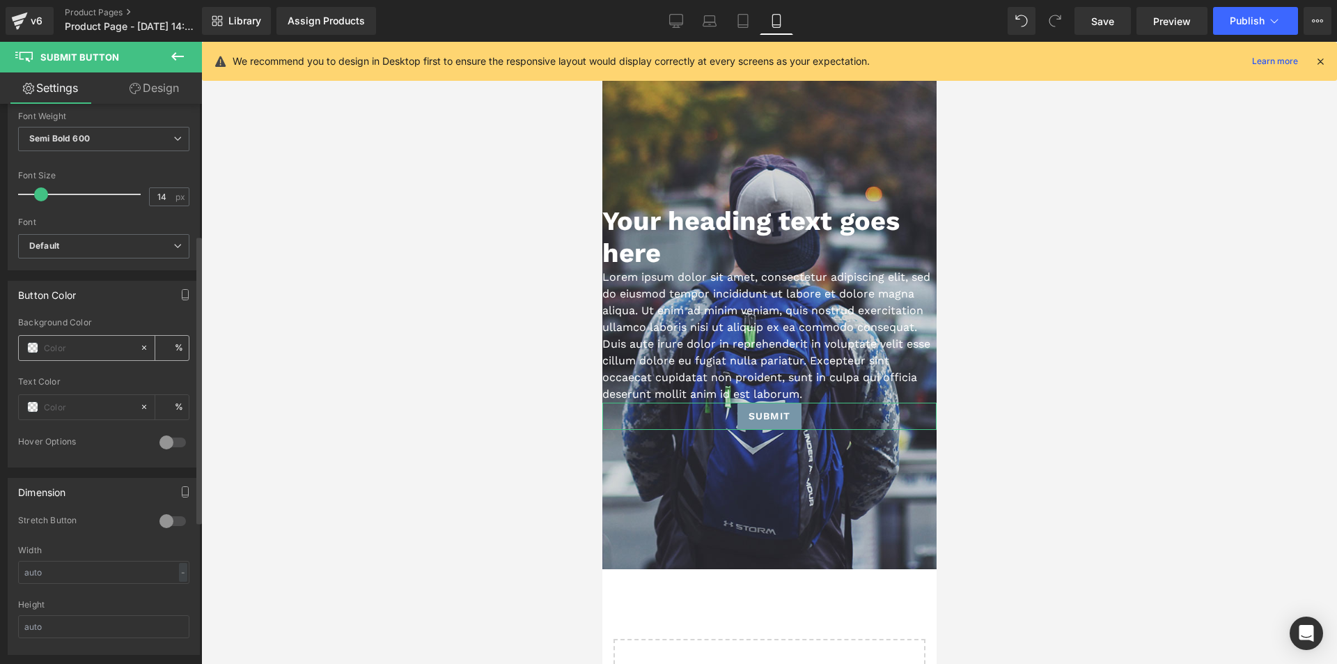
click at [28, 348] on span at bounding box center [32, 347] width 11 height 11
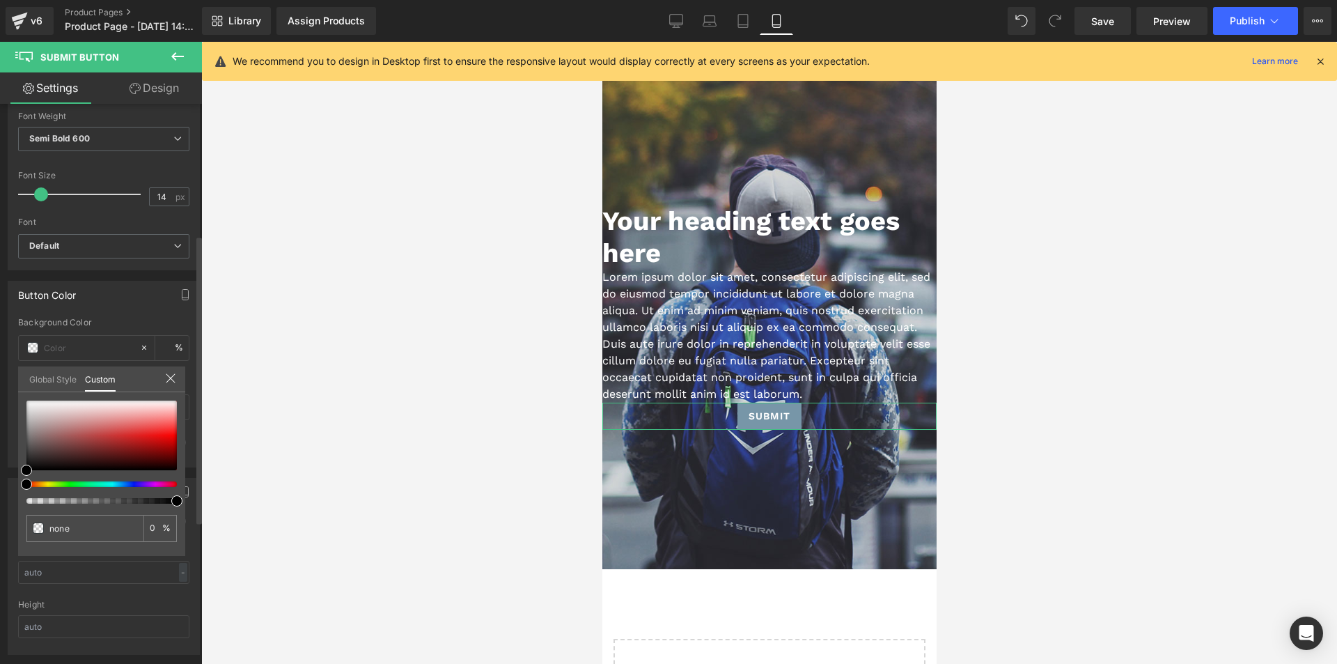
click at [39, 381] on link "Global Style" at bounding box center [52, 378] width 47 height 24
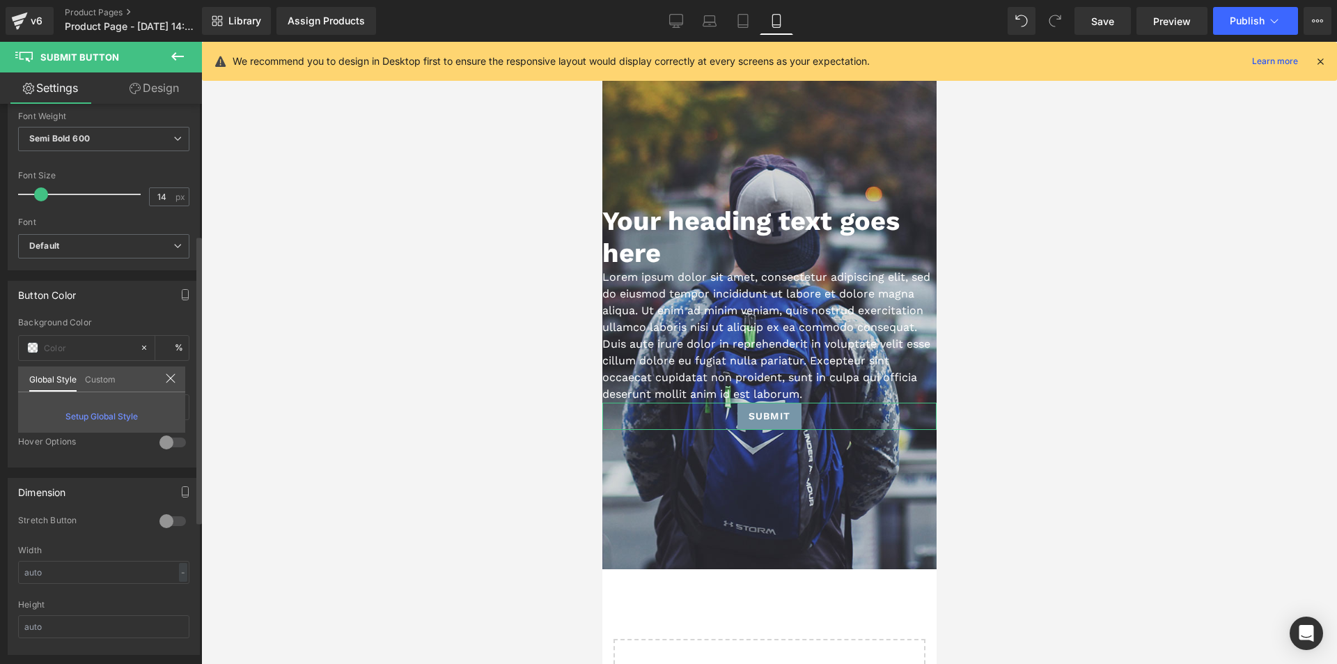
click at [86, 417] on span "Setup Global Style" at bounding box center [101, 416] width 72 height 10
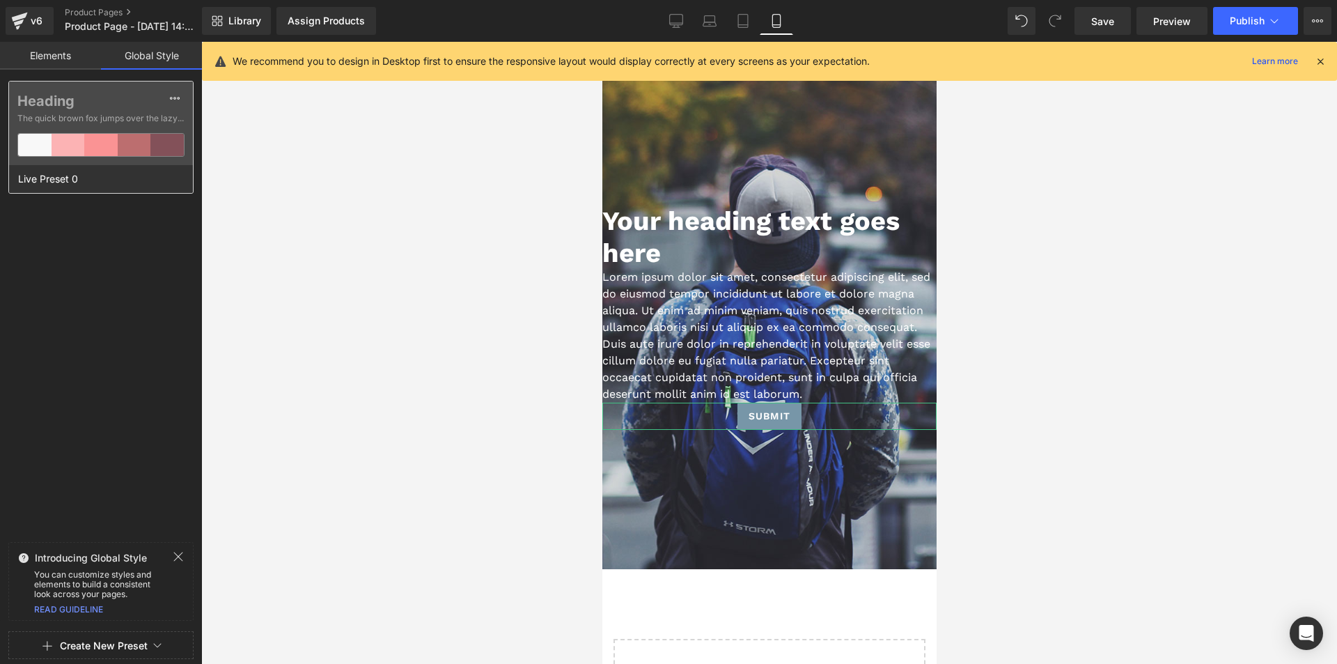
click at [82, 154] on div at bounding box center [68, 145] width 33 height 22
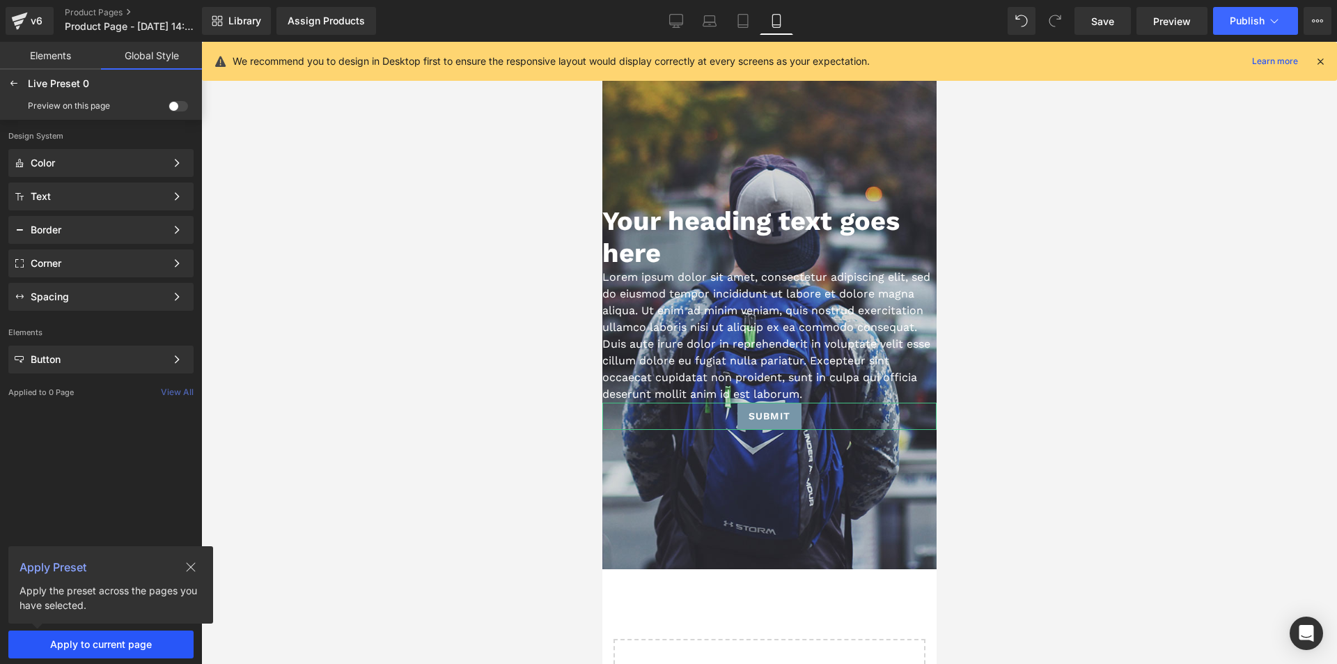
click at [119, 642] on span "Apply to current page" at bounding box center [101, 644] width 169 height 11
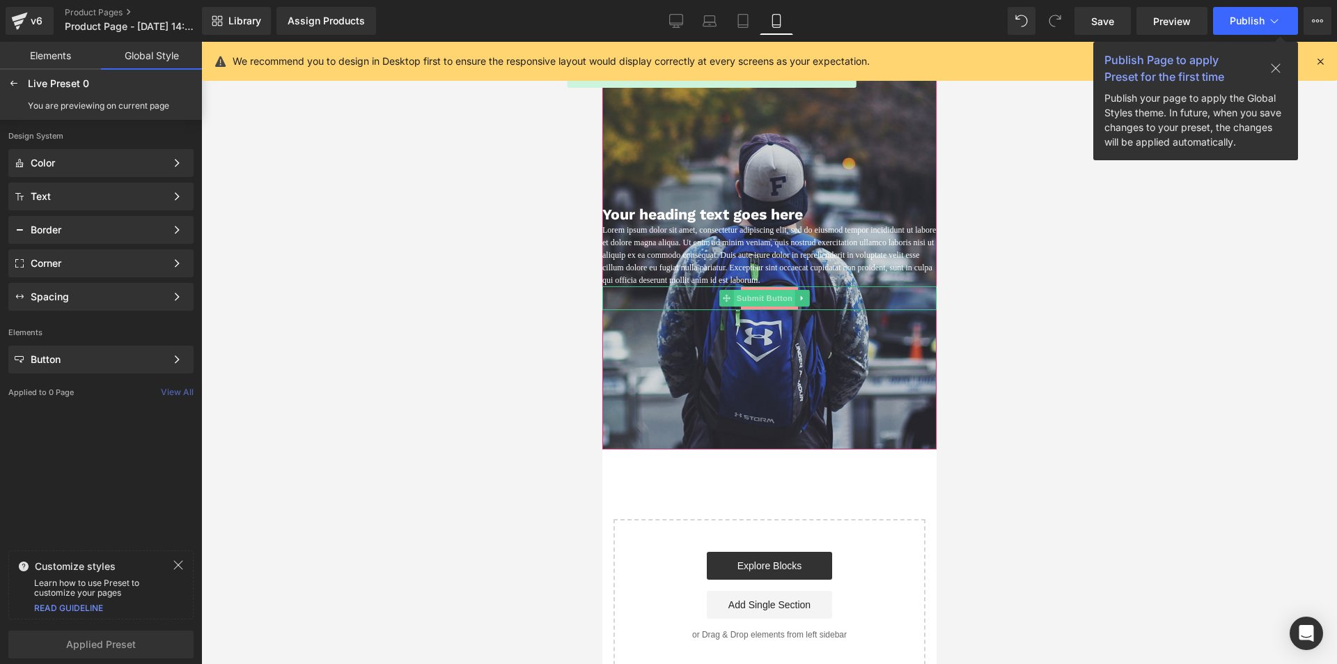
click at [766, 306] on span "Submit Button" at bounding box center [763, 298] width 61 height 17
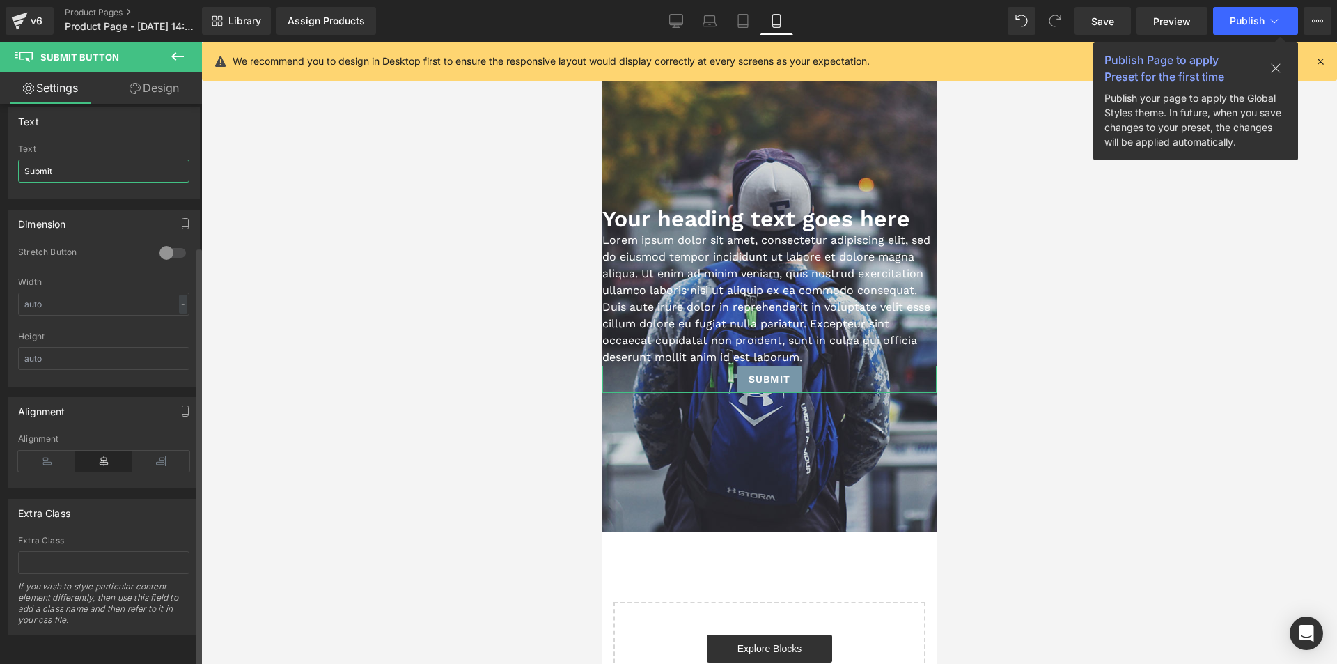
drag, startPoint x: 109, startPoint y: 151, endPoint x: 0, endPoint y: 142, distance: 109.0
click at [0, 142] on div "Text Submit Text Submit" at bounding box center [104, 148] width 208 height 102
click at [107, 160] on input "Comprar ahora" at bounding box center [103, 171] width 171 height 23
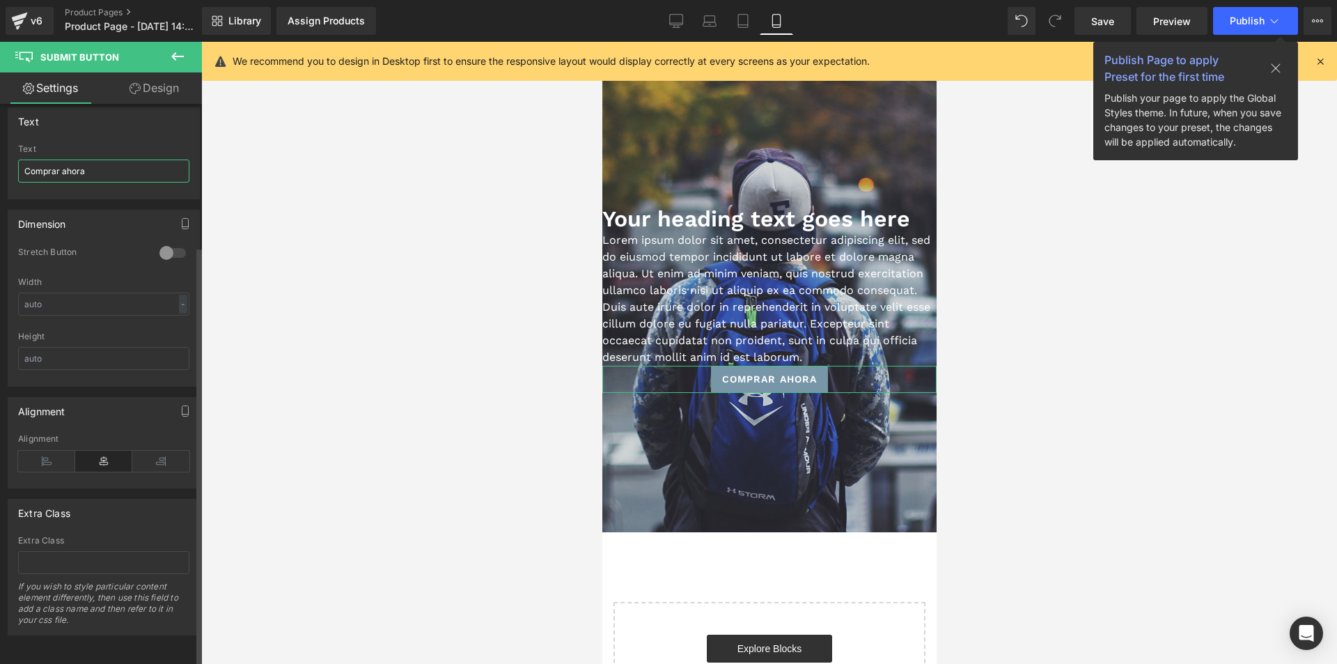
click at [107, 160] on input "Comprar ahora" at bounding box center [103, 171] width 171 height 23
type input "QUIERO TENER ACCESO AL EBOOK"
click at [163, 347] on input "text" at bounding box center [103, 358] width 171 height 23
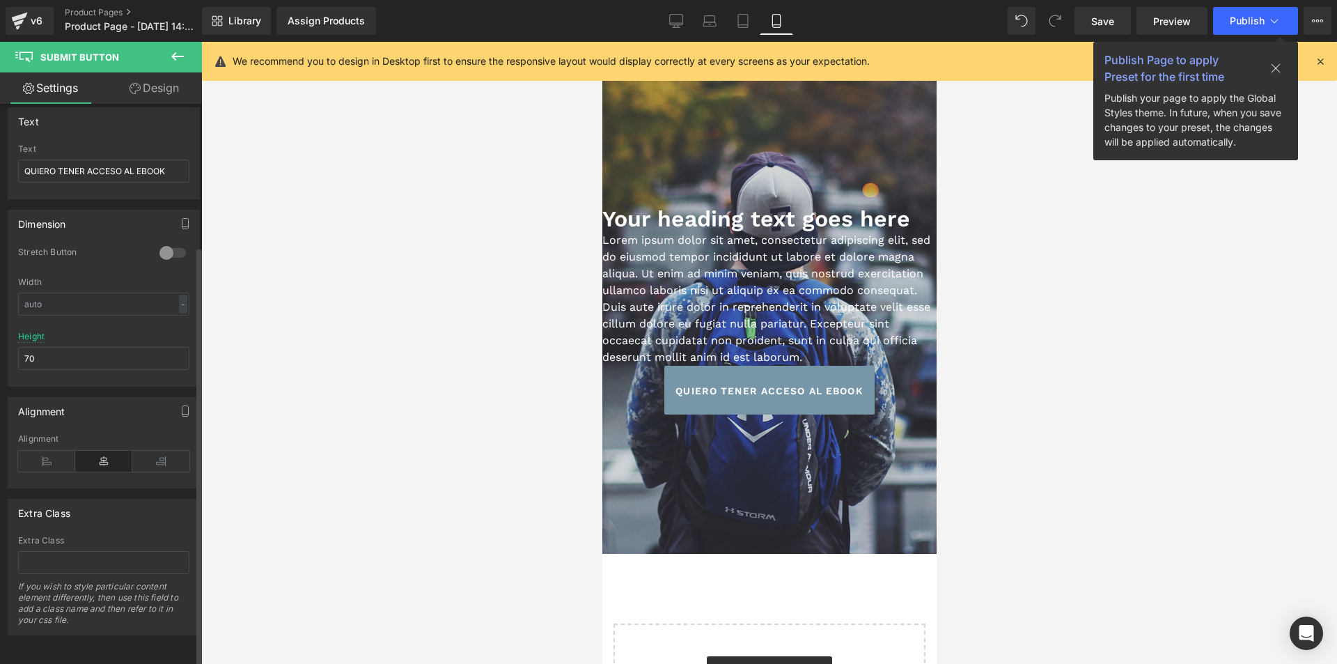
drag, startPoint x: 201, startPoint y: 226, endPoint x: 112, endPoint y: 224, distance: 88.5
drag, startPoint x: 112, startPoint y: 224, endPoint x: 59, endPoint y: 338, distance: 125.3
click at [42, 356] on input "70" at bounding box center [103, 358] width 171 height 23
drag, startPoint x: 10, startPoint y: 337, endPoint x: 0, endPoint y: 336, distance: 9.8
click at [0, 337] on div "Dimension 0 Stretch Button Width - % px 70px Height 70" at bounding box center [104, 292] width 208 height 187
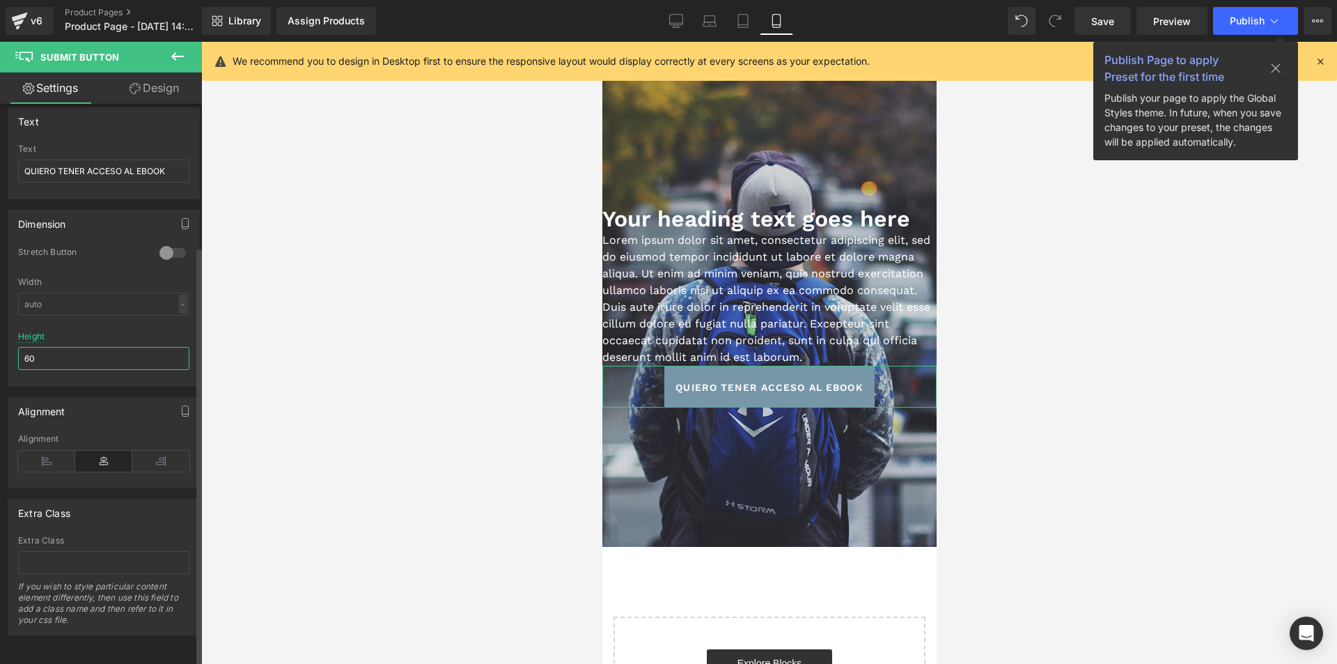
type input "60"
click at [98, 332] on div "Height 60" at bounding box center [103, 359] width 171 height 54
click at [167, 245] on div at bounding box center [172, 253] width 33 height 22
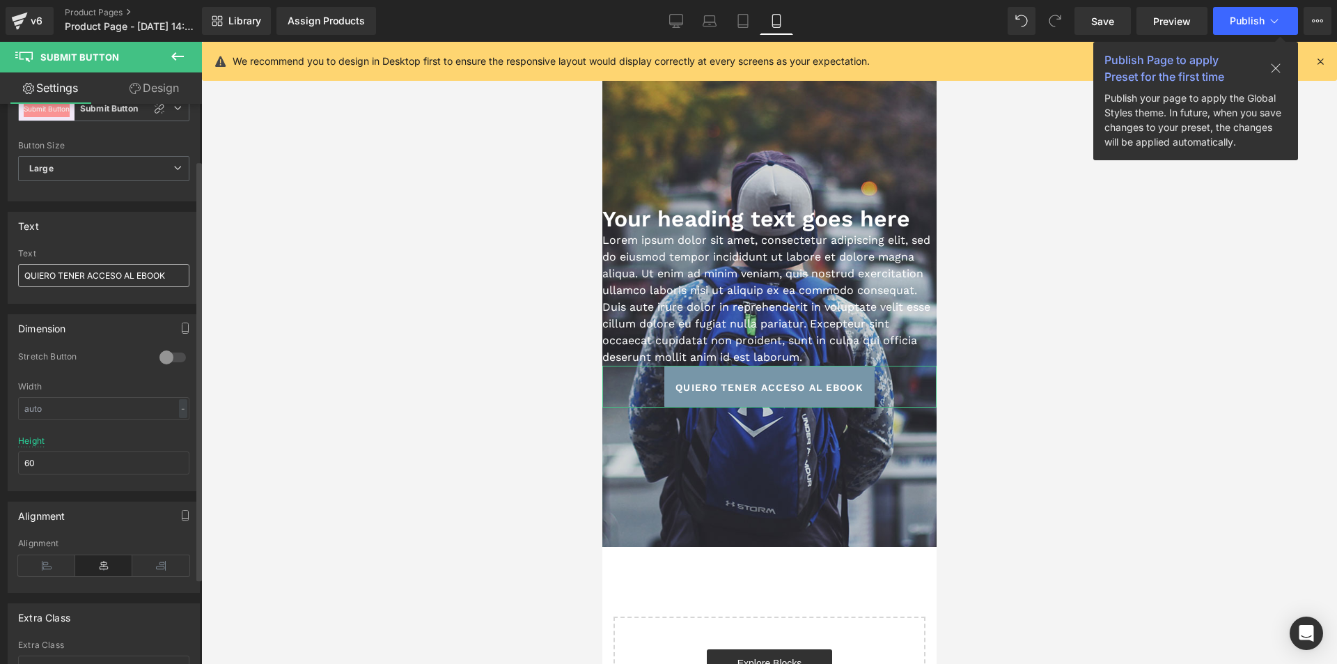
scroll to position [51, 0]
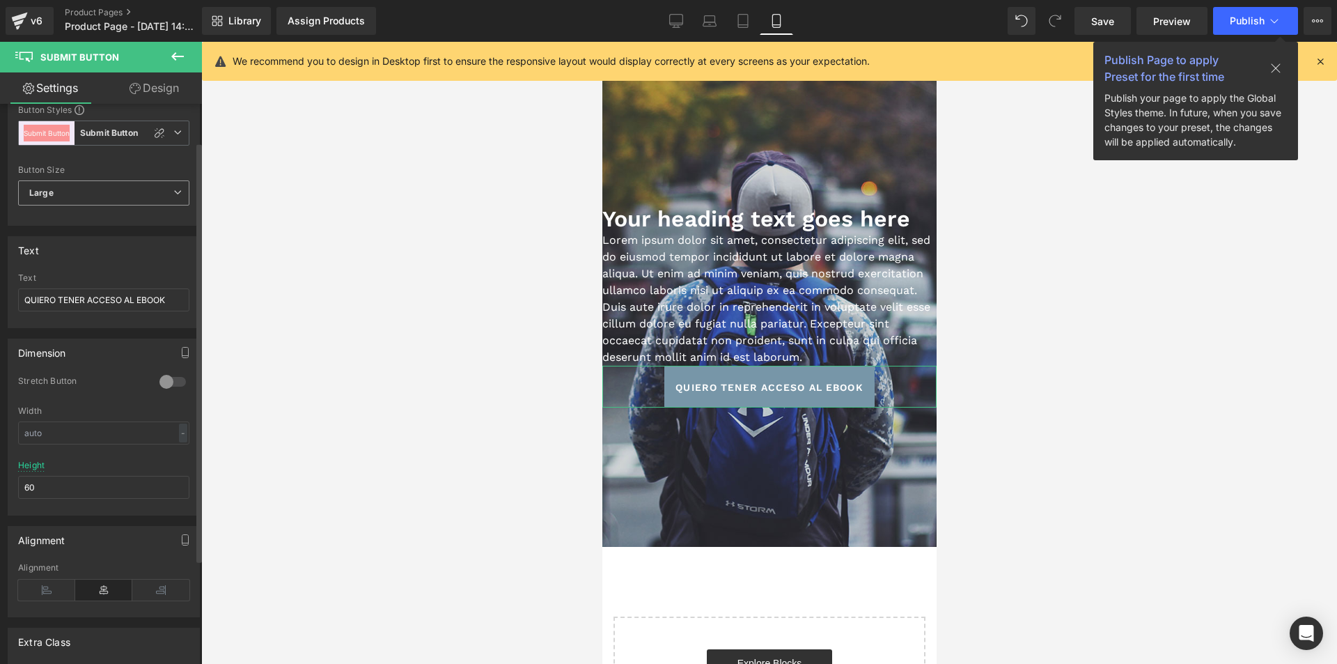
click at [125, 196] on span "Large" at bounding box center [103, 192] width 171 height 25
click at [75, 231] on li "Medium" at bounding box center [101, 238] width 166 height 21
click at [104, 199] on span "Medium" at bounding box center [103, 192] width 171 height 25
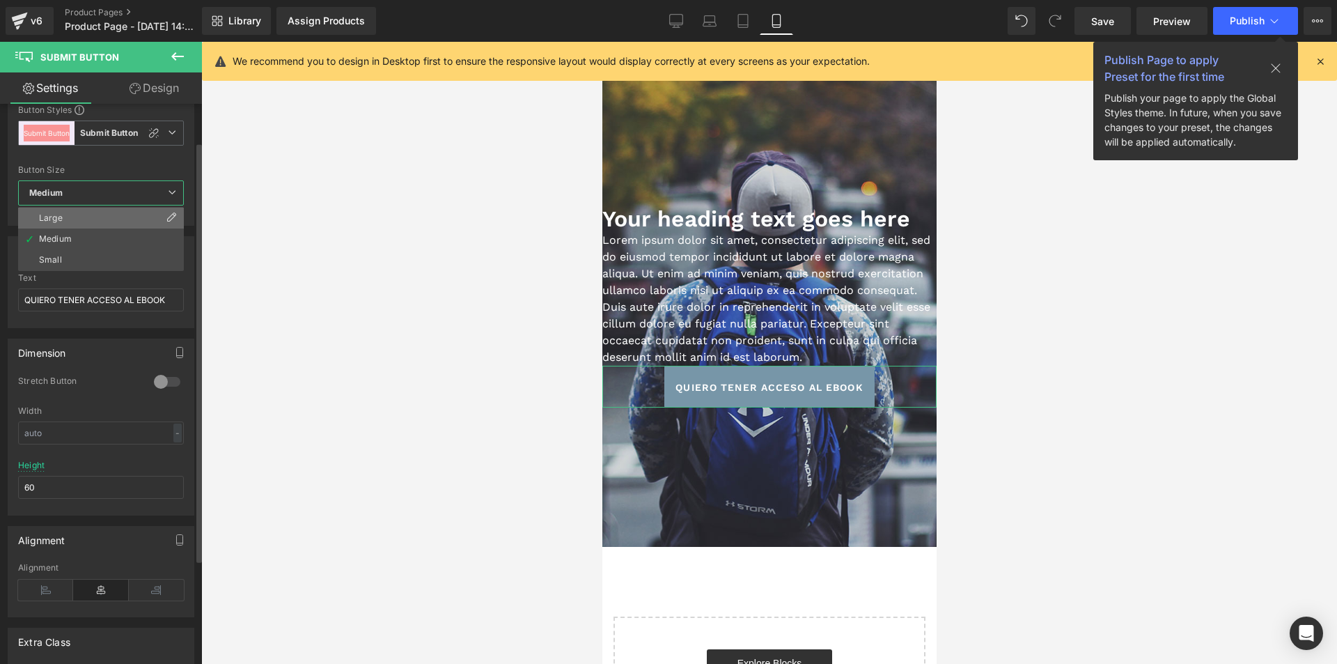
click at [80, 224] on li "Large" at bounding box center [101, 218] width 166 height 21
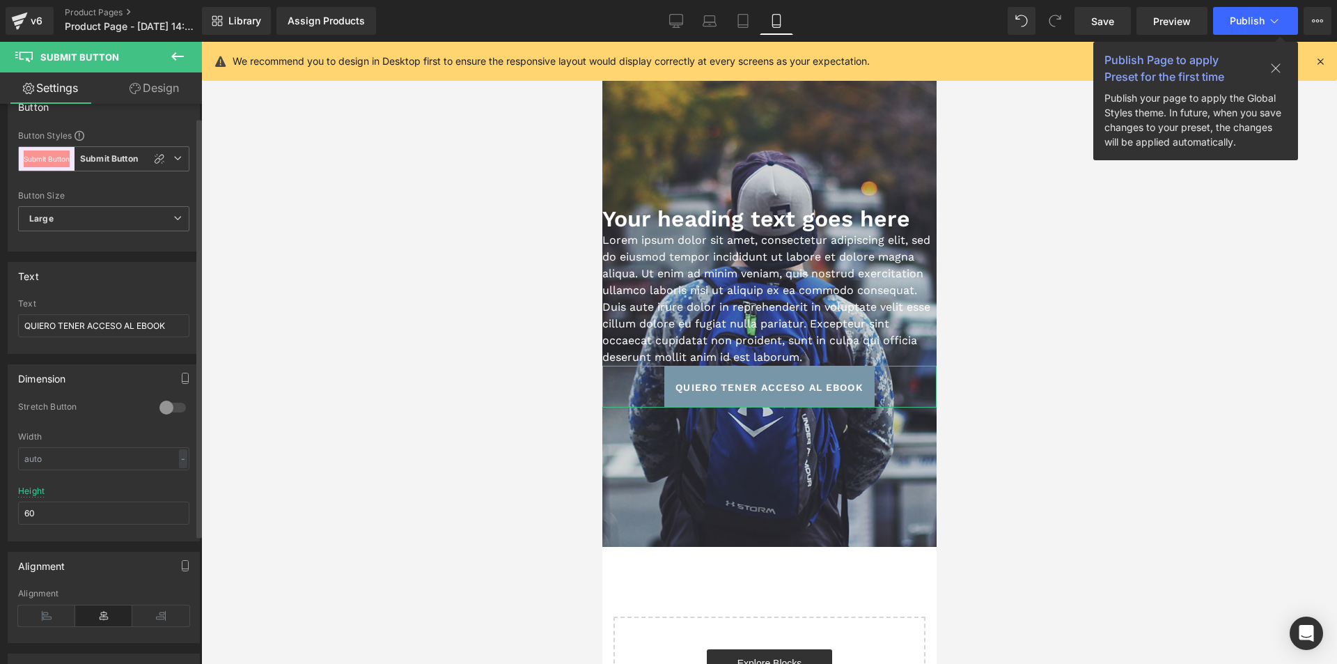
scroll to position [0, 0]
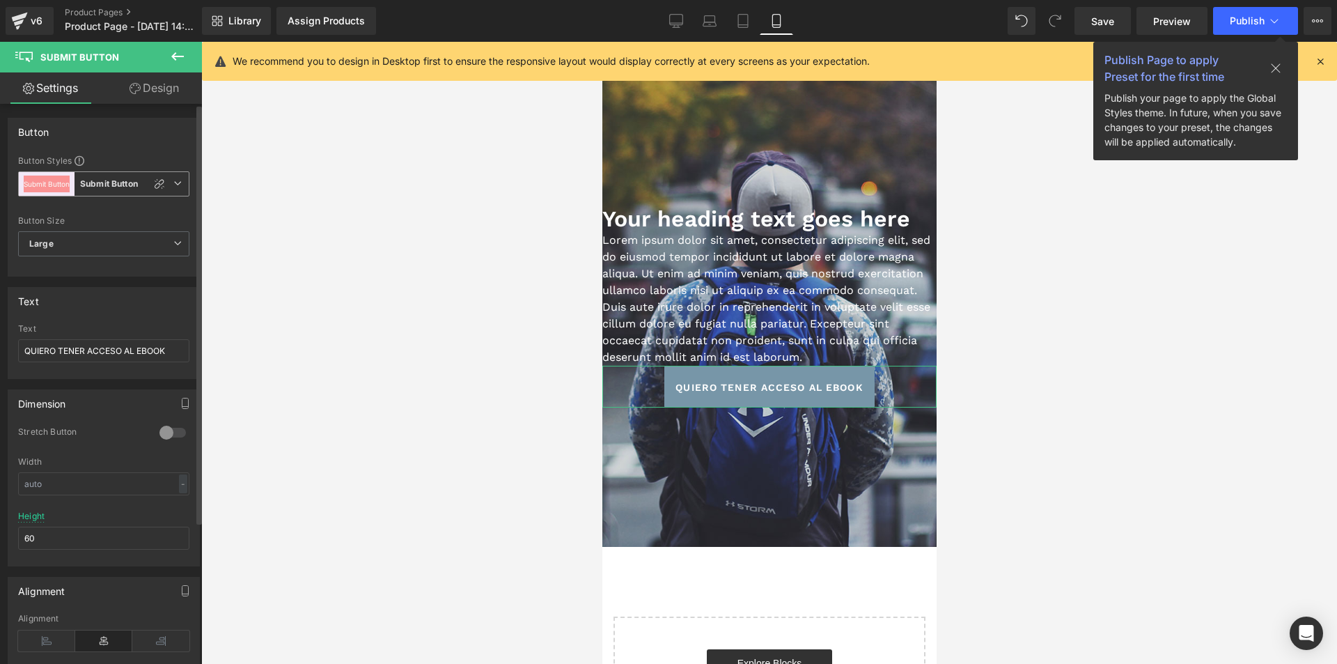
click at [113, 183] on b "Submit Button" at bounding box center [109, 184] width 58 height 12
click at [95, 185] on b "Submit Button" at bounding box center [109, 184] width 58 height 12
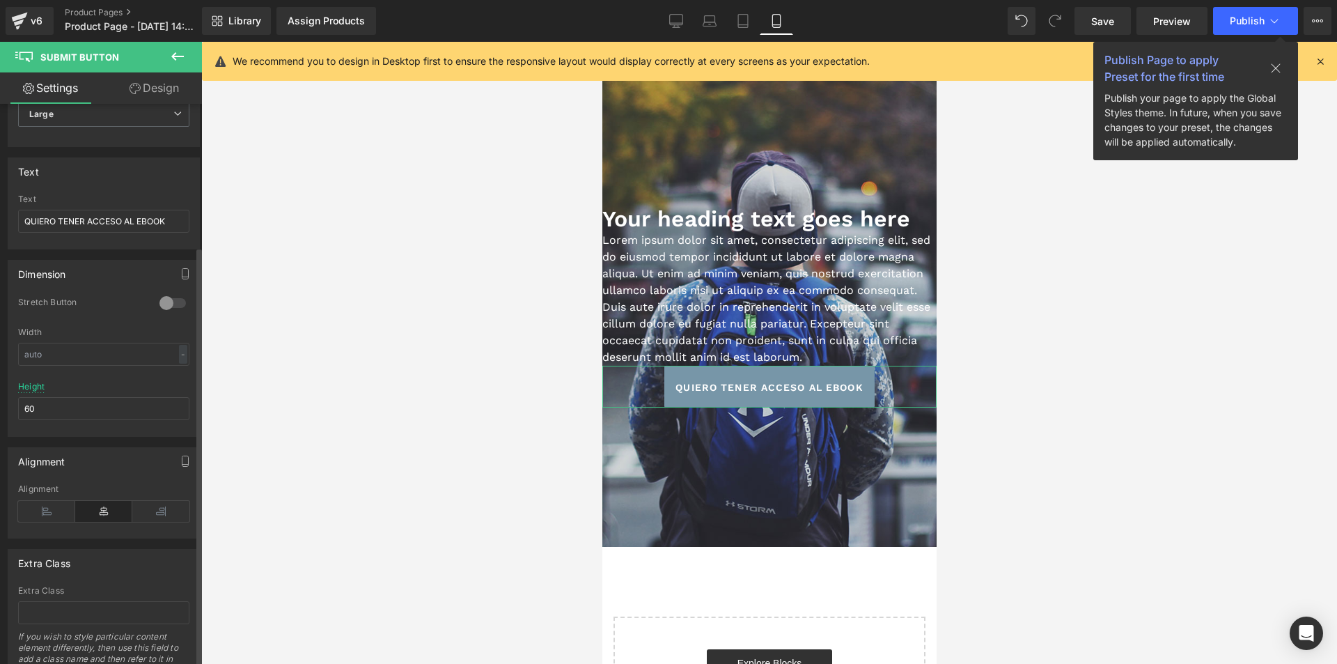
scroll to position [190, 0]
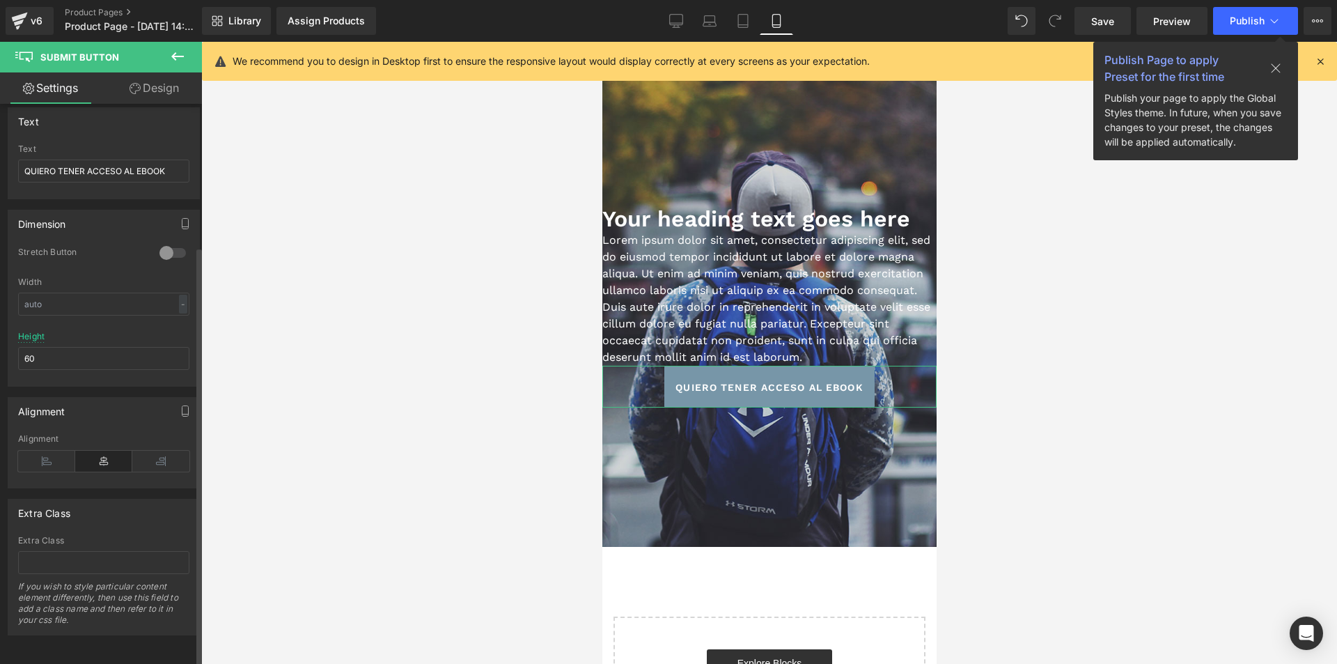
click at [86, 515] on div "Extra Class Extra Class If you wish to style particular content element differe…" at bounding box center [104, 567] width 192 height 137
click at [726, 274] on p "Lorem ipsum dolor sit amet, consectetur adipiscing elit, sed do eiusmod tempor …" at bounding box center [769, 299] width 334 height 134
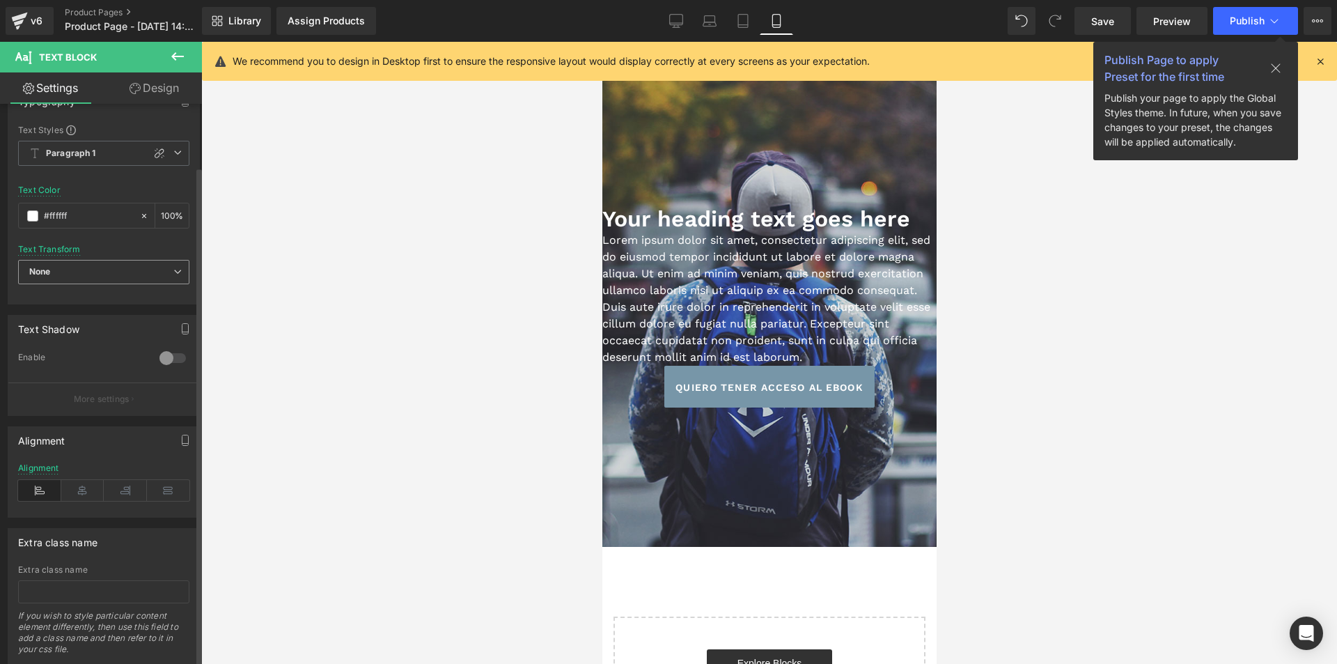
scroll to position [0, 0]
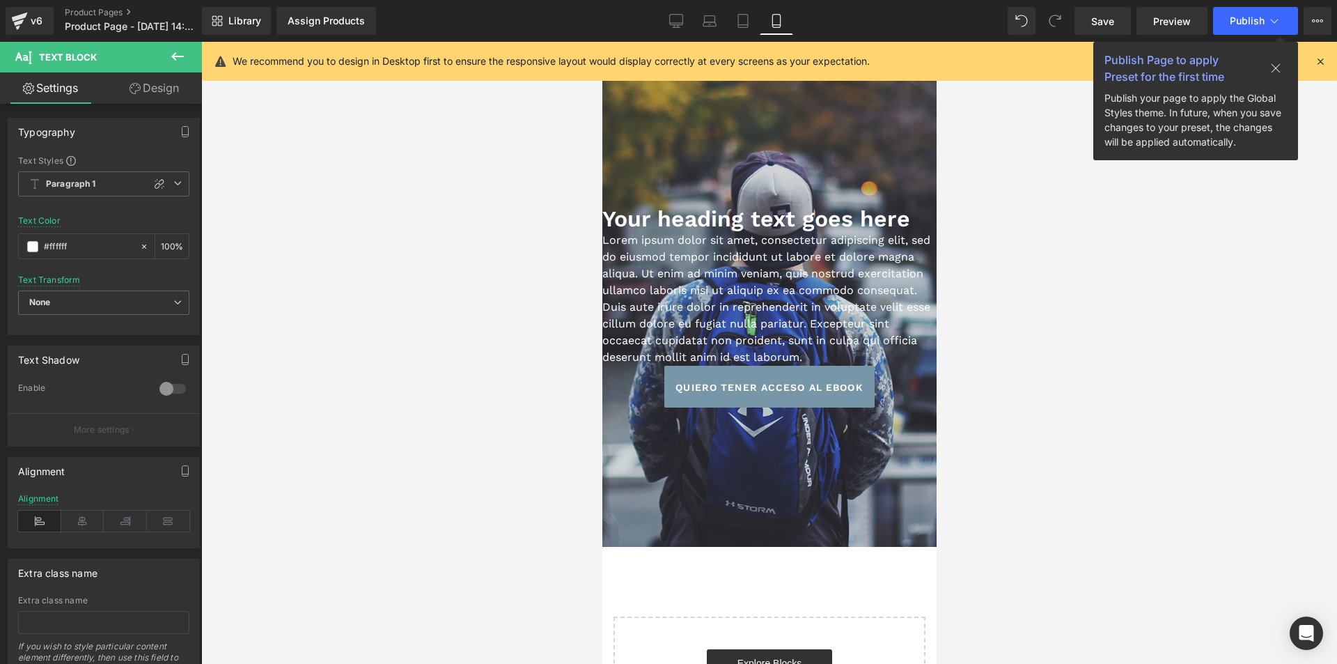
click at [132, 92] on icon at bounding box center [135, 88] width 11 height 11
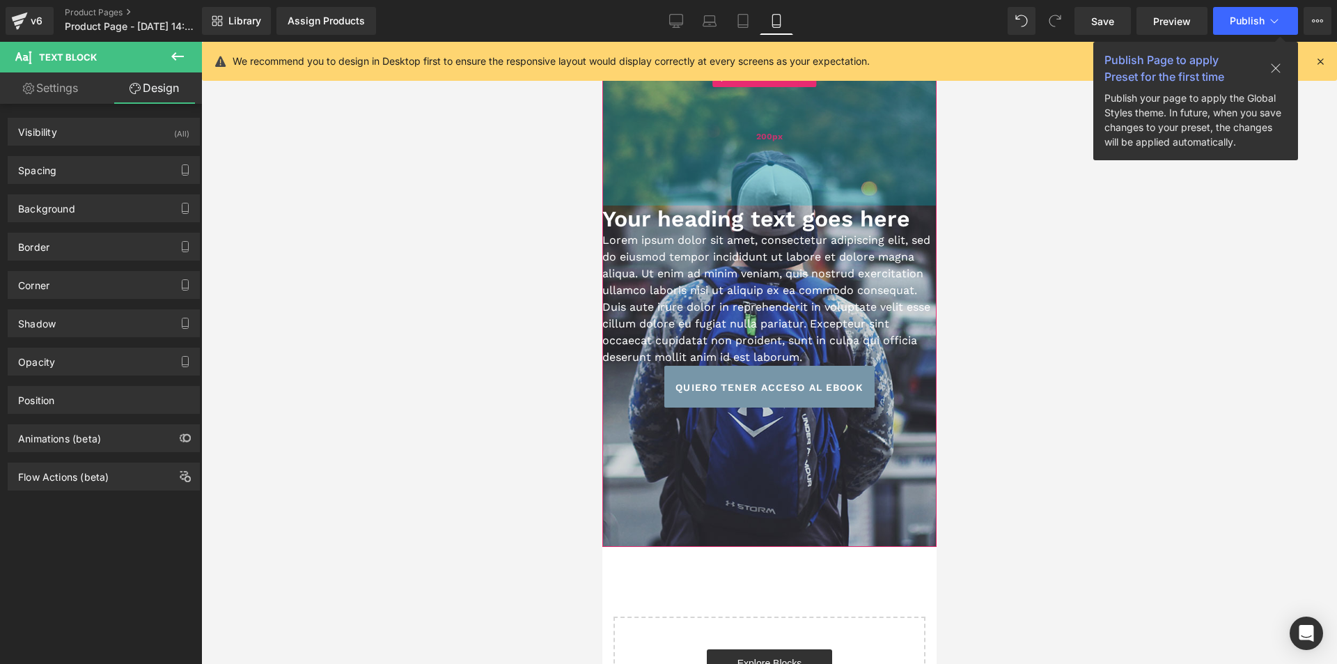
click at [782, 153] on div "200px" at bounding box center [769, 135] width 334 height 139
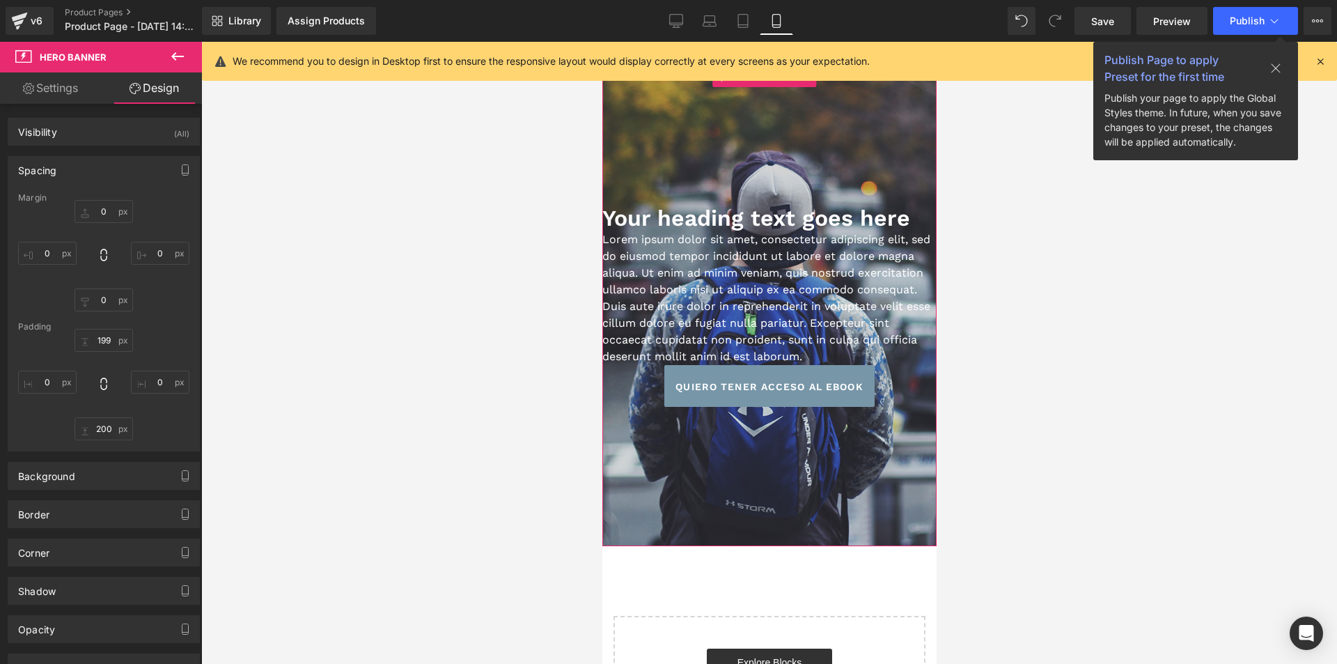
click at [750, 454] on div at bounding box center [769, 306] width 334 height 480
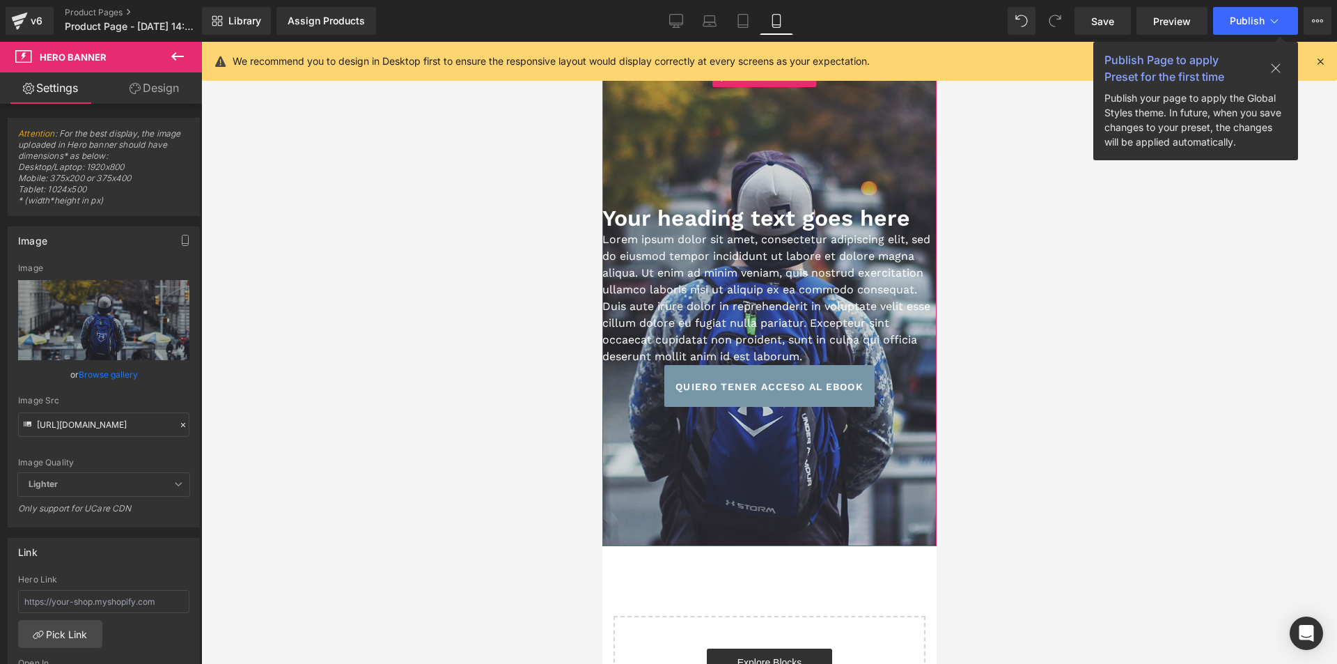
click at [146, 86] on link "Design" at bounding box center [154, 87] width 101 height 31
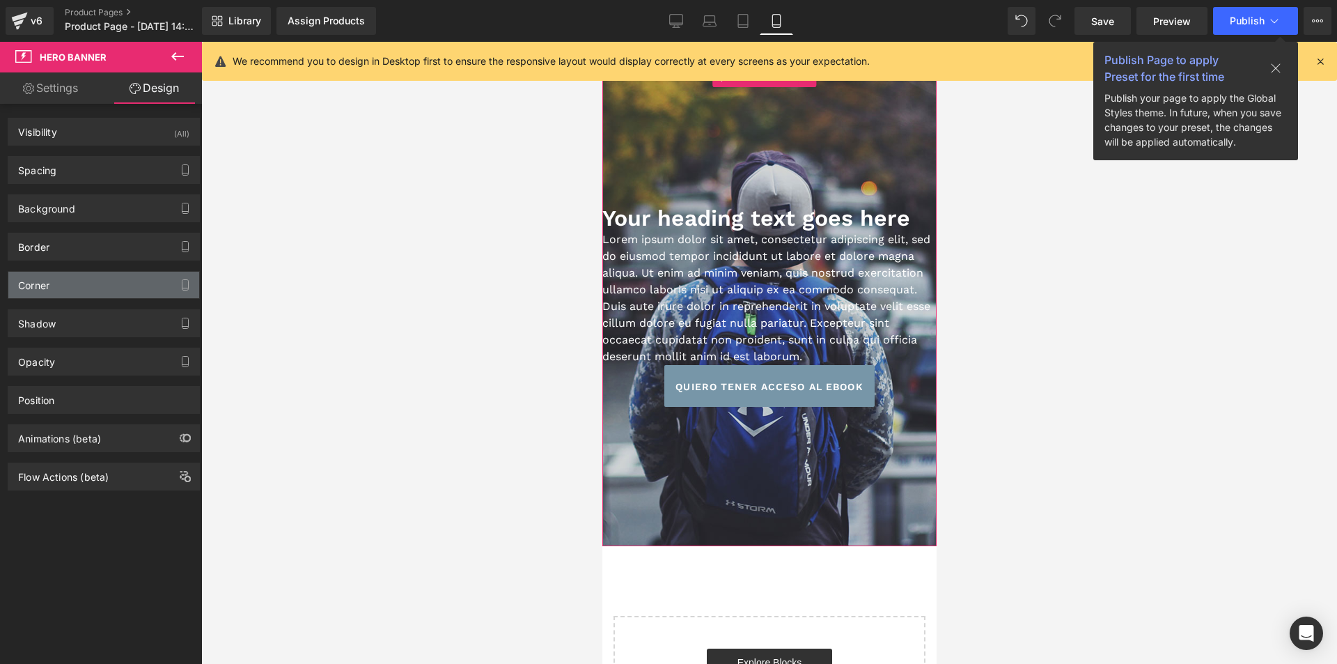
type input "0"
type input "199"
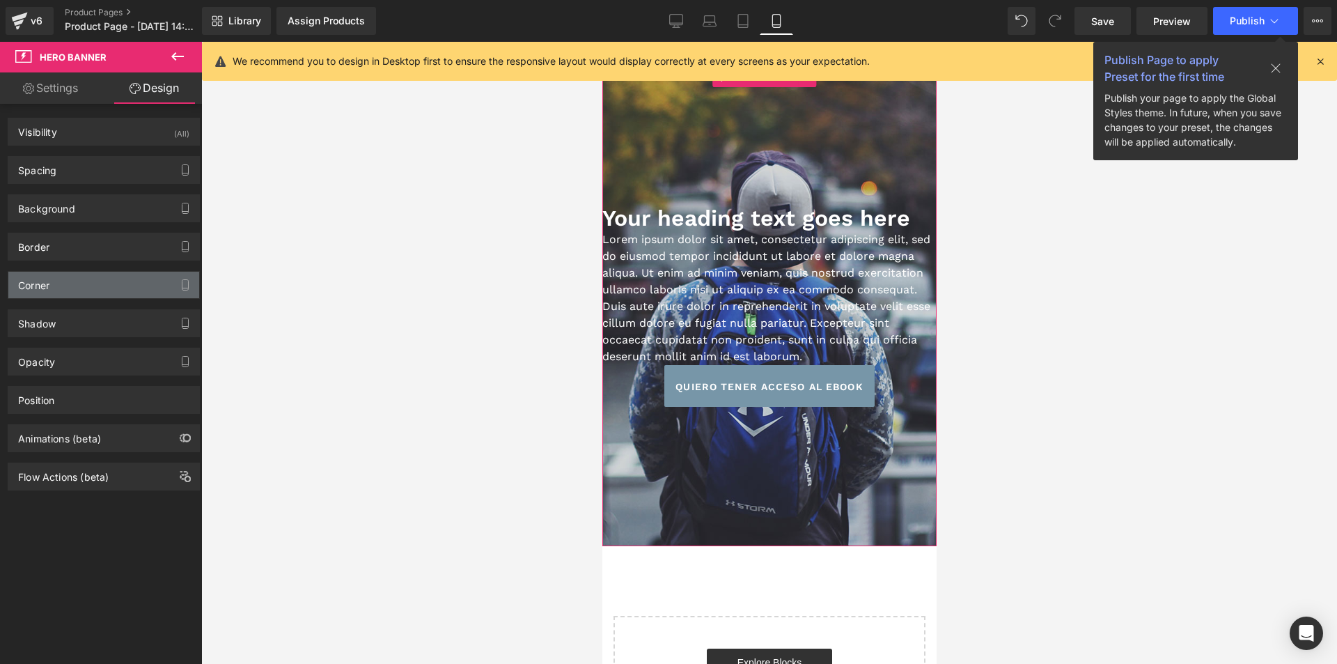
type input "0"
type input "200"
type input "0"
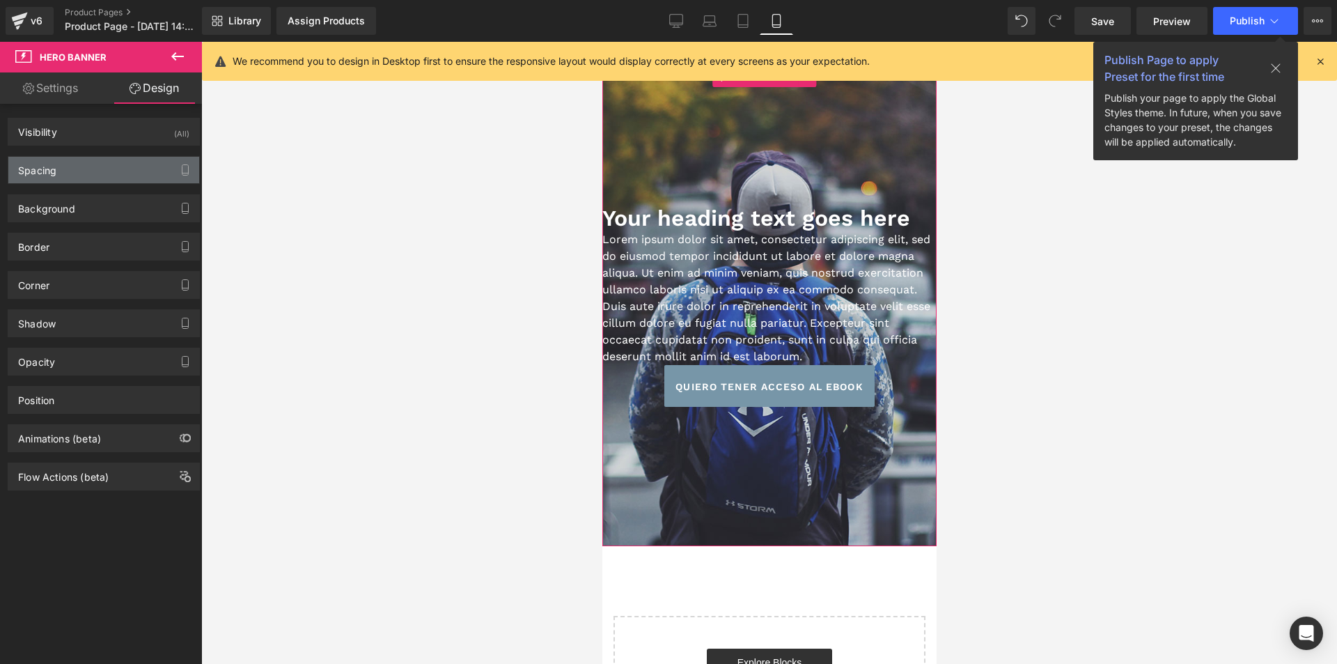
click at [66, 178] on div "Spacing" at bounding box center [103, 170] width 191 height 26
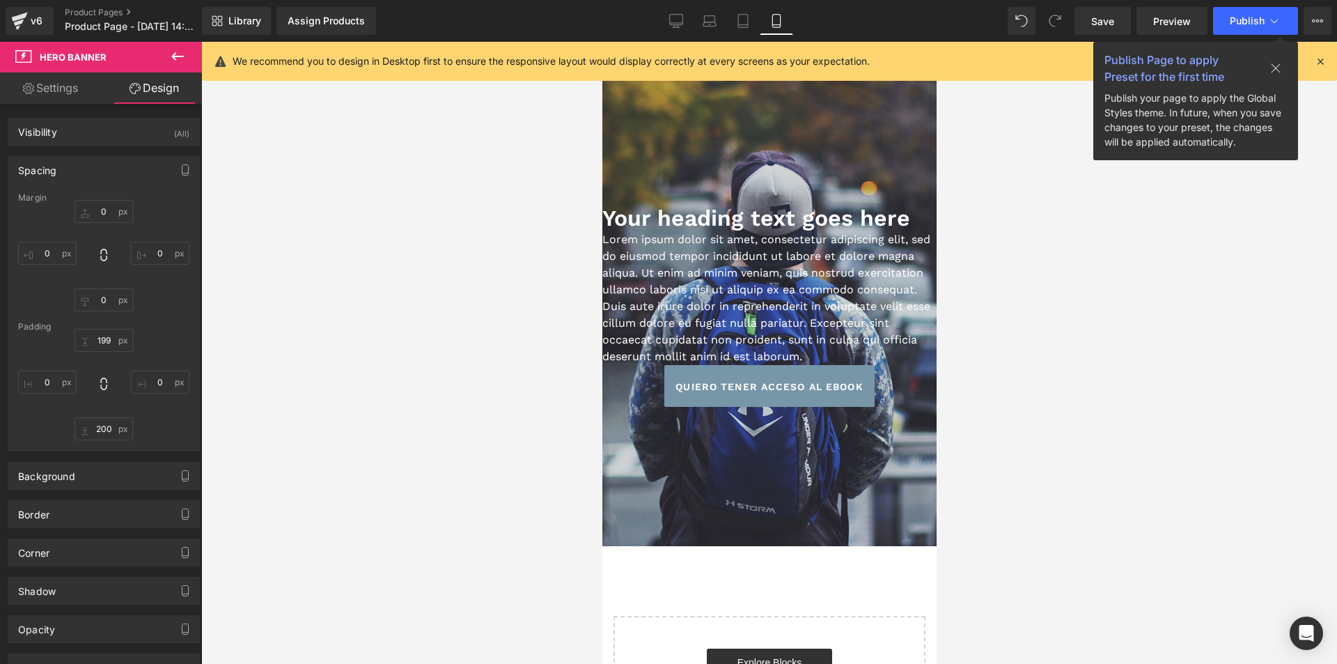
click at [173, 42] on button at bounding box center [177, 57] width 49 height 31
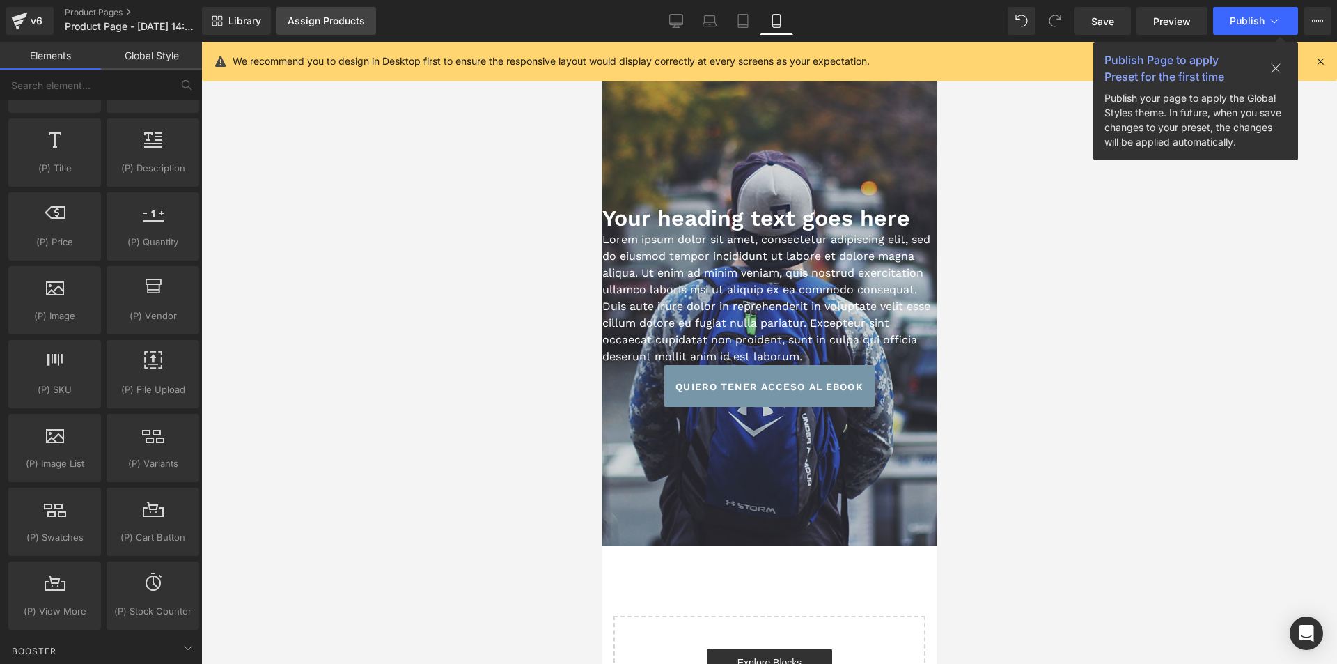
scroll to position [1184, 0]
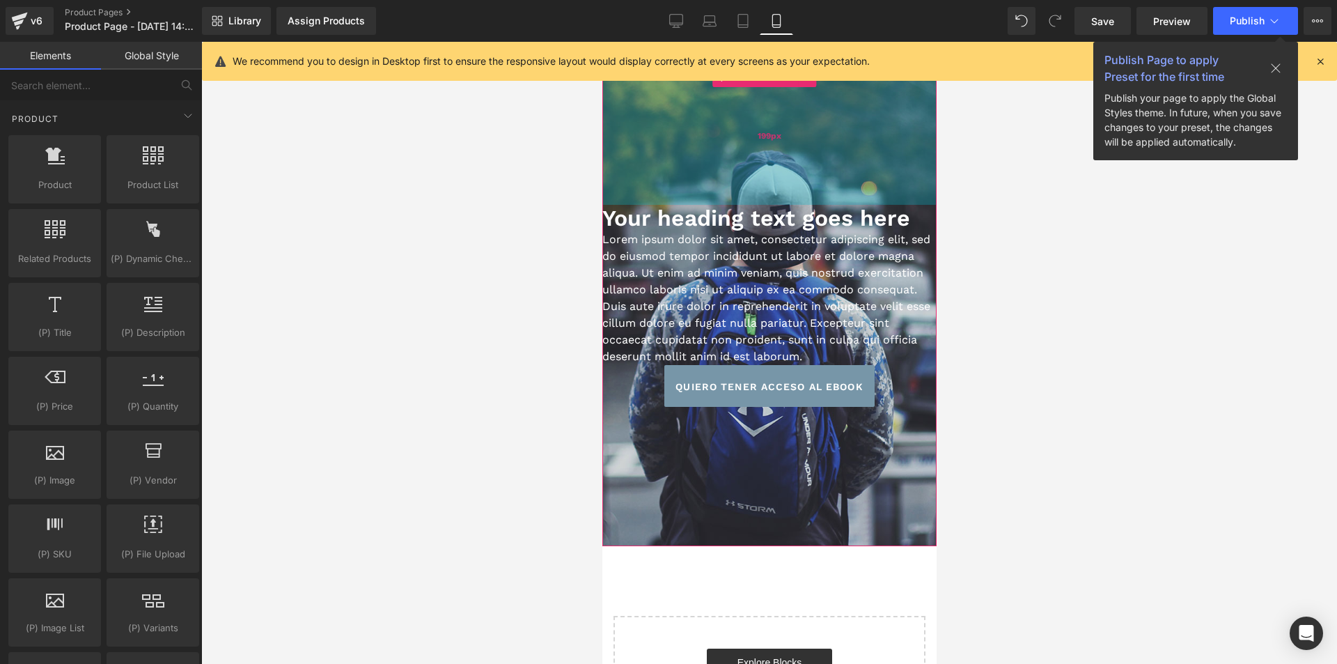
click at [740, 132] on div "199px" at bounding box center [769, 135] width 334 height 139
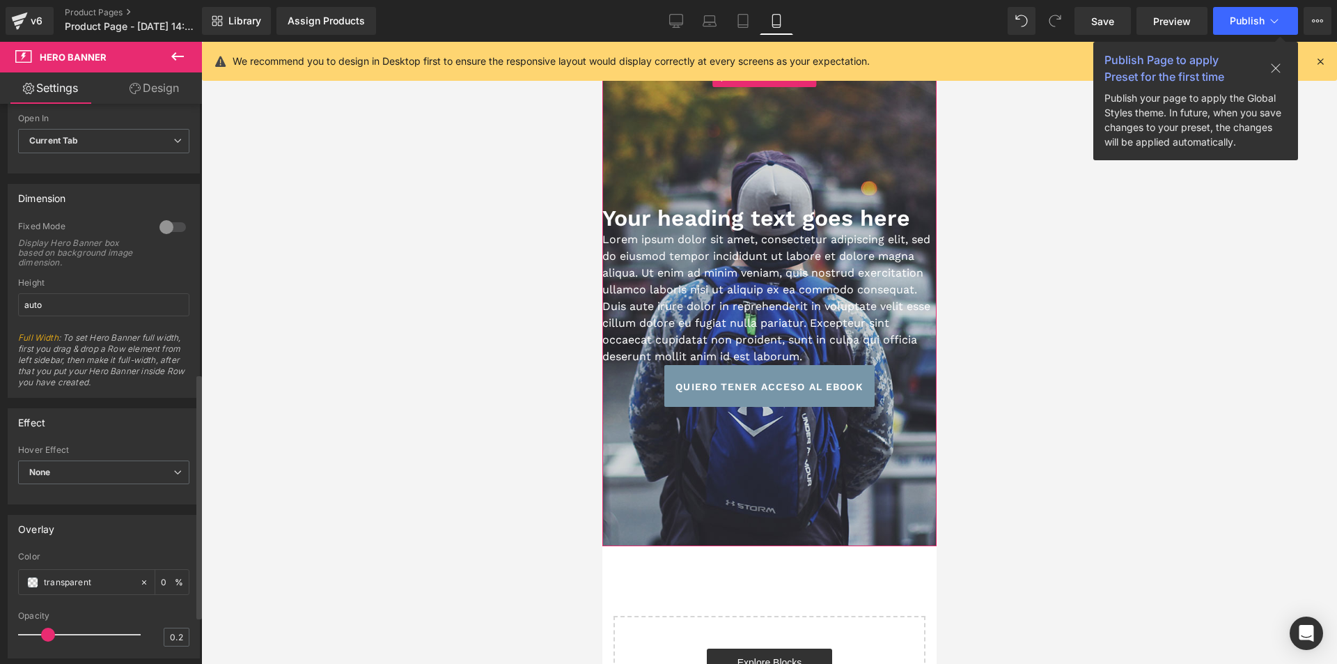
scroll to position [516, 0]
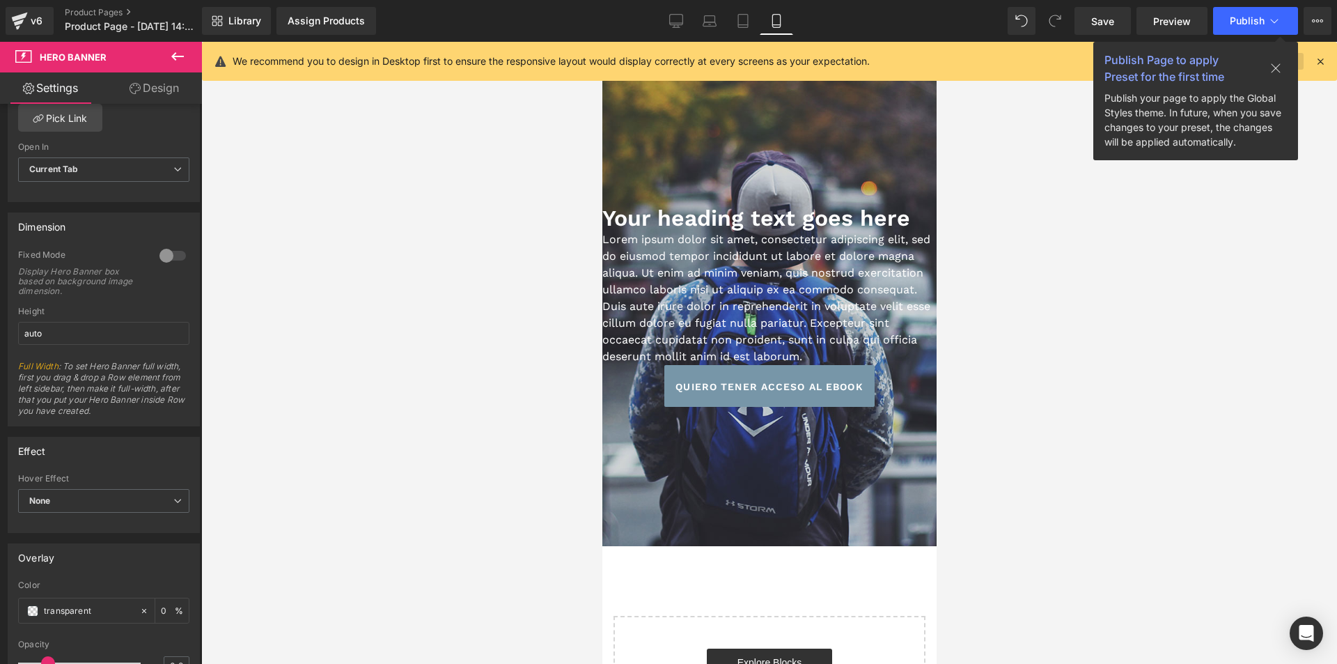
click at [1289, 66] on button at bounding box center [1276, 69] width 45 height 22
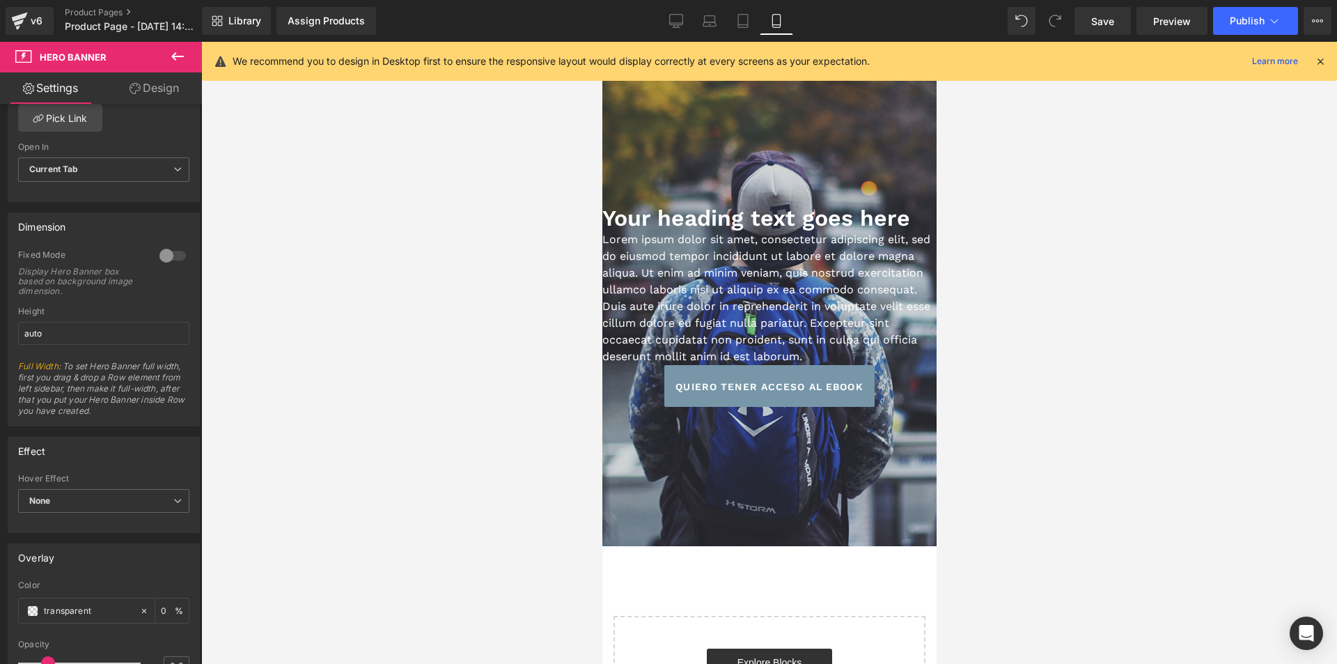
click at [1316, 63] on icon at bounding box center [1320, 61] width 13 height 13
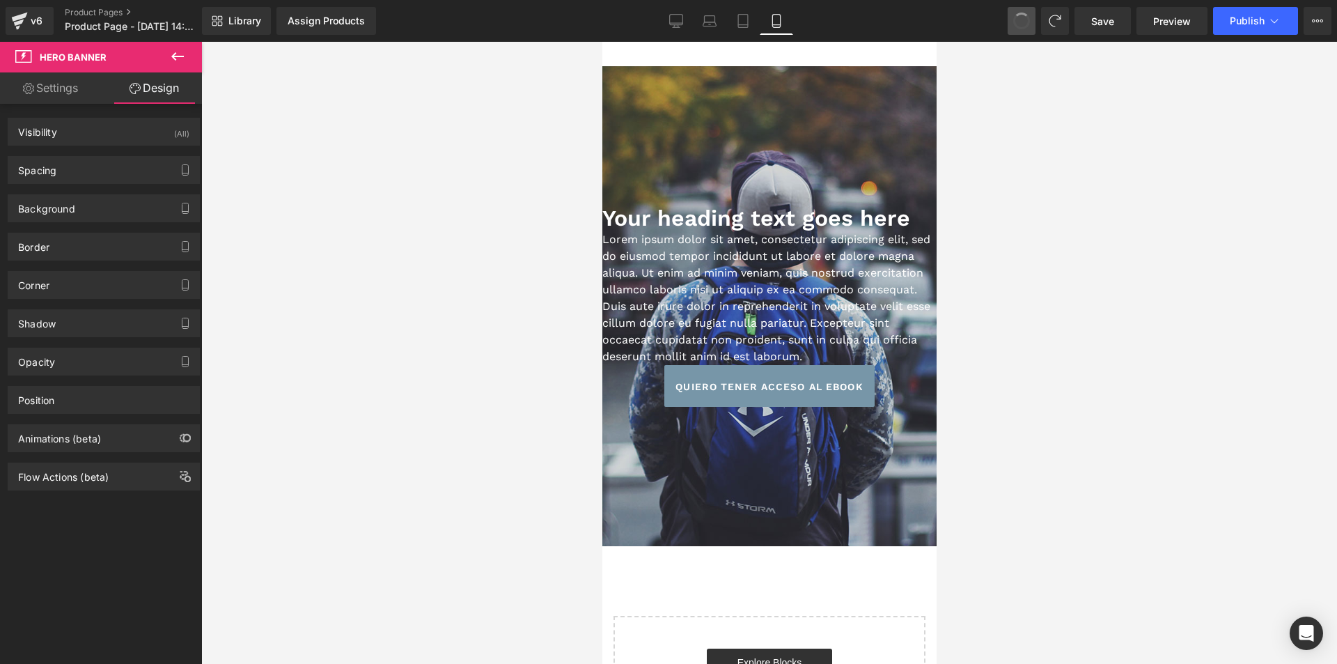
click at [1024, 24] on span at bounding box center [1022, 21] width 22 height 22
click at [1024, 24] on span at bounding box center [1021, 20] width 21 height 21
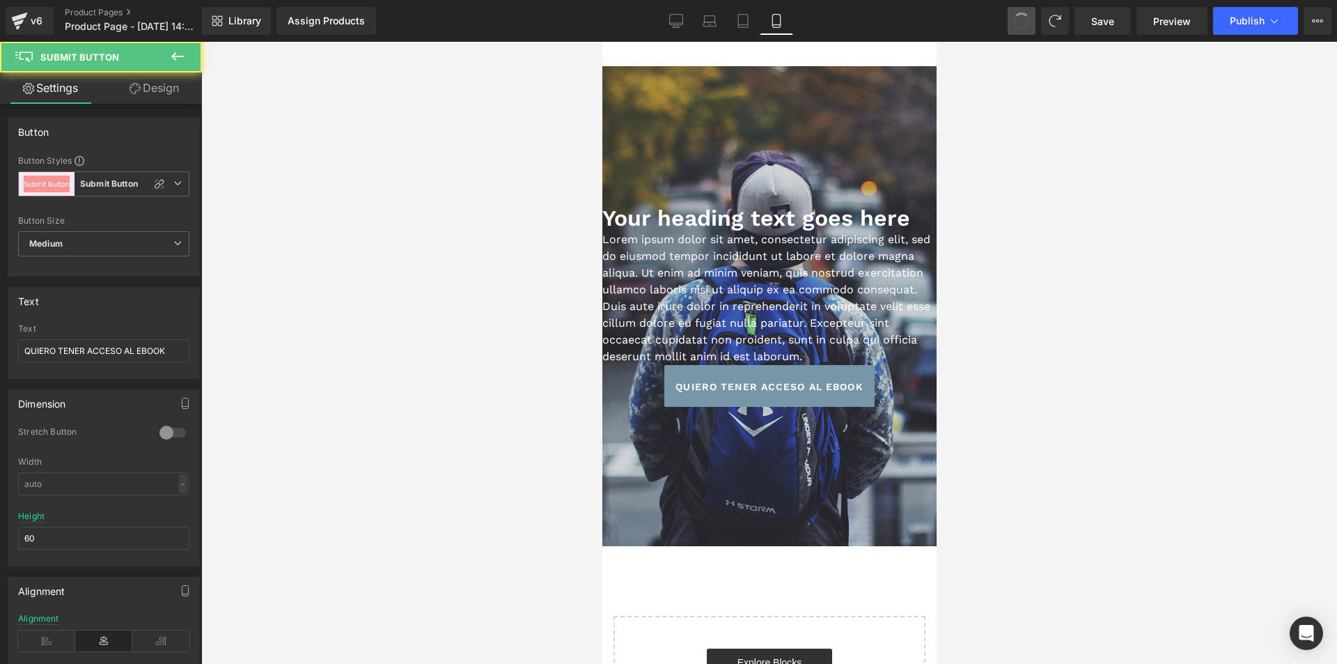
click at [1013, 26] on button at bounding box center [1022, 21] width 28 height 28
click at [182, 61] on icon at bounding box center [177, 56] width 17 height 17
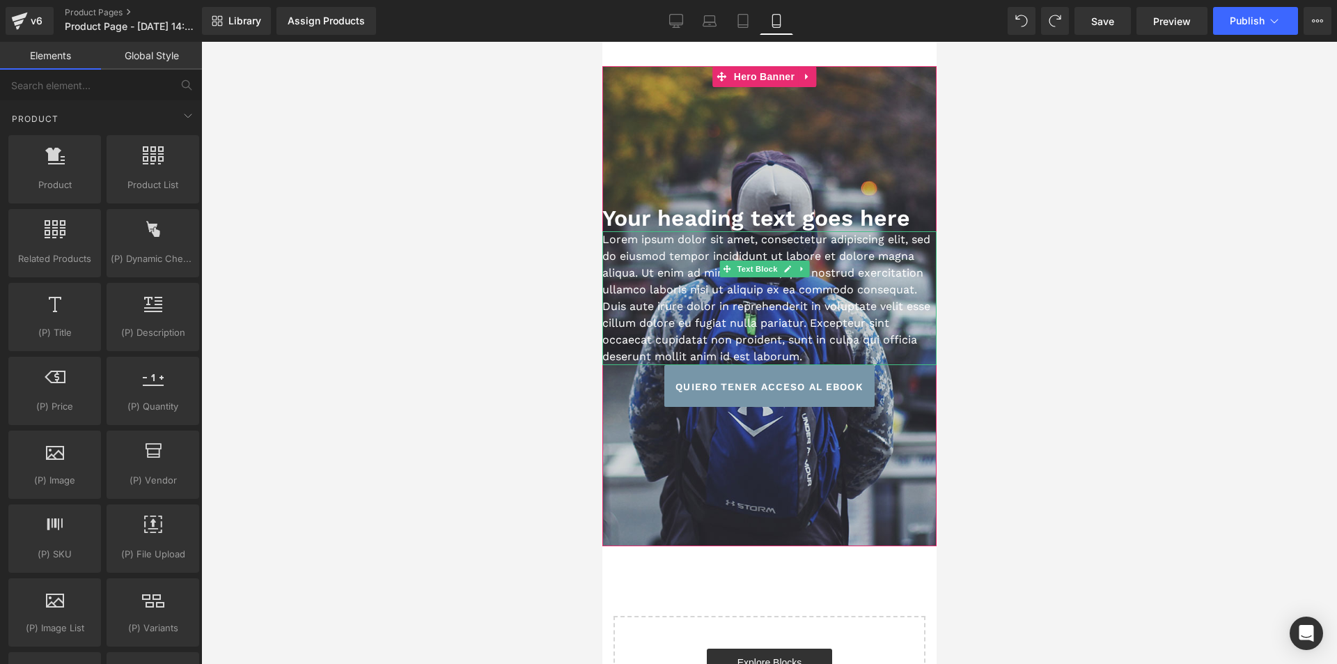
click at [808, 261] on link at bounding box center [801, 269] width 15 height 17
click at [811, 265] on icon at bounding box center [809, 269] width 8 height 8
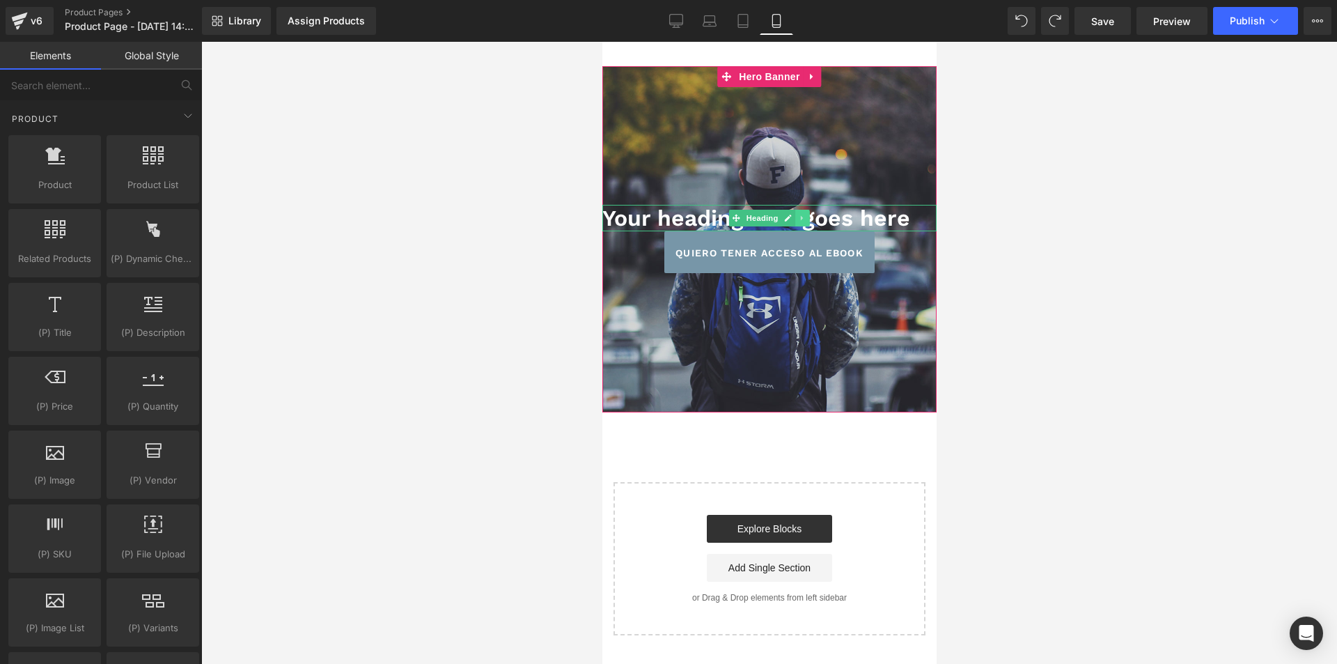
click at [803, 216] on icon at bounding box center [802, 218] width 8 height 8
click at [808, 215] on icon at bounding box center [810, 219] width 8 height 8
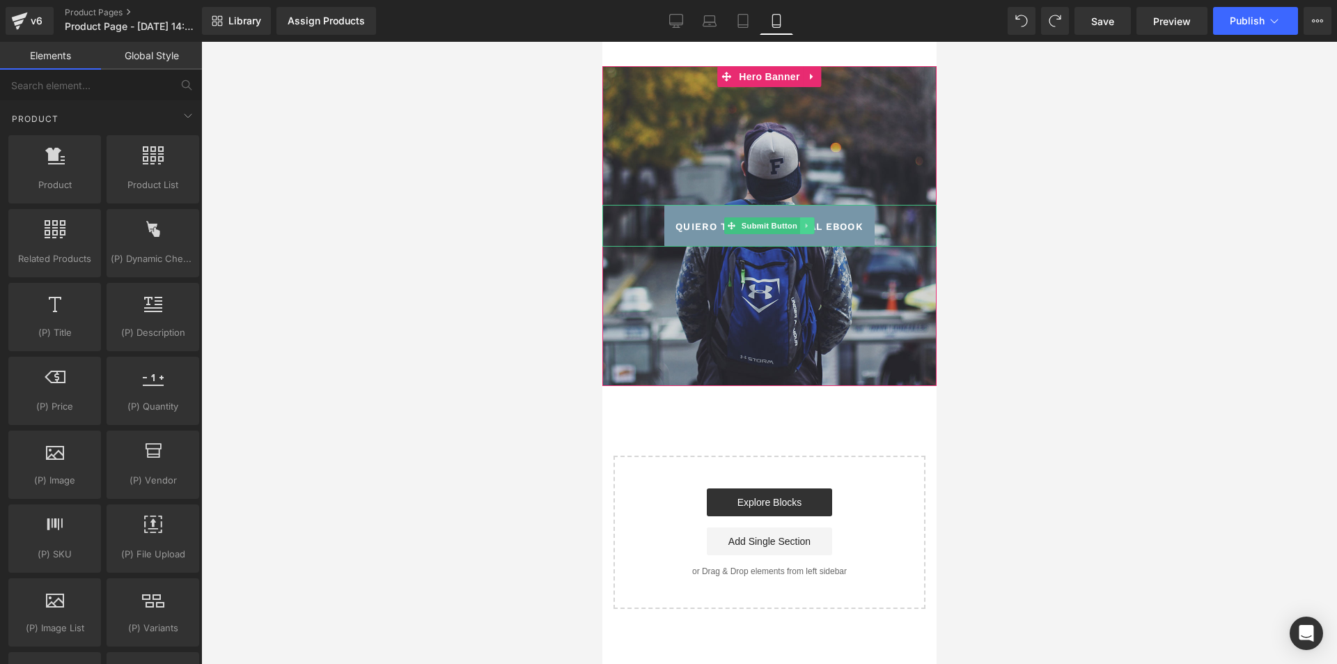
click at [810, 226] on icon at bounding box center [807, 226] width 8 height 8
click at [810, 226] on icon at bounding box center [814, 226] width 8 height 8
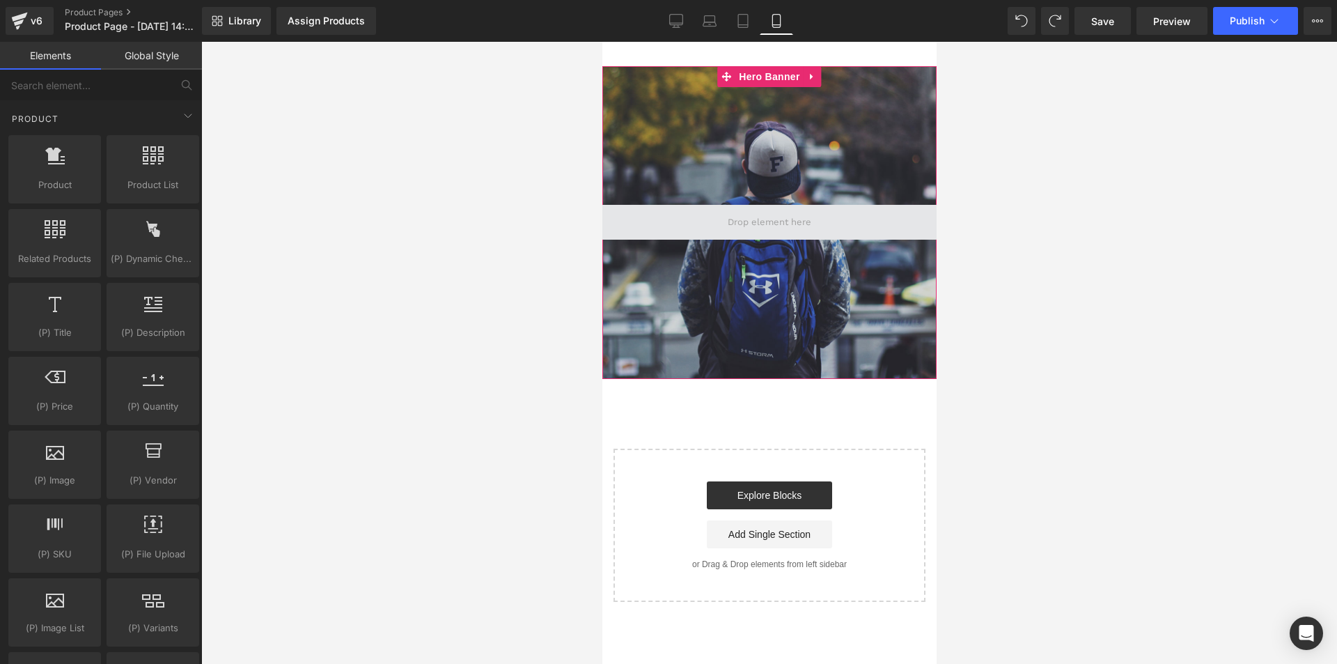
click at [795, 217] on span at bounding box center [768, 222] width 93 height 21
click at [786, 225] on span at bounding box center [768, 222] width 93 height 21
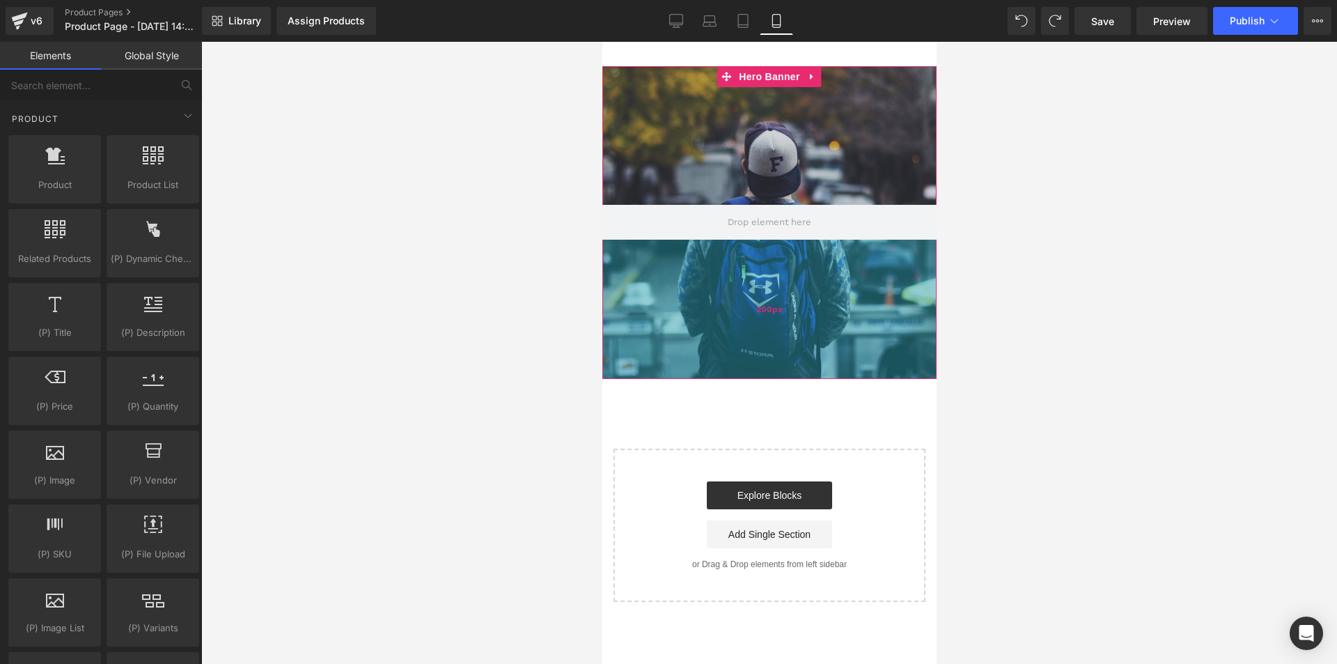
click at [733, 309] on div "200px" at bounding box center [769, 309] width 334 height 139
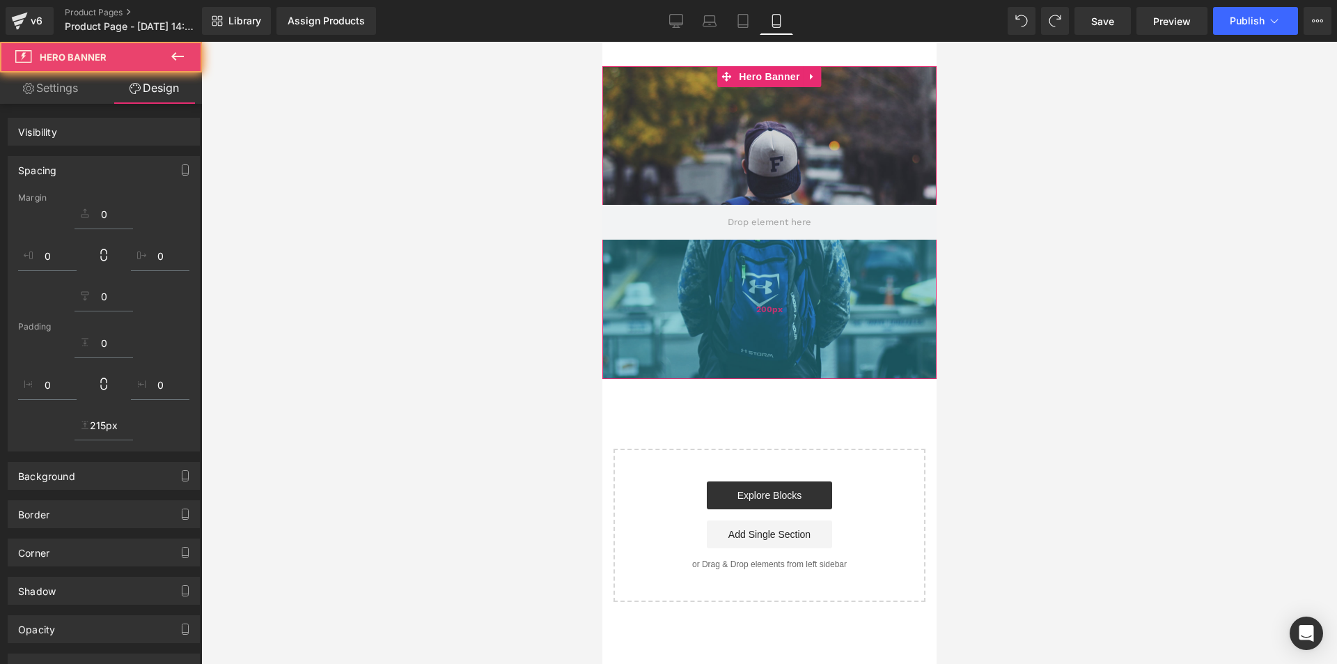
click at [714, 322] on div "200px" at bounding box center [769, 309] width 334 height 139
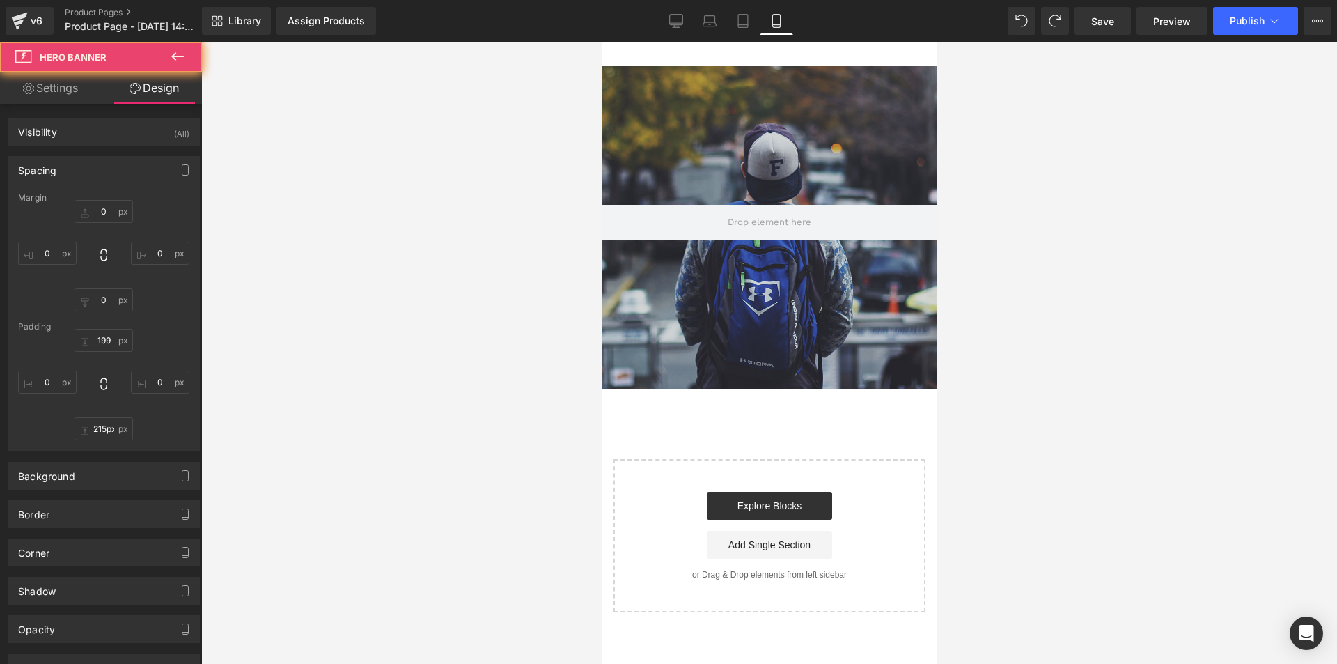
type input "0"
type input "199"
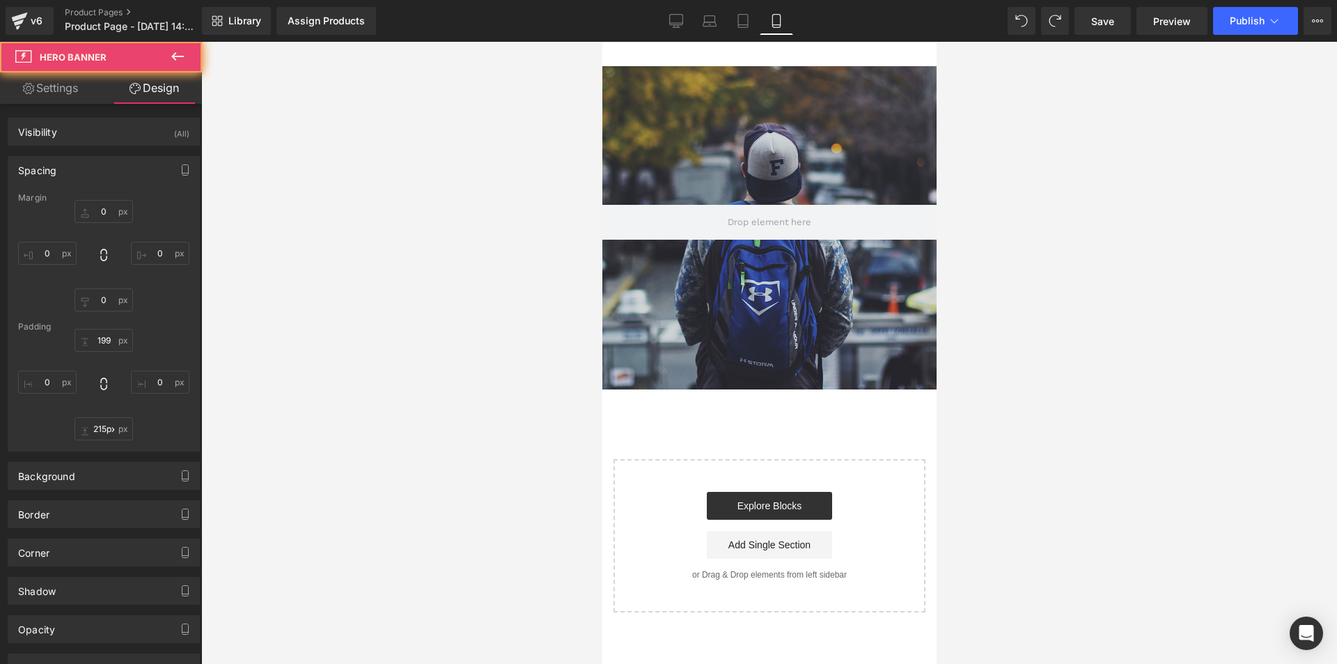
type input "0"
type input "215"
type input "0"
click at [177, 56] on icon at bounding box center [177, 56] width 13 height 8
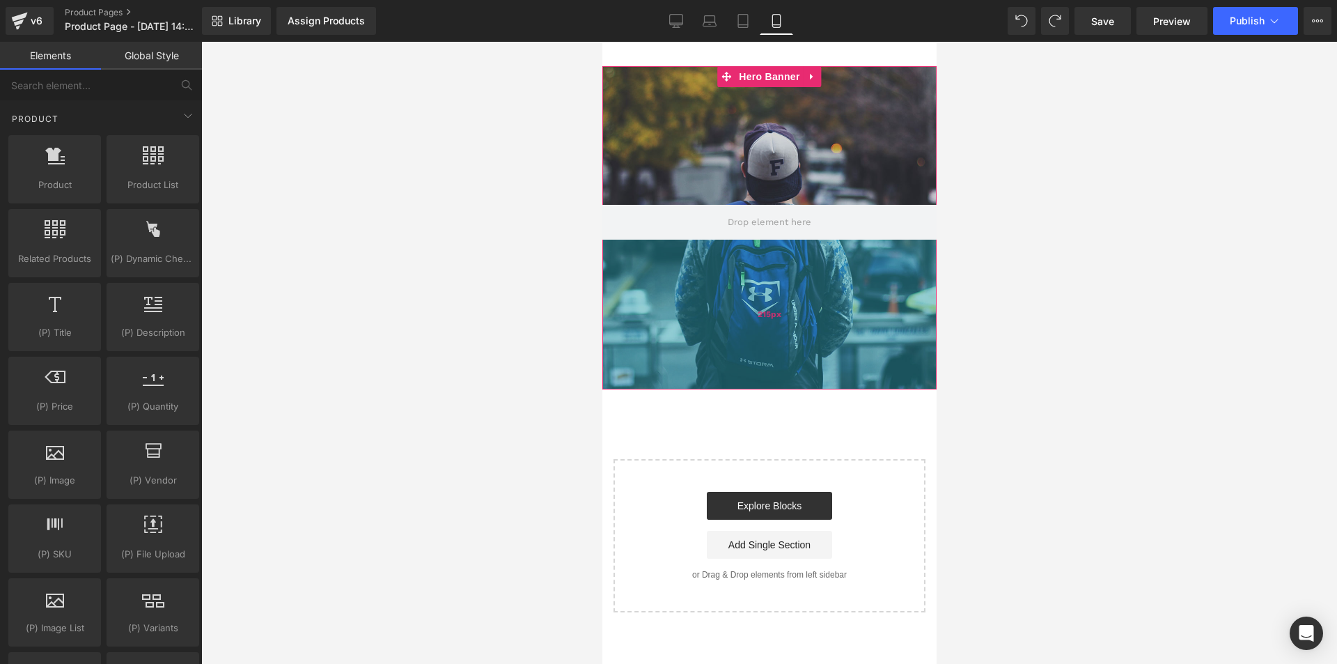
click at [706, 321] on div "215px" at bounding box center [769, 315] width 334 height 150
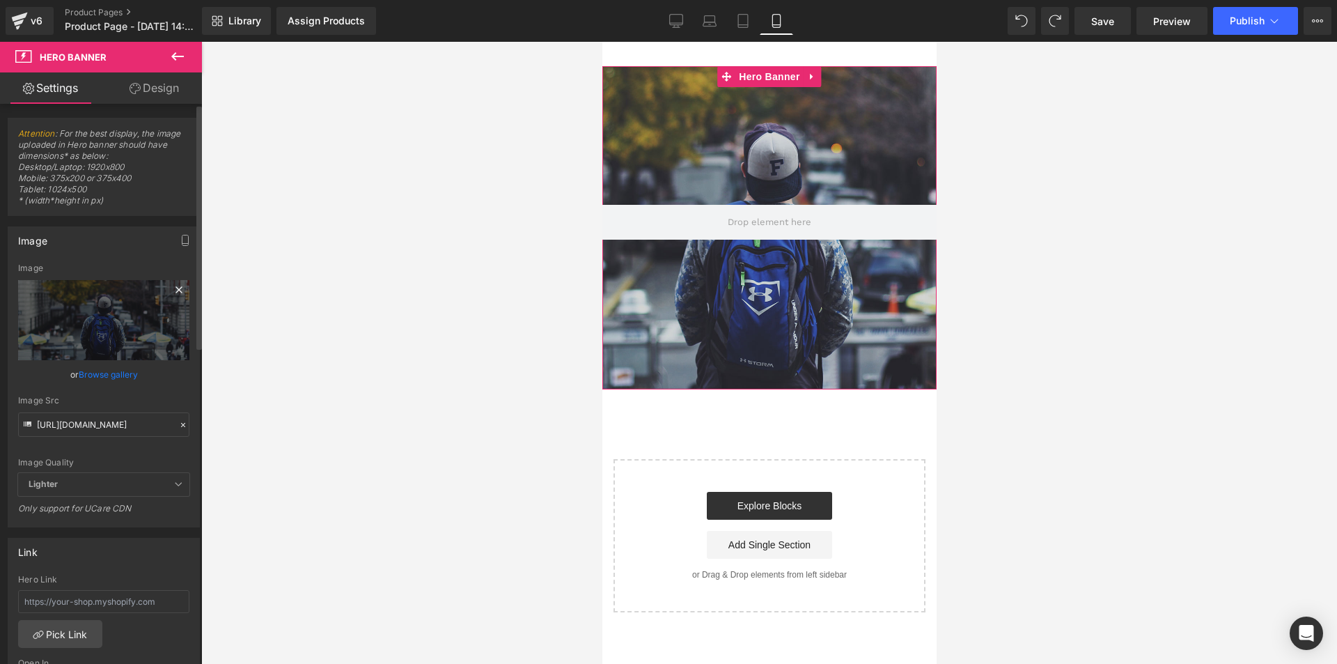
click at [173, 286] on icon at bounding box center [179, 289] width 17 height 17
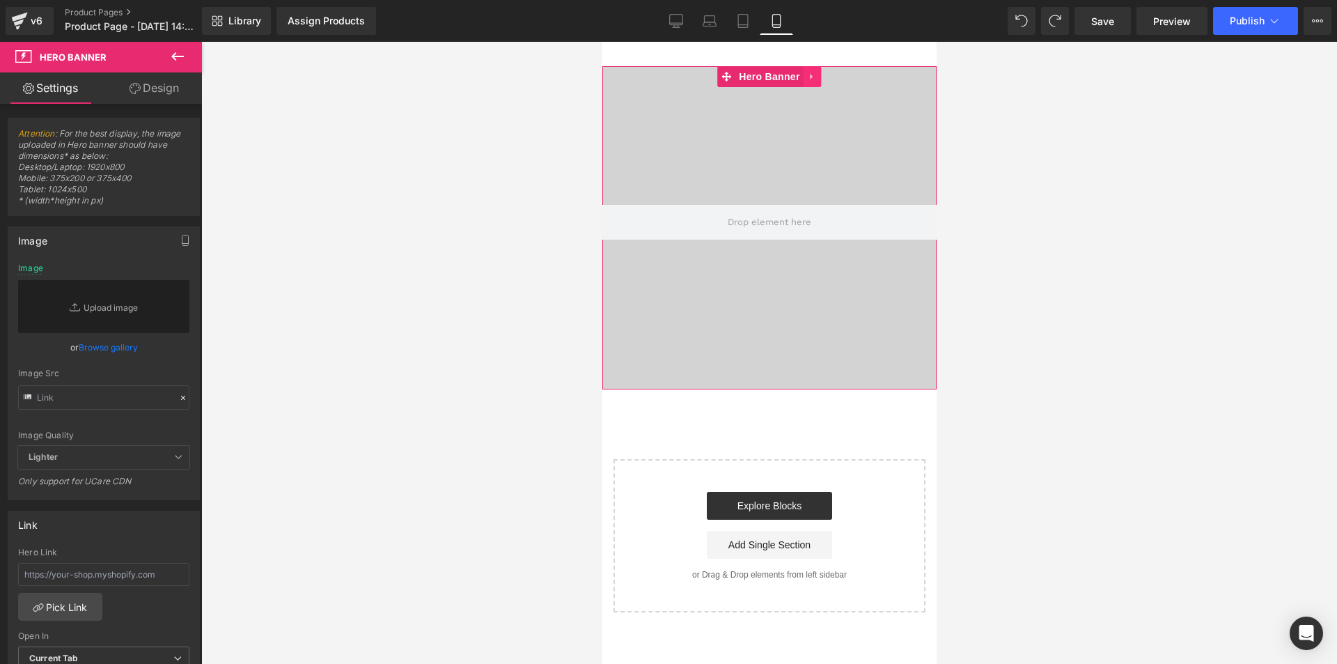
click at [815, 75] on icon at bounding box center [812, 77] width 10 height 10
click at [825, 75] on link at bounding box center [821, 76] width 18 height 21
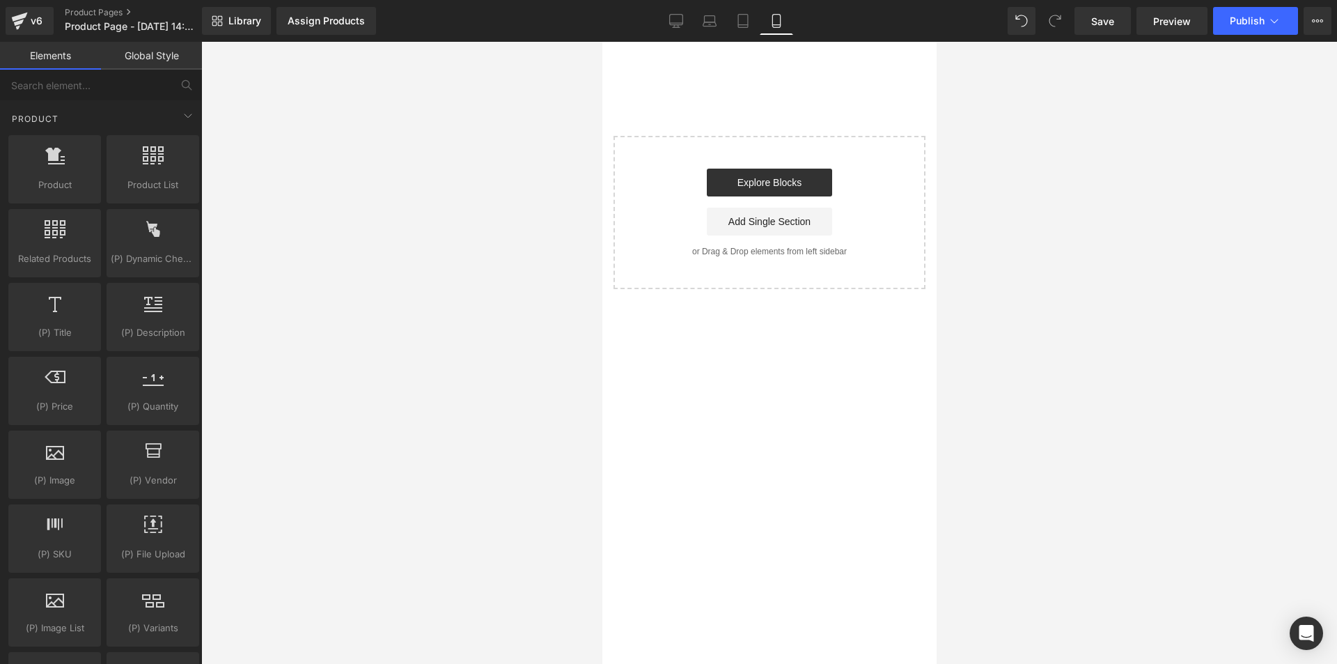
click at [799, 168] on div "Start building your page Explore Blocks Add Single Section or Drag & Drop eleme…" at bounding box center [768, 212] width 309 height 150
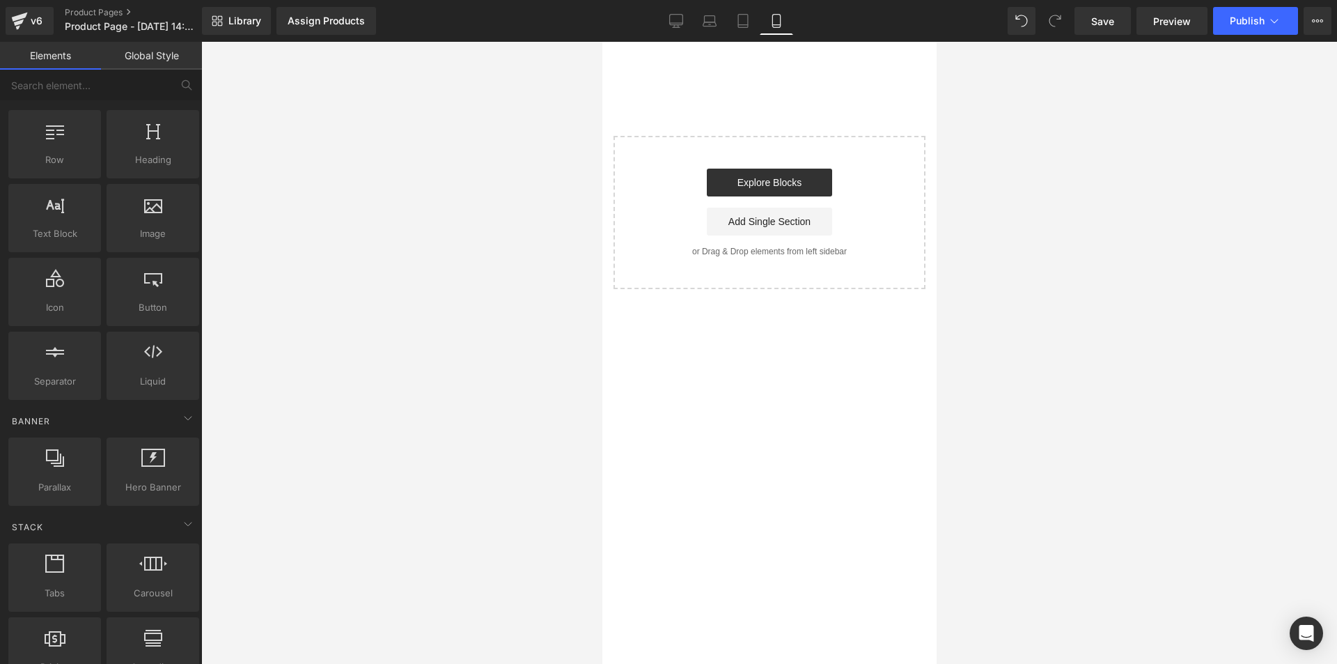
scroll to position [0, 0]
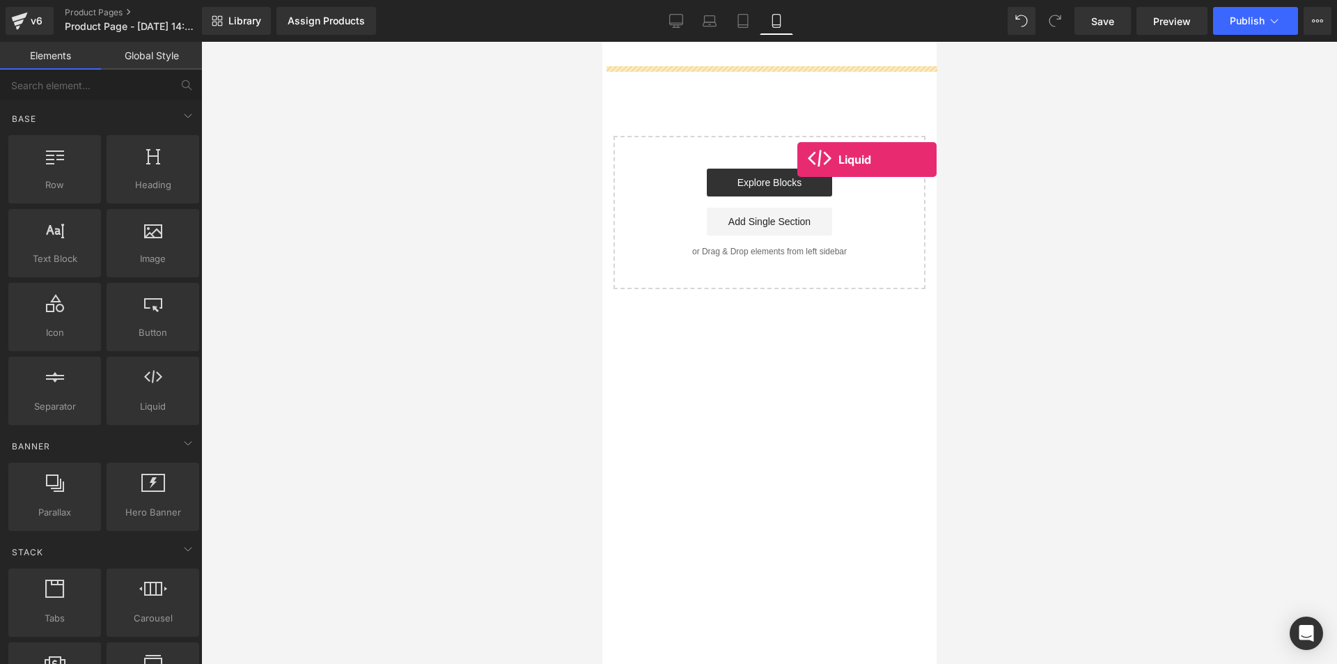
drag, startPoint x: 759, startPoint y: 430, endPoint x: 775, endPoint y: 153, distance: 278.4
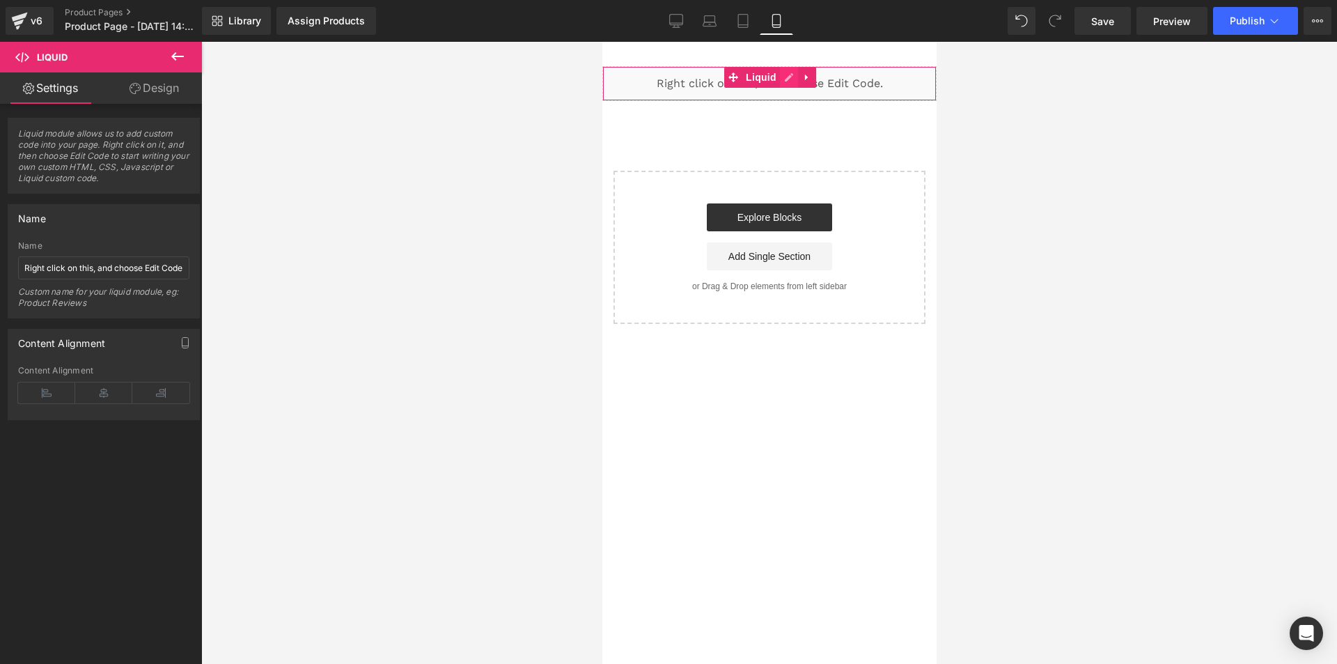
click at [788, 75] on div "Liquid" at bounding box center [769, 83] width 334 height 35
